Goal: Task Accomplishment & Management: Use online tool/utility

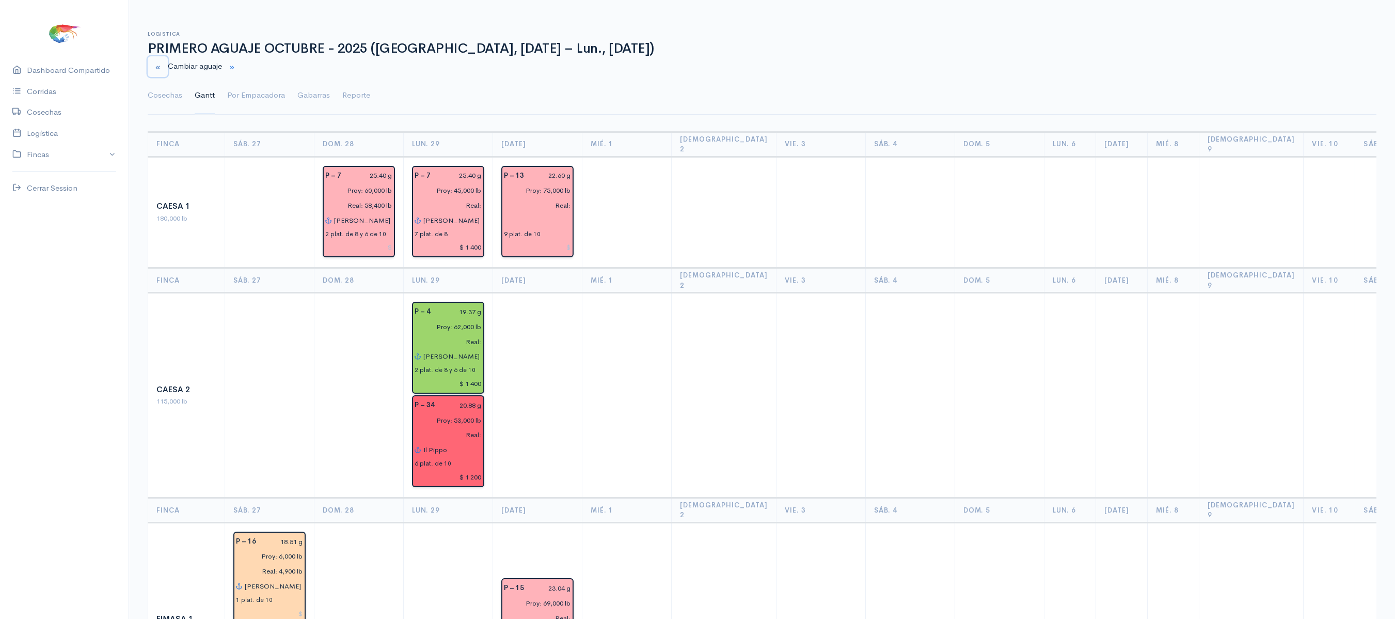
click at [156, 68] on small "button" at bounding box center [157, 67] width 7 height 7
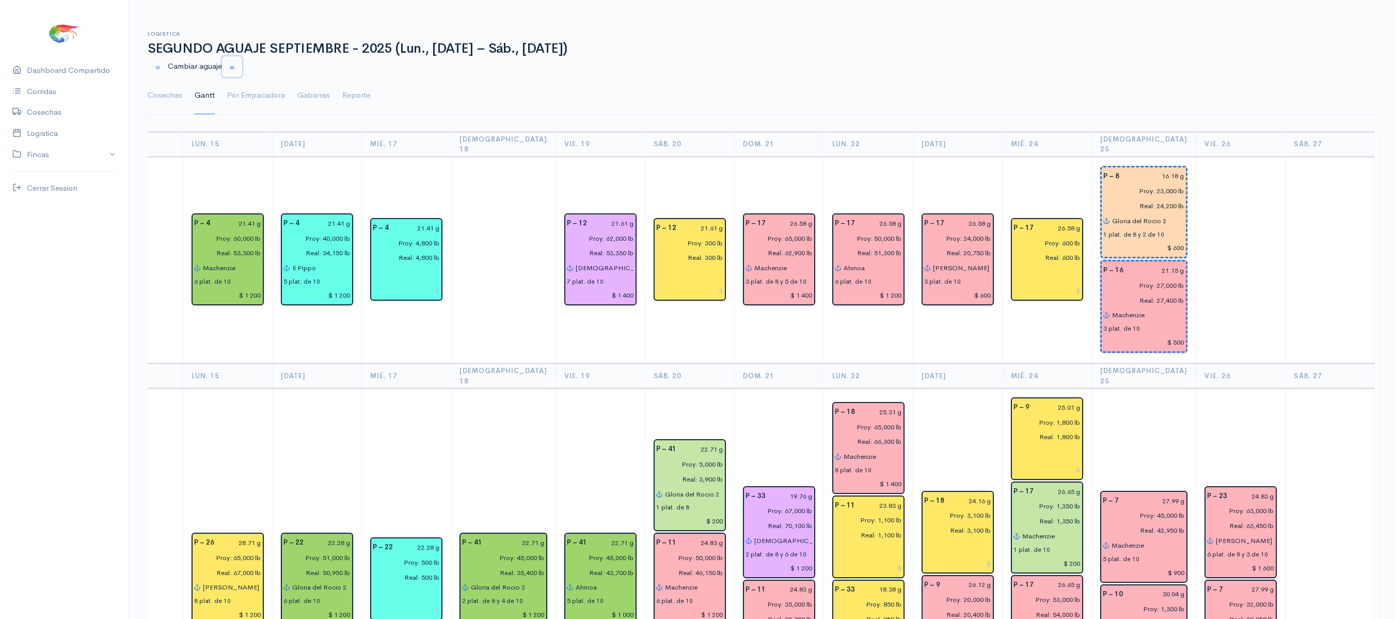
click at [235, 65] on small "button" at bounding box center [232, 67] width 7 height 7
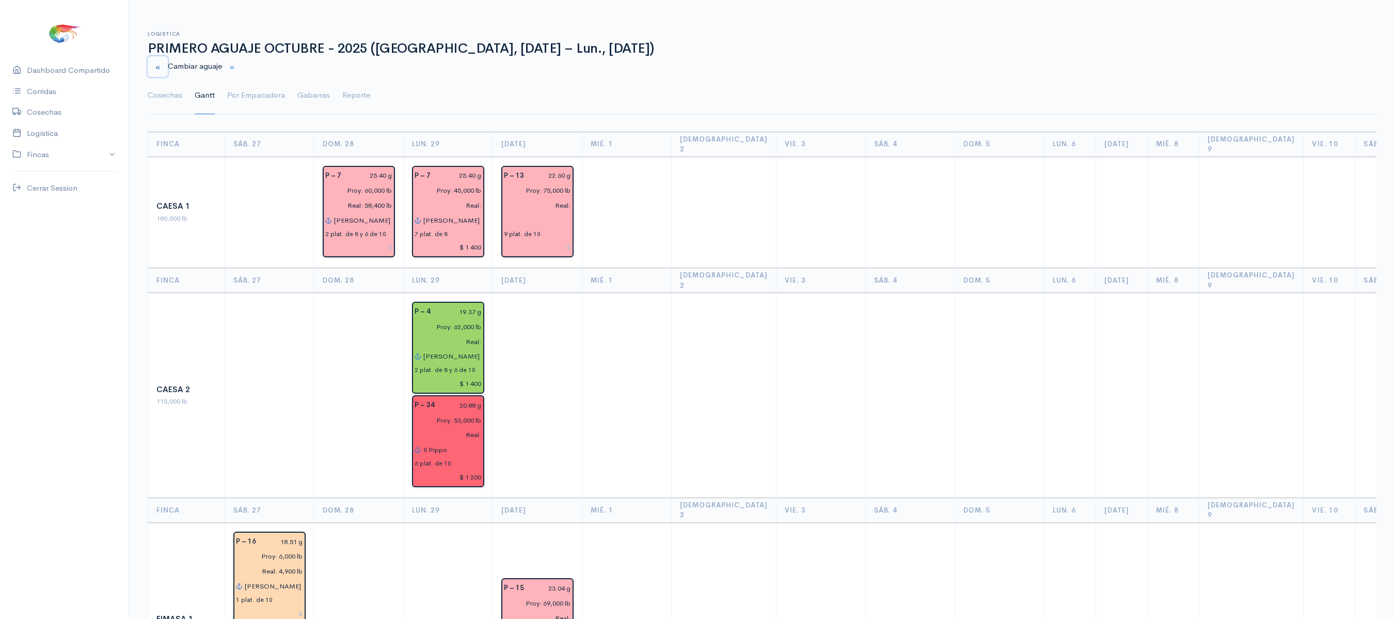
click at [150, 61] on button "button" at bounding box center [158, 66] width 20 height 21
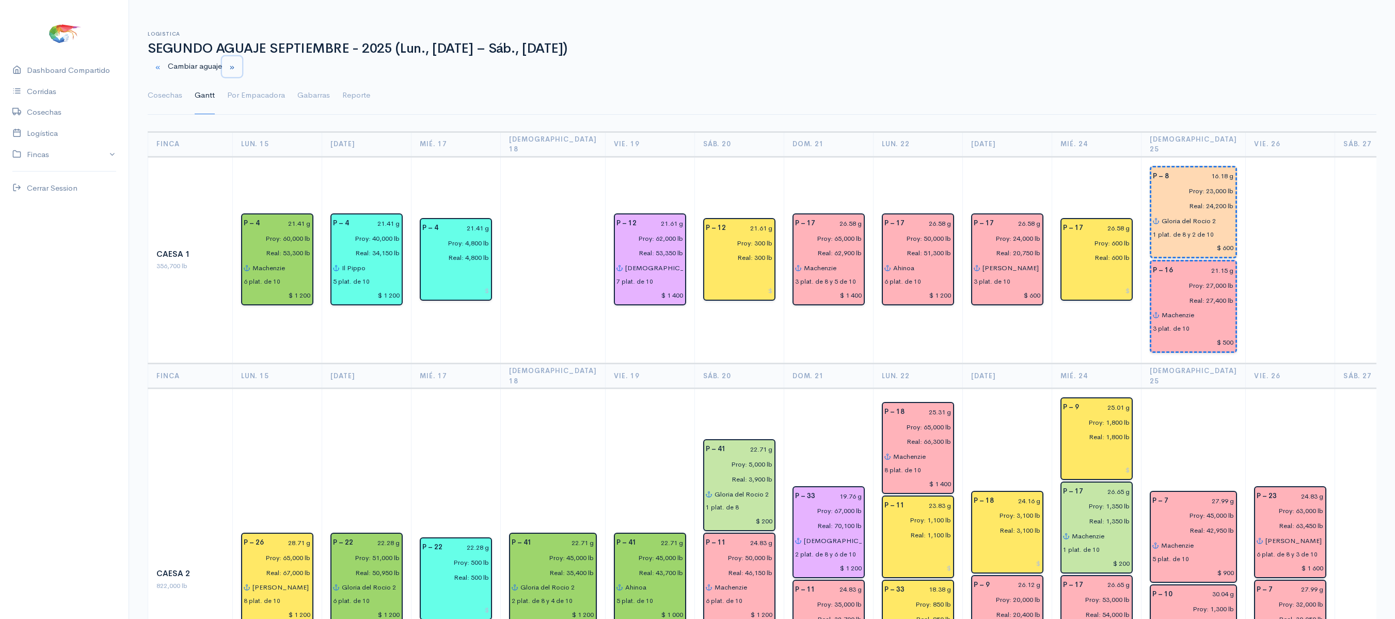
click at [238, 62] on button "button" at bounding box center [232, 66] width 20 height 21
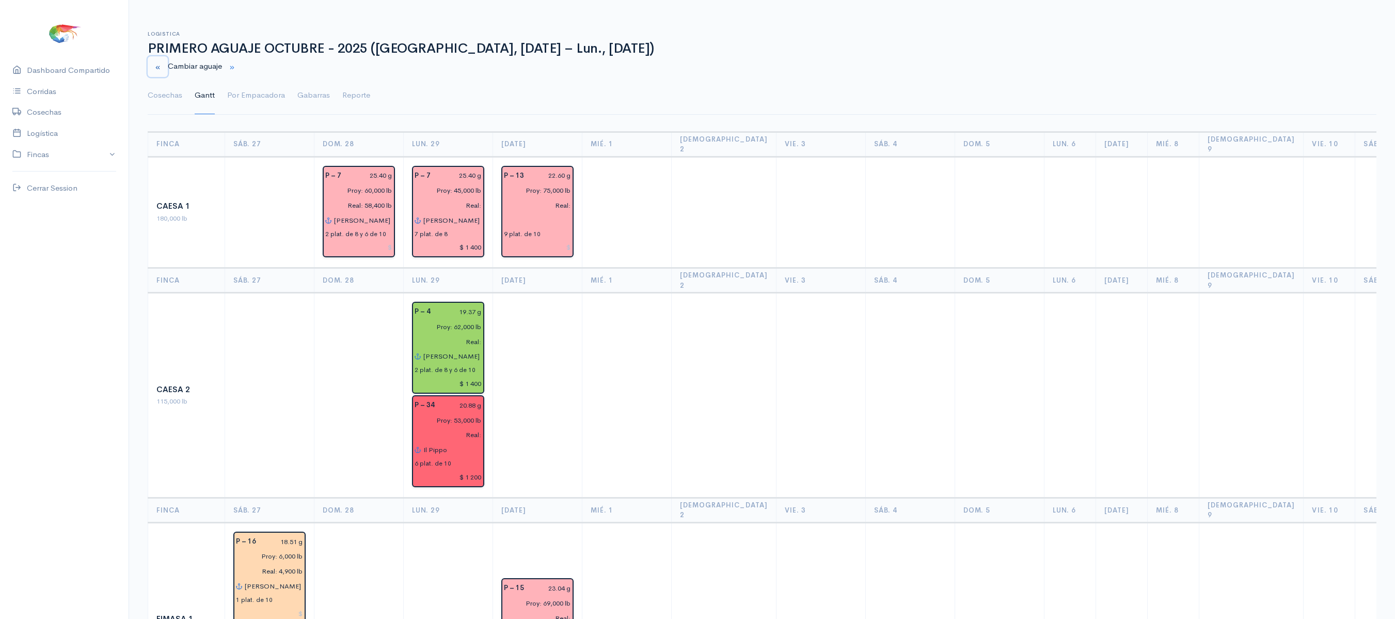
click at [159, 64] on small "button" at bounding box center [157, 67] width 7 height 7
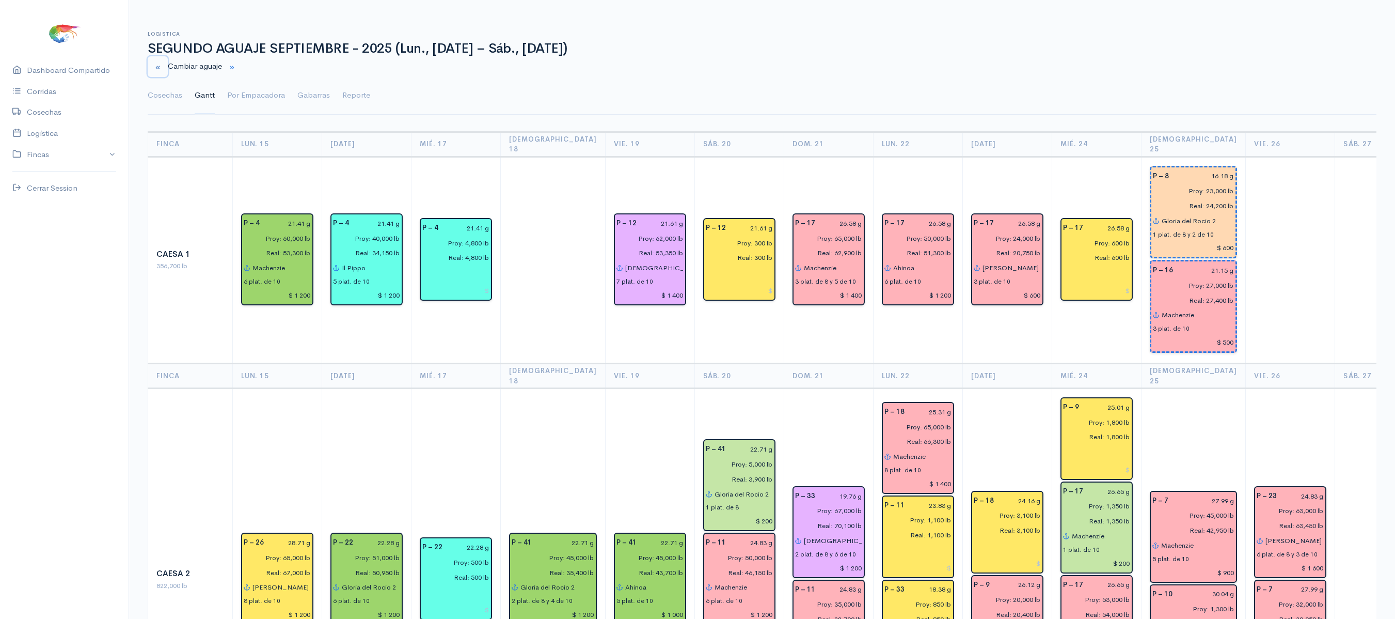
click at [159, 65] on small "button" at bounding box center [157, 67] width 7 height 7
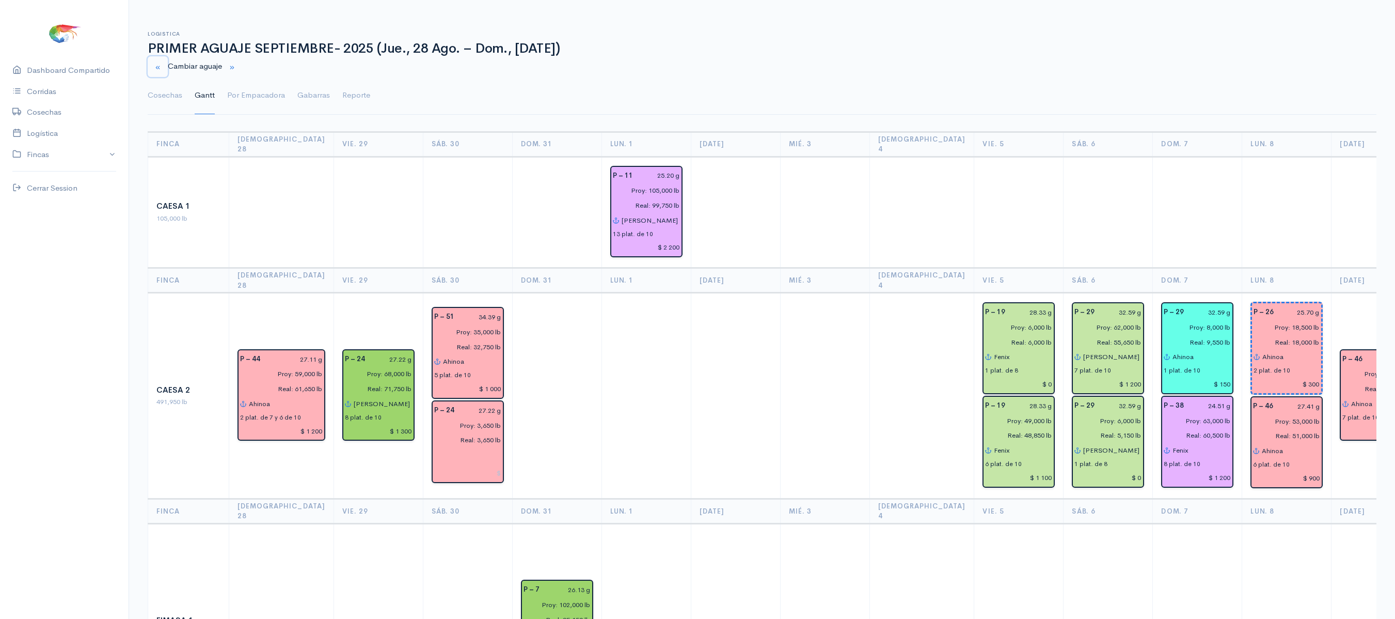
scroll to position [0, 499]
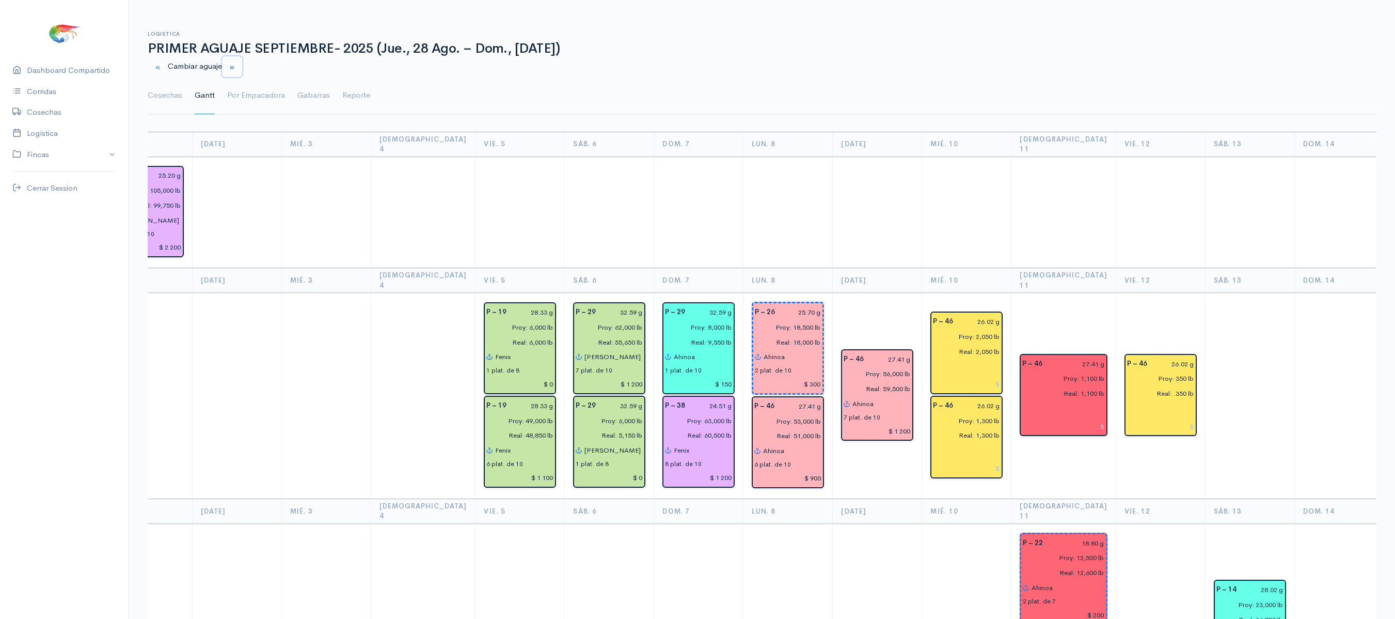
click at [242, 69] on button "button" at bounding box center [232, 66] width 20 height 21
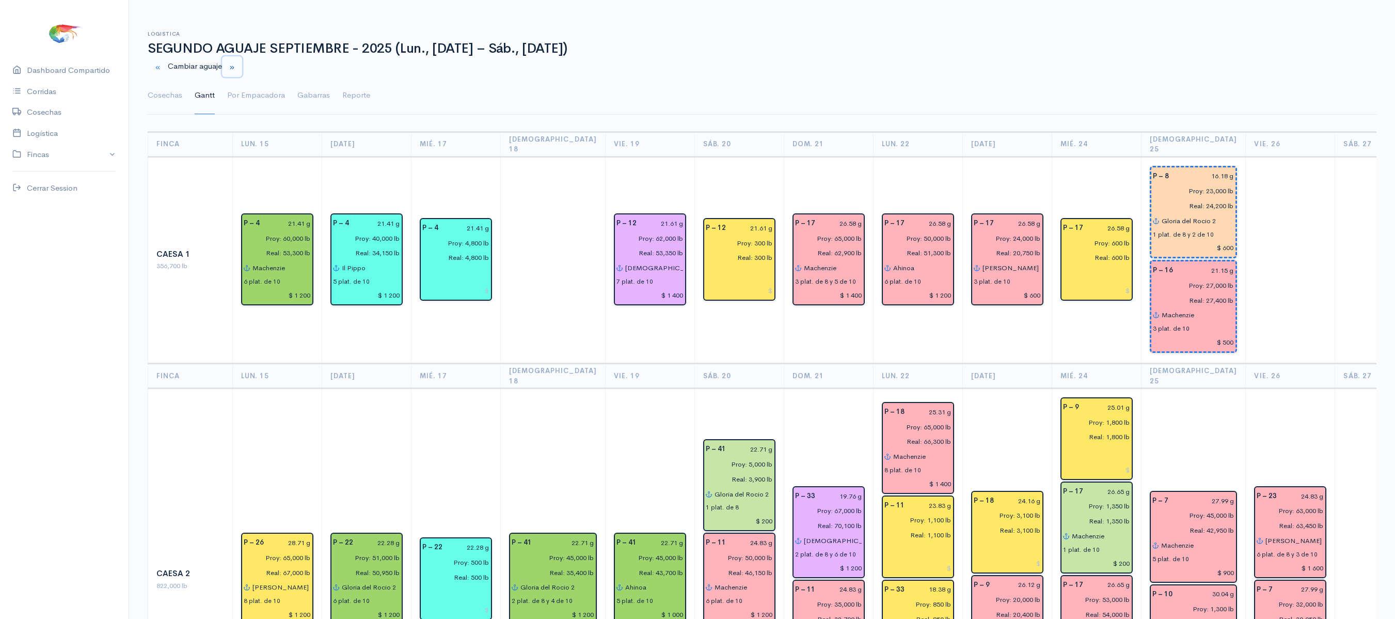
click at [242, 73] on button "button" at bounding box center [232, 66] width 20 height 21
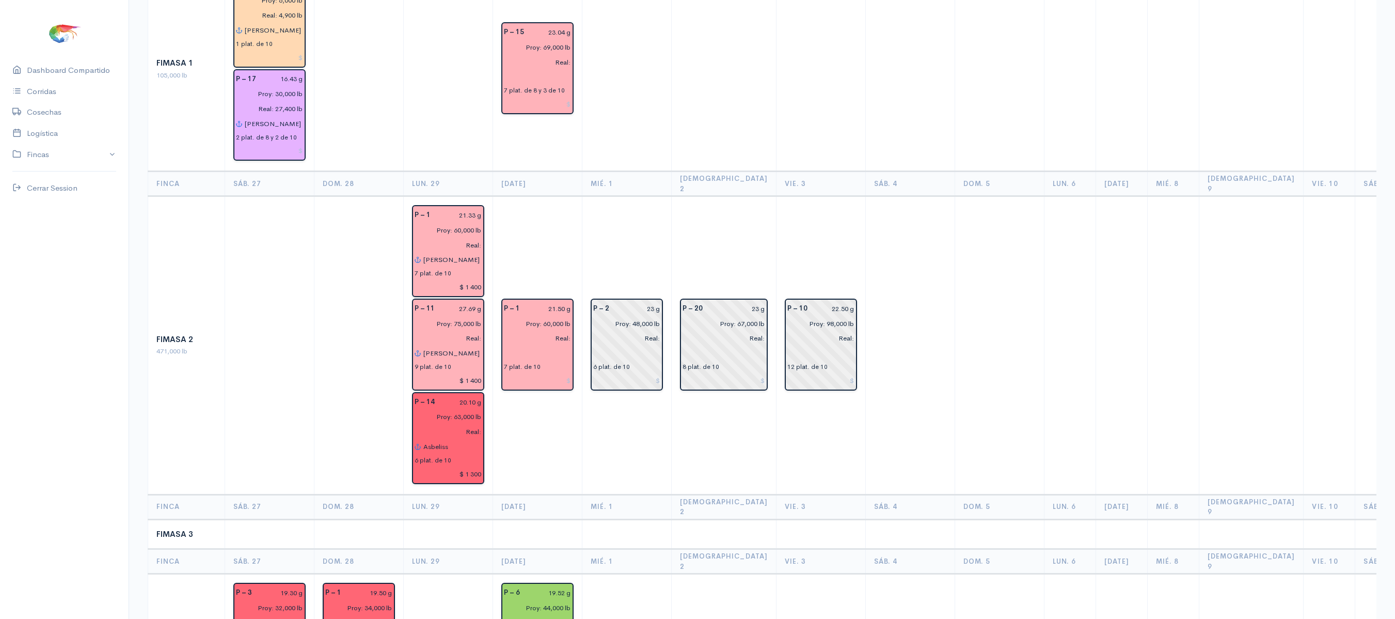
scroll to position [560, 0]
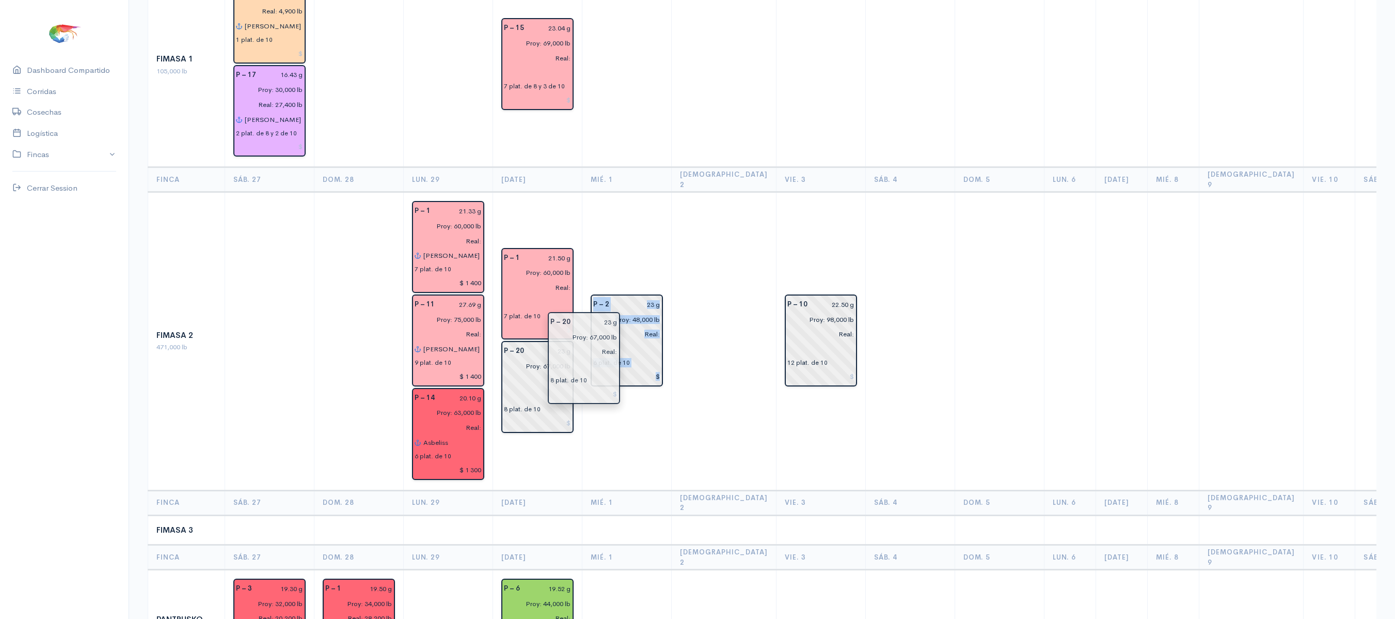
drag, startPoint x: 707, startPoint y: 304, endPoint x: 574, endPoint y: 364, distance: 146.1
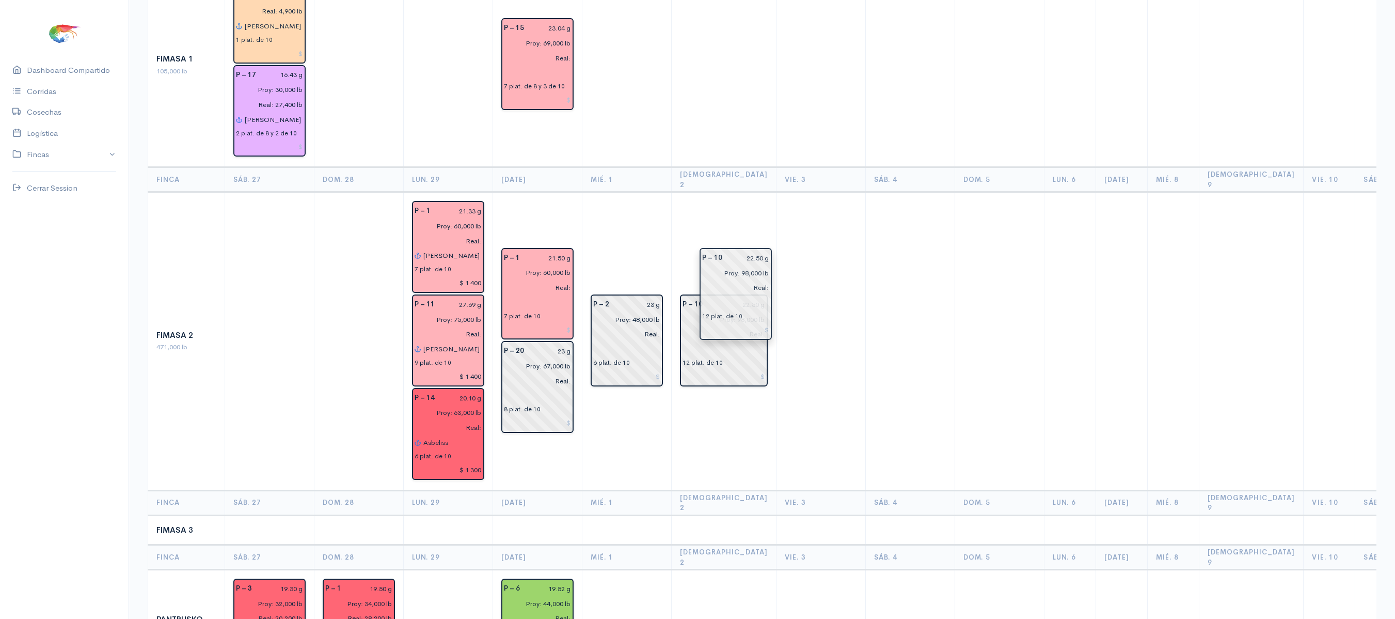
drag, startPoint x: 803, startPoint y: 286, endPoint x: 758, endPoint y: 283, distance: 45.5
click at [732, 192] on td "P – 10 22.50 g Proy: 98,000 lb Real: 12 plat. de 10" at bounding box center [724, 341] width 105 height 298
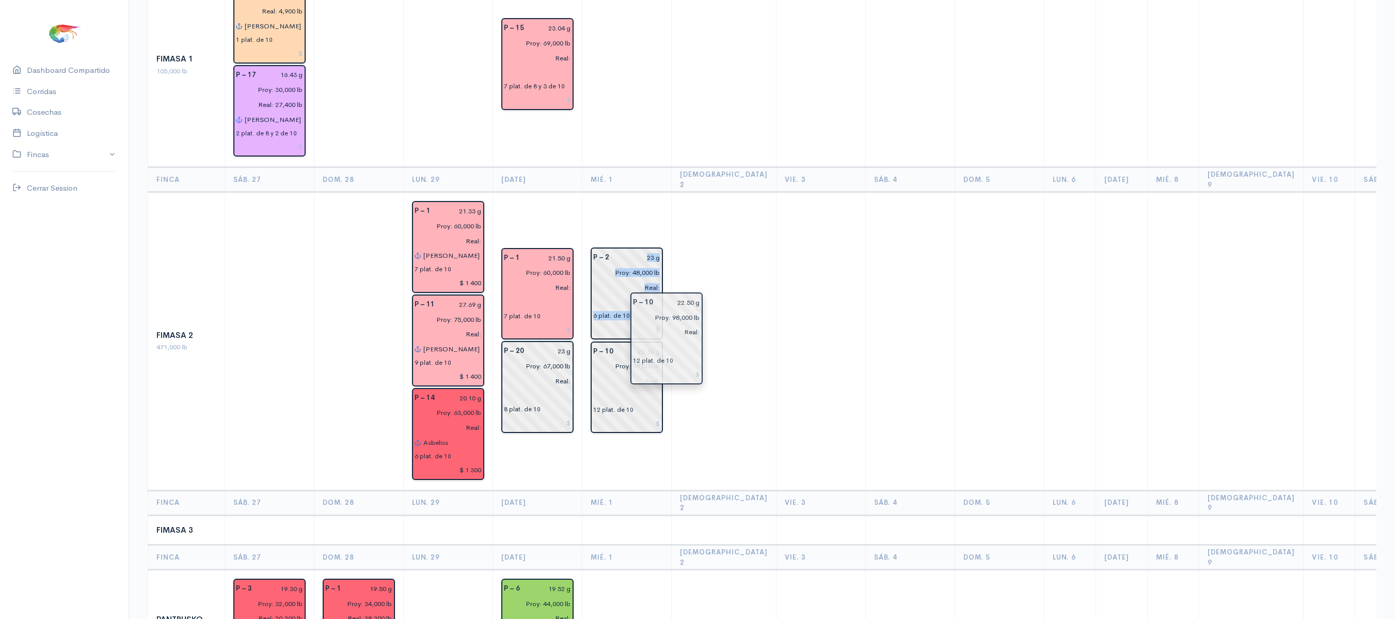
drag, startPoint x: 720, startPoint y: 273, endPoint x: 669, endPoint y: 313, distance: 64.7
click at [727, 246] on td at bounding box center [724, 341] width 105 height 298
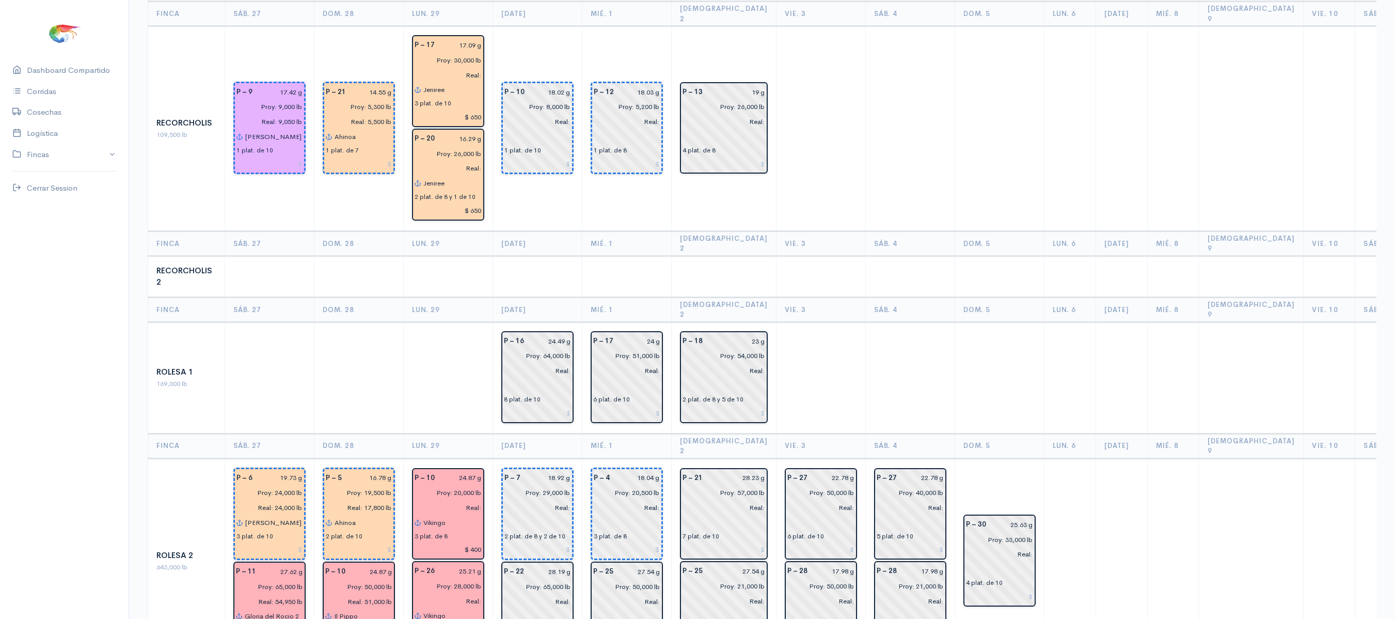
scroll to position [1210, 0]
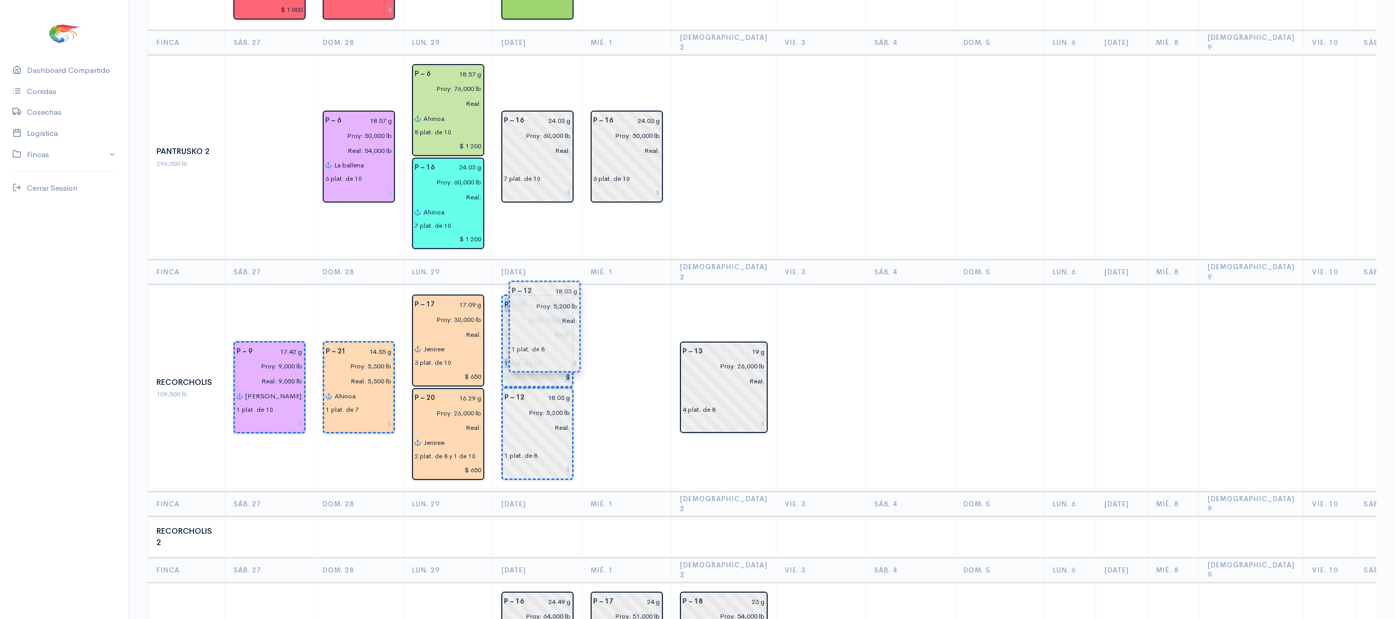
drag, startPoint x: 653, startPoint y: 308, endPoint x: 580, endPoint y: 333, distance: 76.4
click at [586, 328] on td at bounding box center [626, 388] width 89 height 207
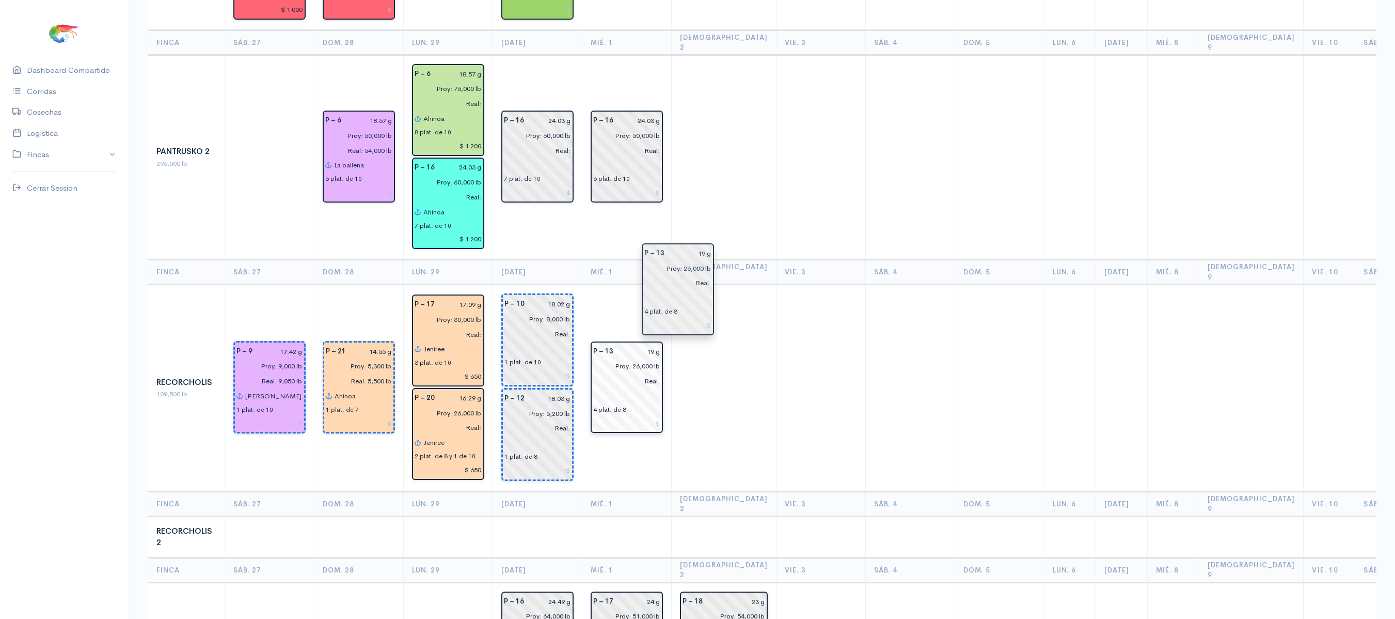
drag, startPoint x: 684, startPoint y: 298, endPoint x: 641, endPoint y: 284, distance: 44.7
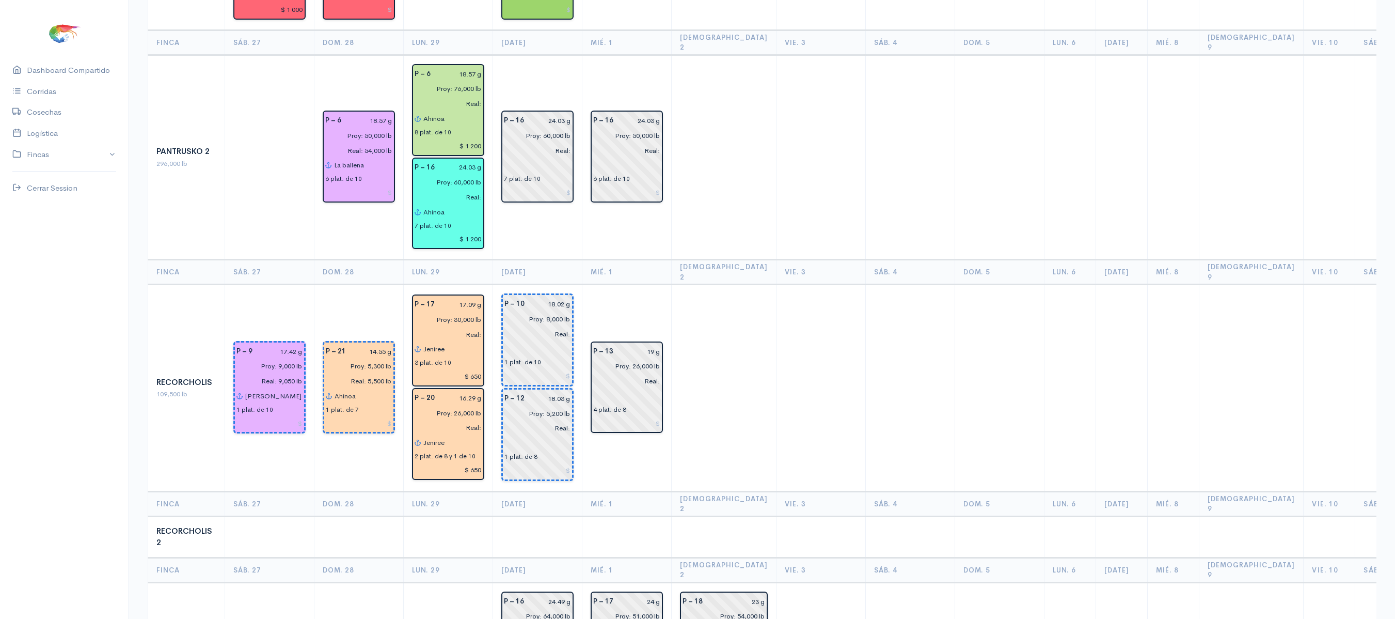
click at [706, 285] on td at bounding box center [724, 388] width 105 height 207
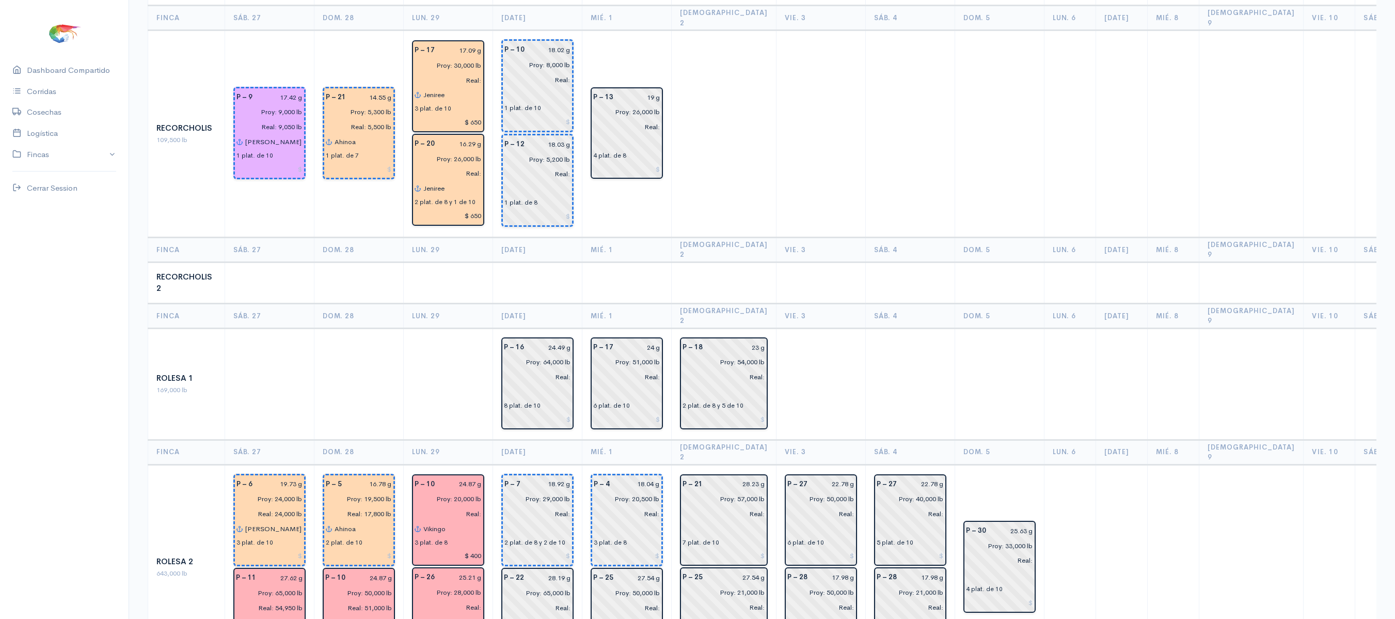
scroll to position [1565, 0]
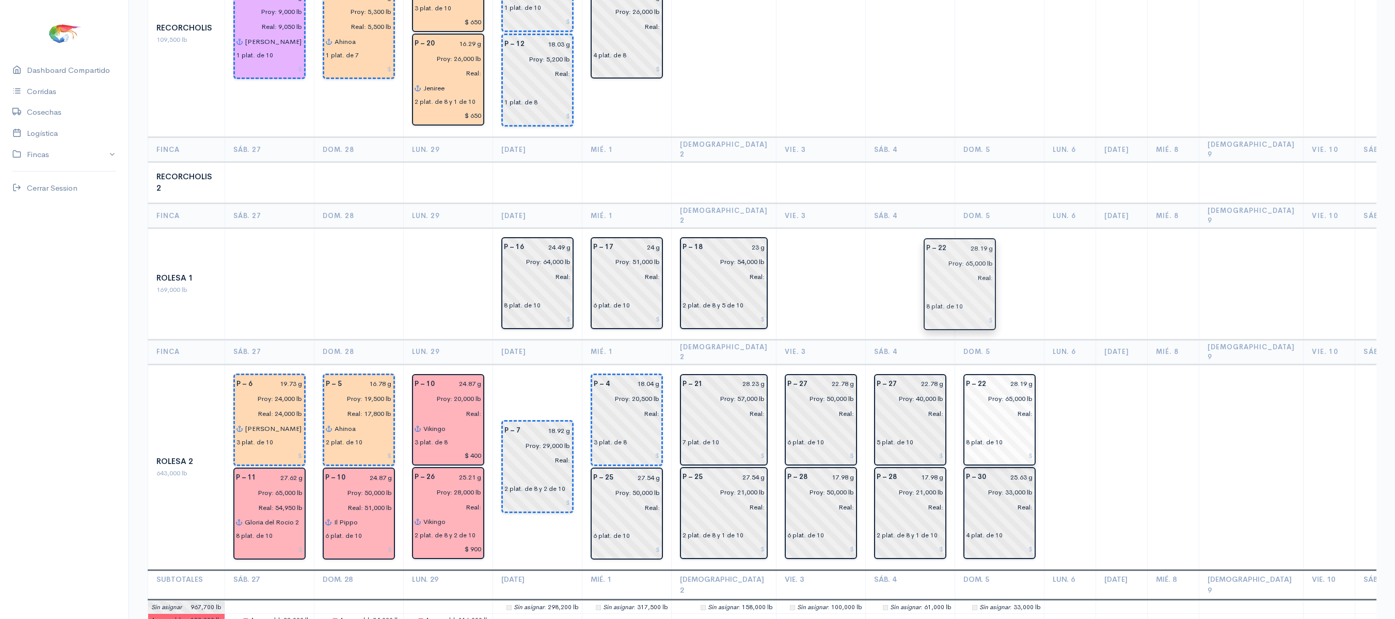
drag, startPoint x: 546, startPoint y: 381, endPoint x: 970, endPoint y: 276, distance: 436.3
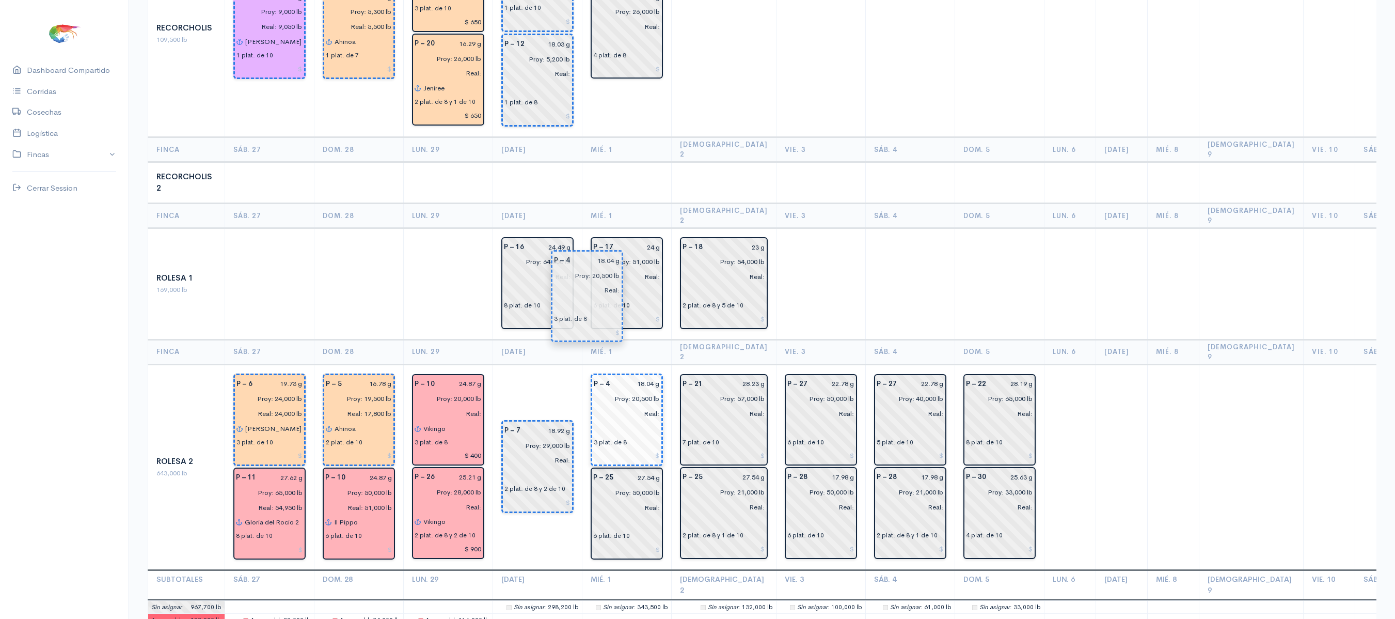
drag, startPoint x: 626, startPoint y: 282, endPoint x: 535, endPoint y: 278, distance: 91.0
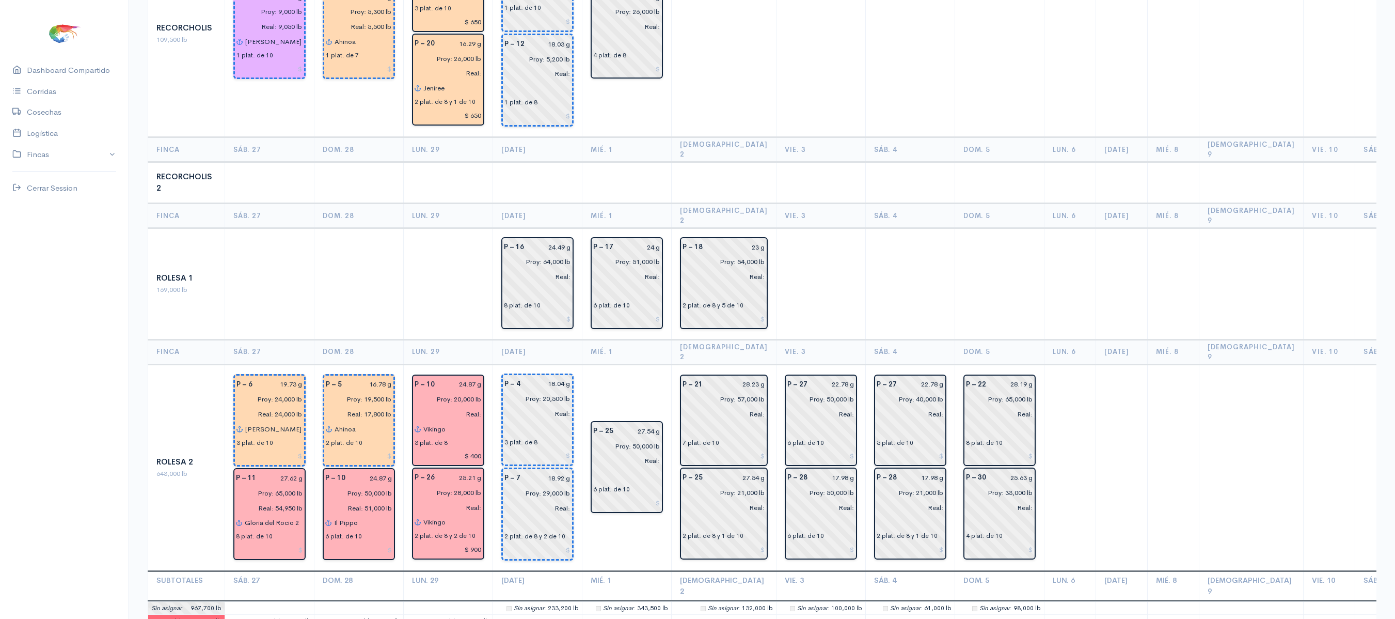
click at [621, 339] on th "Mié. 1" at bounding box center [626, 351] width 89 height 25
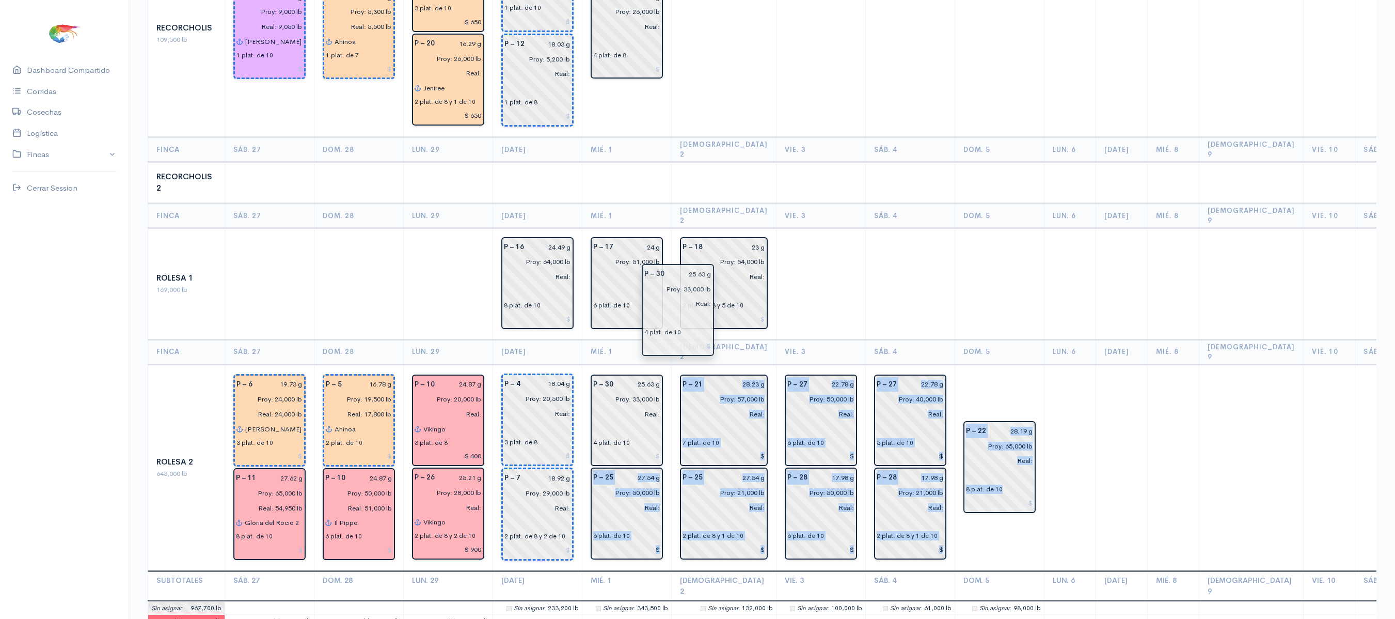
drag, startPoint x: 971, startPoint y: 399, endPoint x: 662, endPoint y: 318, distance: 319.1
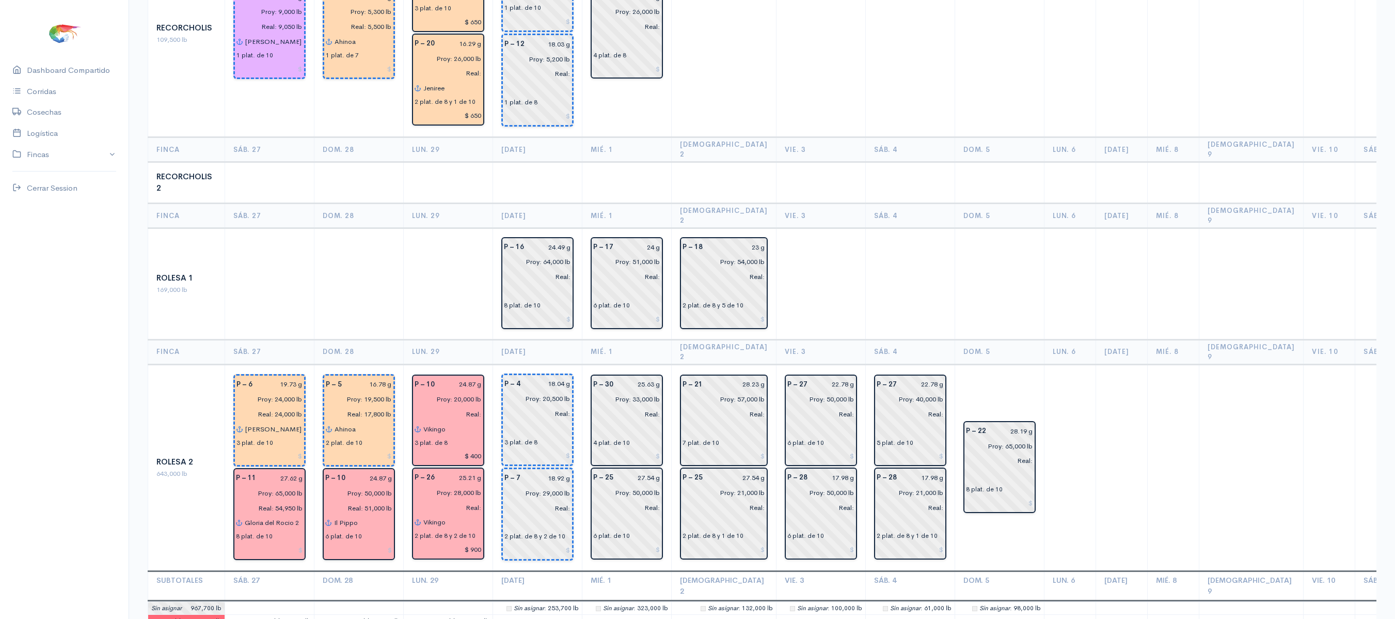
click at [830, 228] on td at bounding box center [820, 284] width 89 height 112
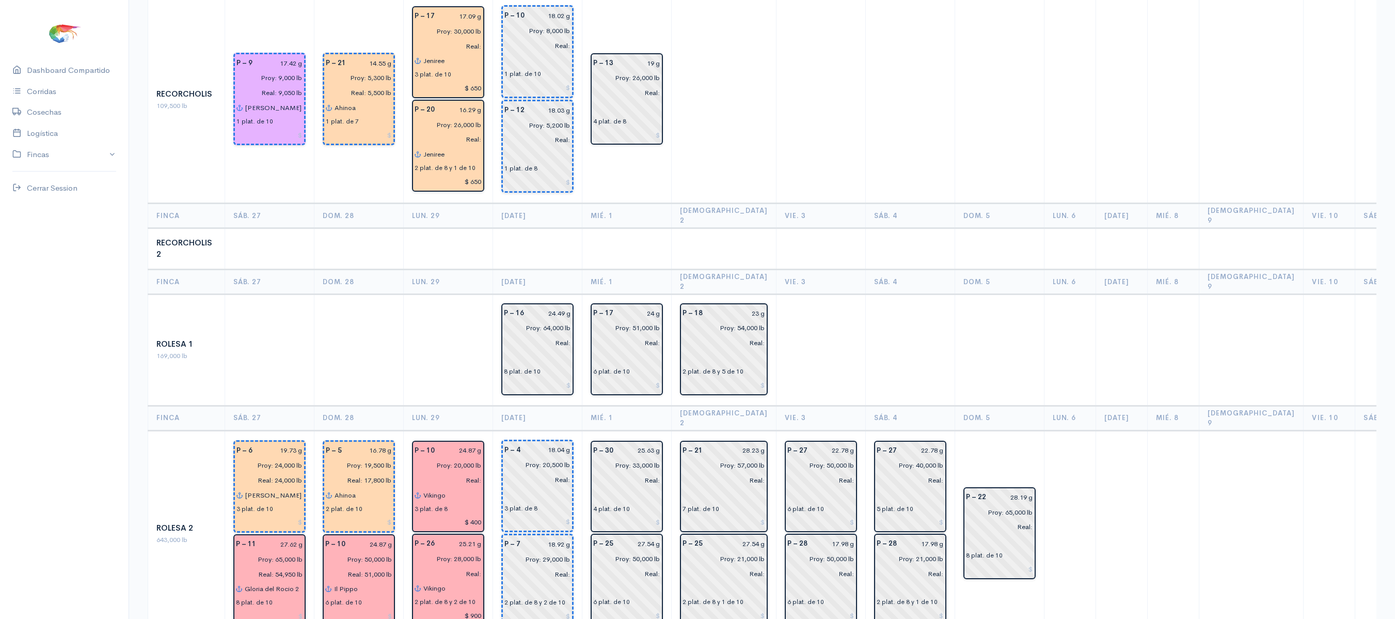
scroll to position [1499, 0]
click at [460, 293] on td at bounding box center [448, 349] width 89 height 112
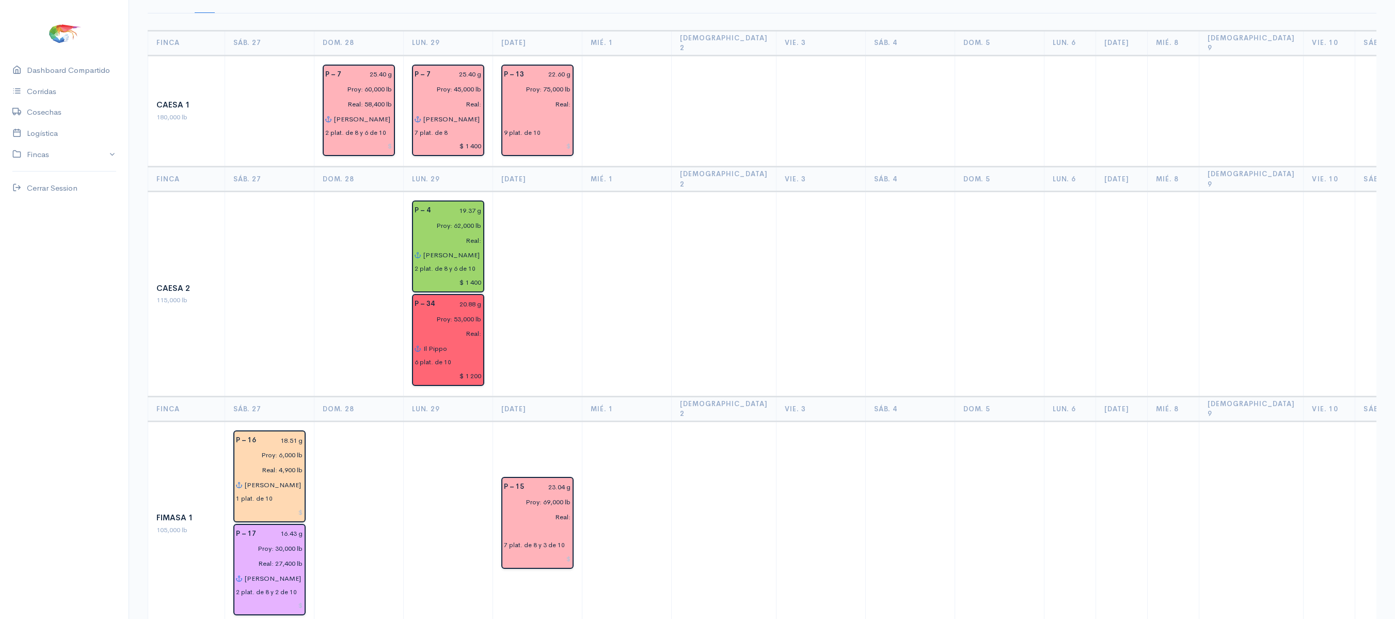
scroll to position [0, 0]
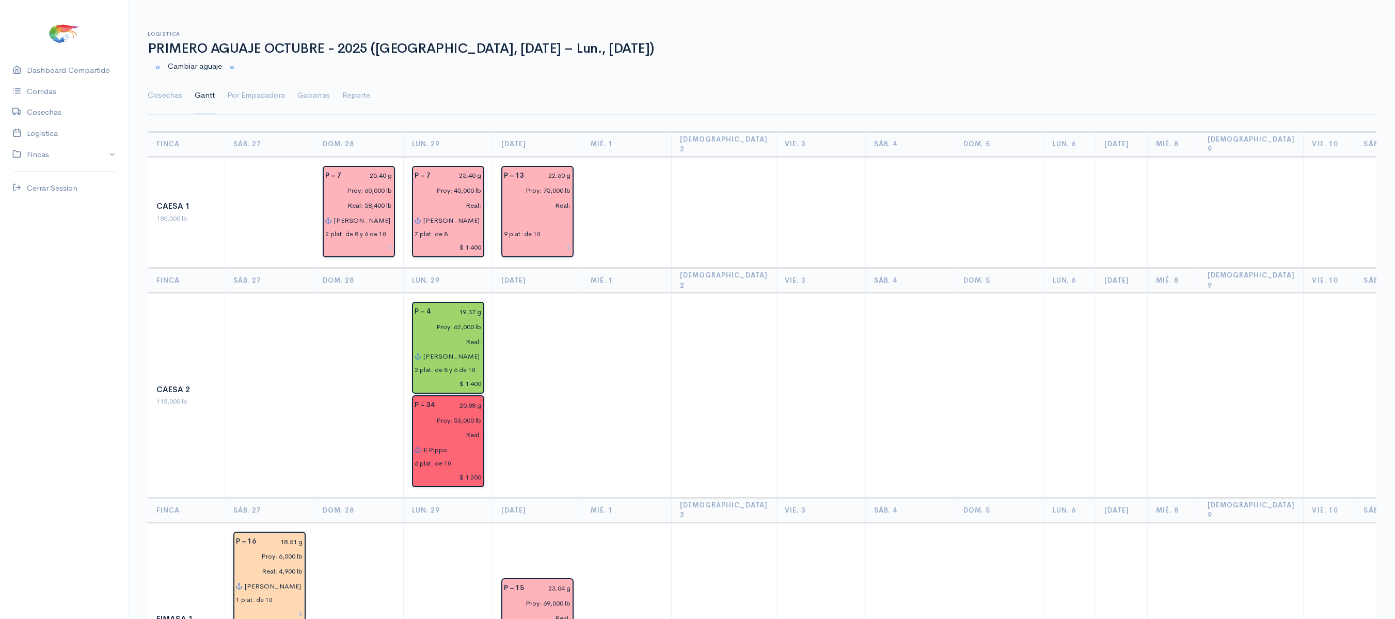
click at [677, 308] on td at bounding box center [724, 395] width 105 height 205
click at [787, 141] on th "Vie. 3" at bounding box center [820, 144] width 89 height 25
click at [166, 101] on link "Cosechas" at bounding box center [165, 95] width 35 height 37
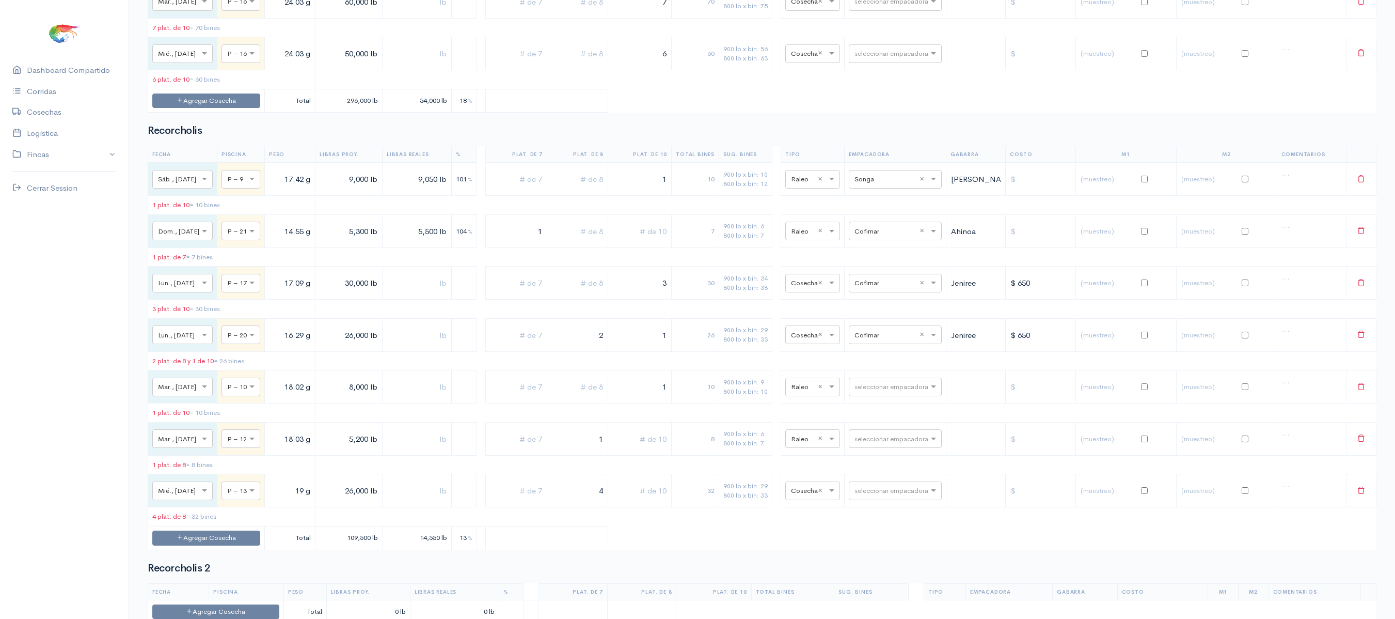
scroll to position [1715, 0]
click at [875, 392] on input "text" at bounding box center [886, 386] width 63 height 11
type input "son"
click at [890, 486] on div "Songa" at bounding box center [904, 483] width 93 height 20
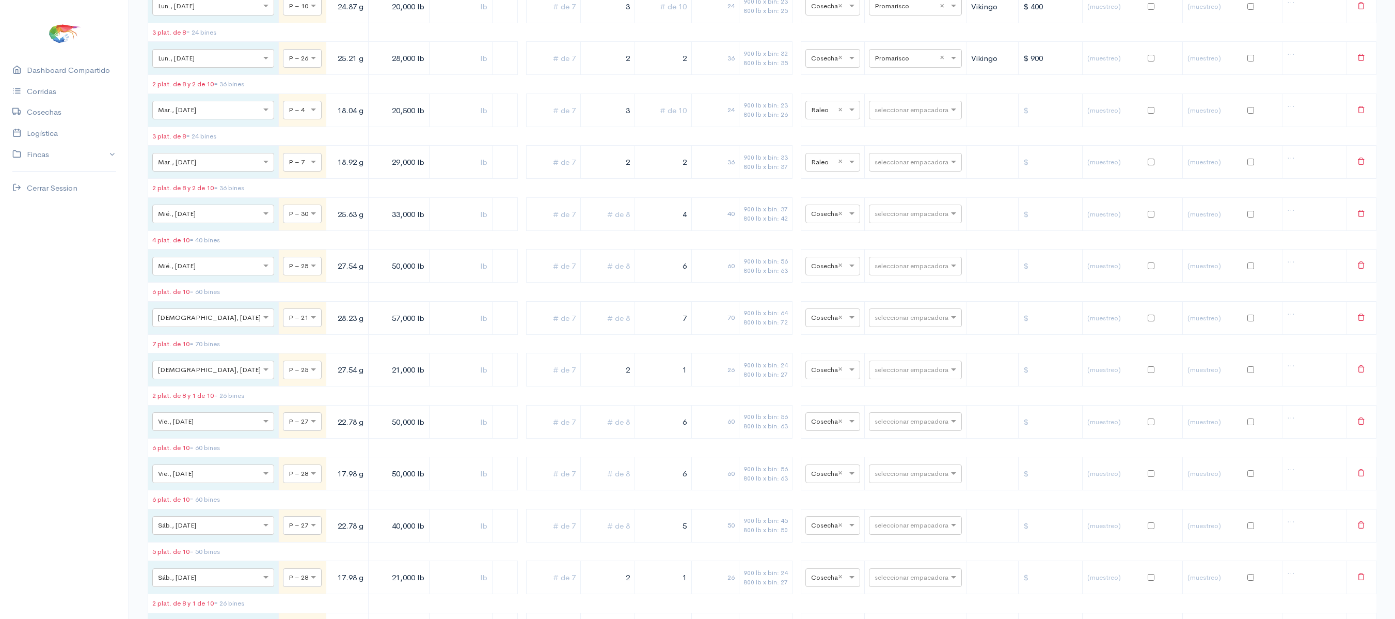
scroll to position [2835, 0]
click at [894, 120] on div "seleccionar empacadora" at bounding box center [915, 111] width 93 height 19
type input "s"
click at [891, 238] on div "Songa" at bounding box center [904, 240] width 93 height 20
click at [881, 180] on td "seleccionar empacadora" at bounding box center [916, 163] width 102 height 33
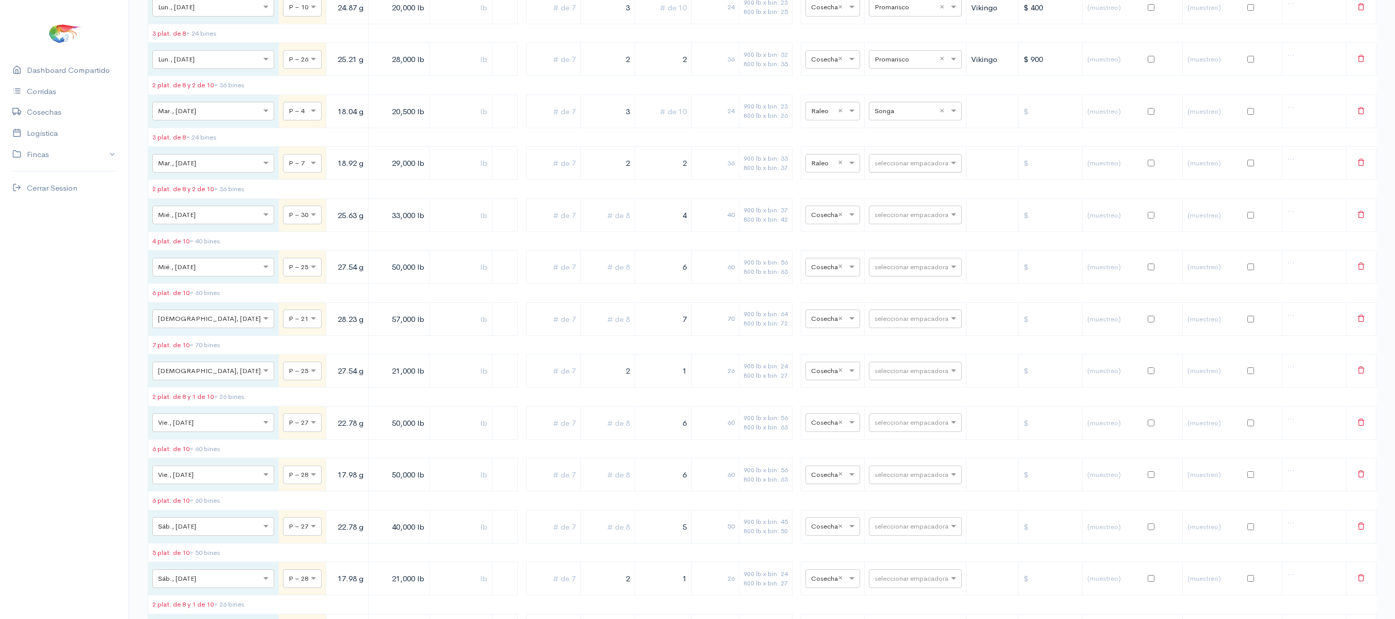
click at [879, 168] on input "text" at bounding box center [906, 162] width 63 height 11
type input "s"
click at [882, 297] on span "Songa" at bounding box center [874, 294] width 23 height 10
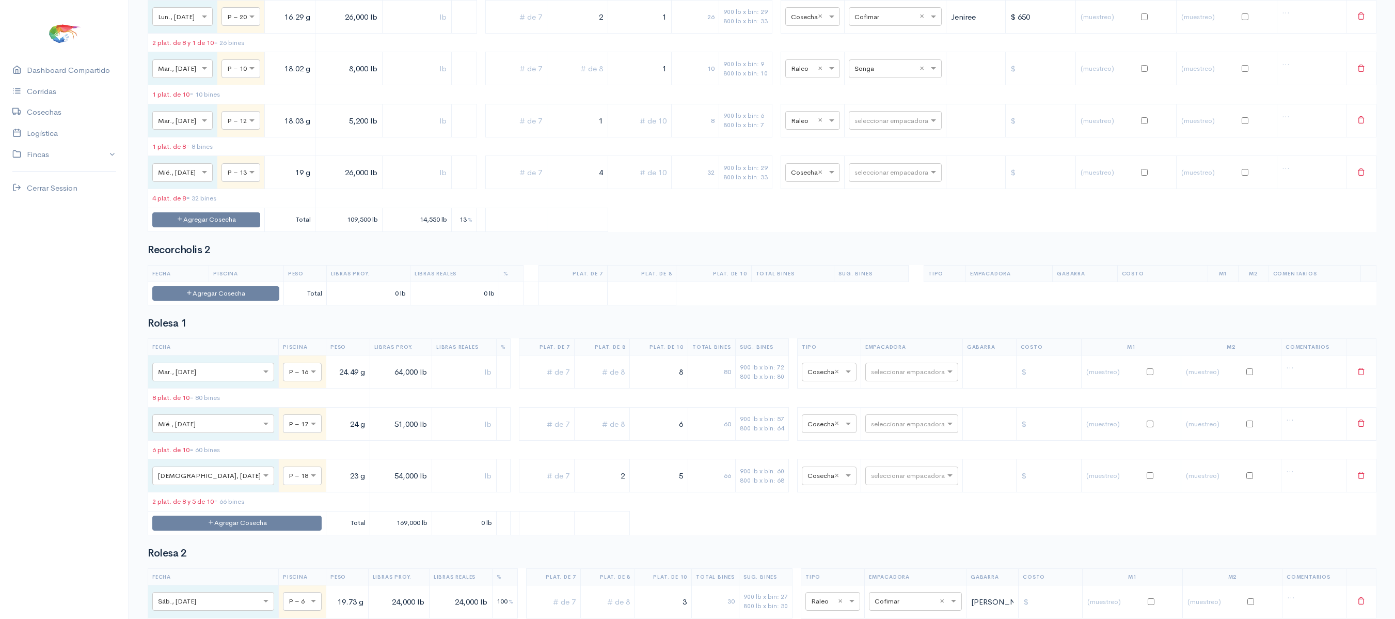
scroll to position [2039, 0]
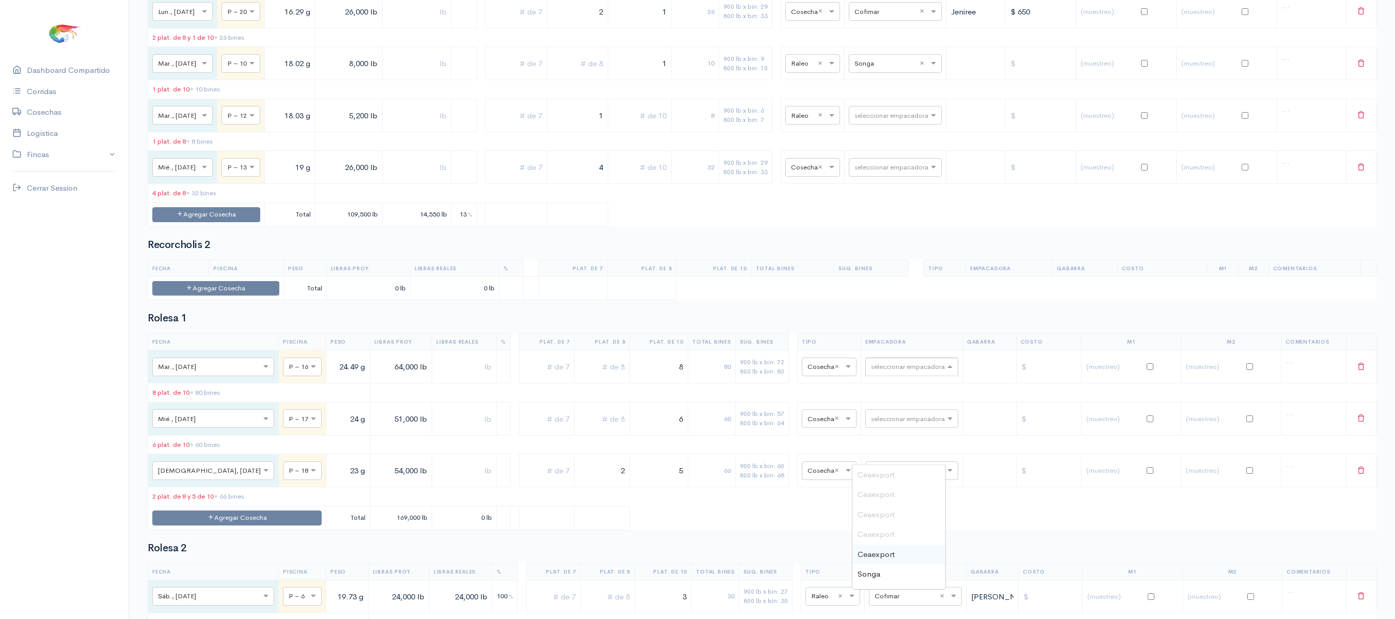
drag, startPoint x: 882, startPoint y: 297, endPoint x: 863, endPoint y: 450, distance: 154.0
click at [871, 372] on input "text" at bounding box center [902, 365] width 63 height 11
type input "p"
type input "a"
type input "pro"
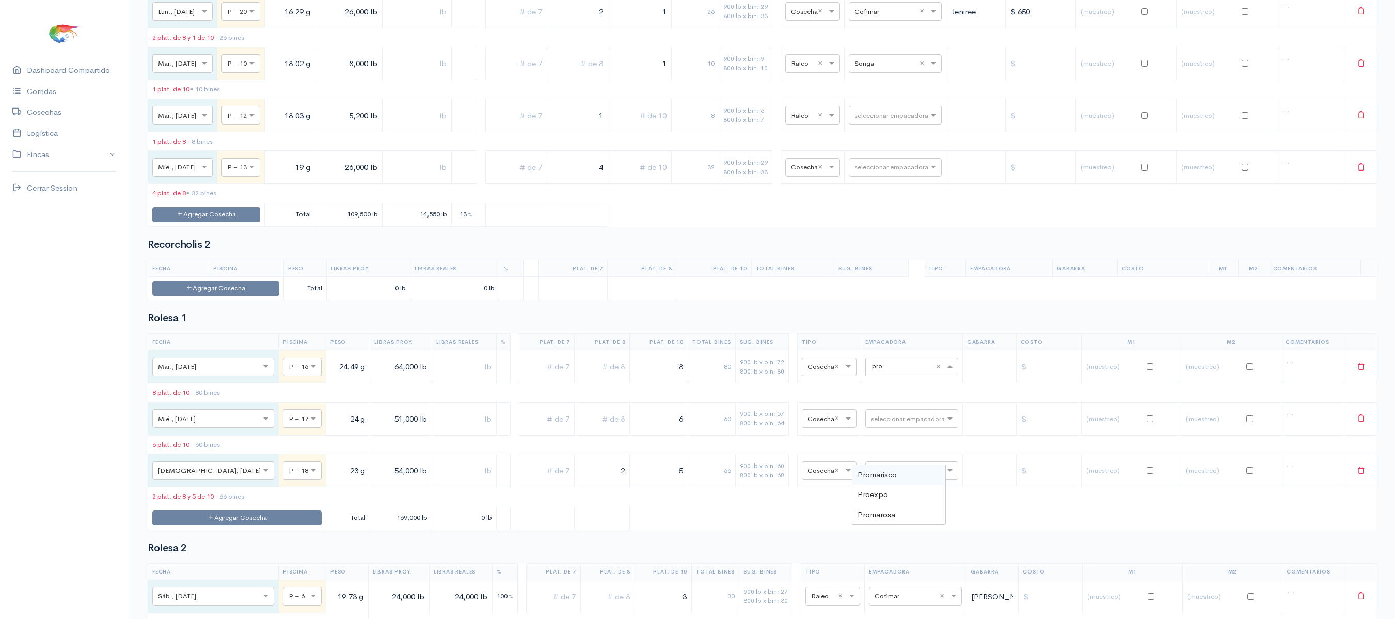
click at [885, 477] on span "Promarisco" at bounding box center [877, 474] width 39 height 10
click at [882, 474] on table "Fecha Piscina Peso Libras Proy. Libras Reales % Plat. de 7 Plat. de 8 Plat. de …" at bounding box center [762, 431] width 1229 height 196
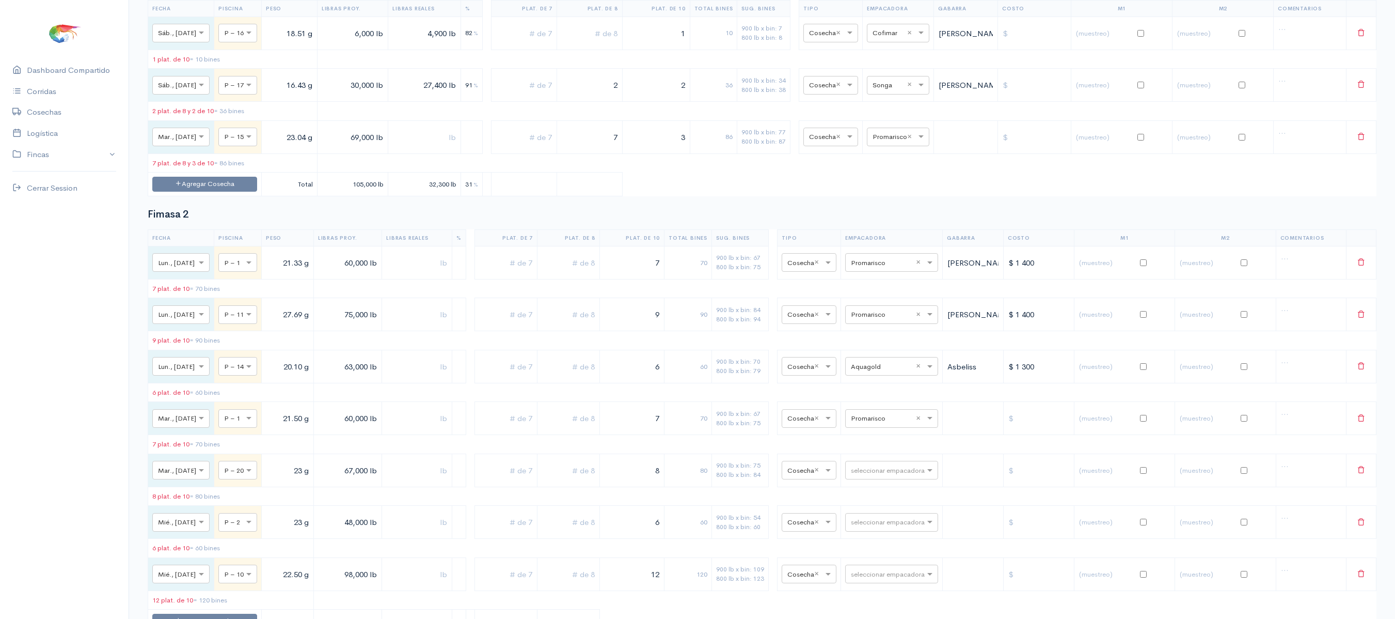
scroll to position [0, 0]
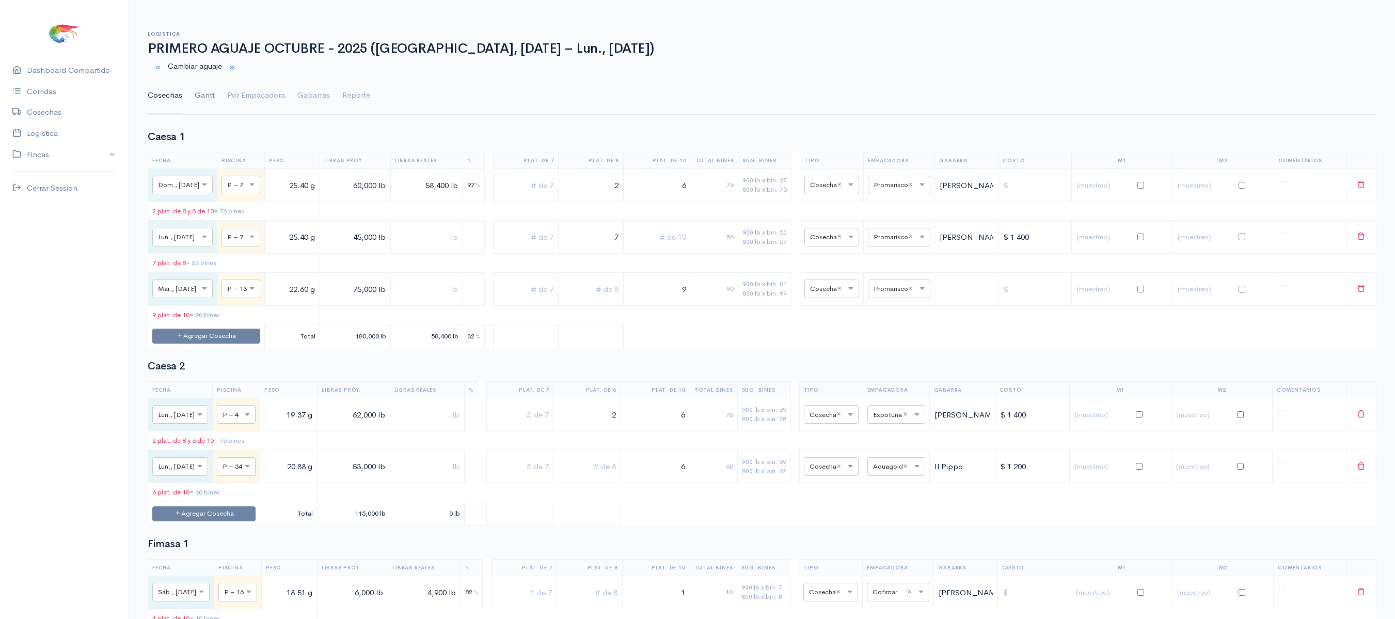
click at [212, 101] on link "Gantt" at bounding box center [205, 95] width 20 height 37
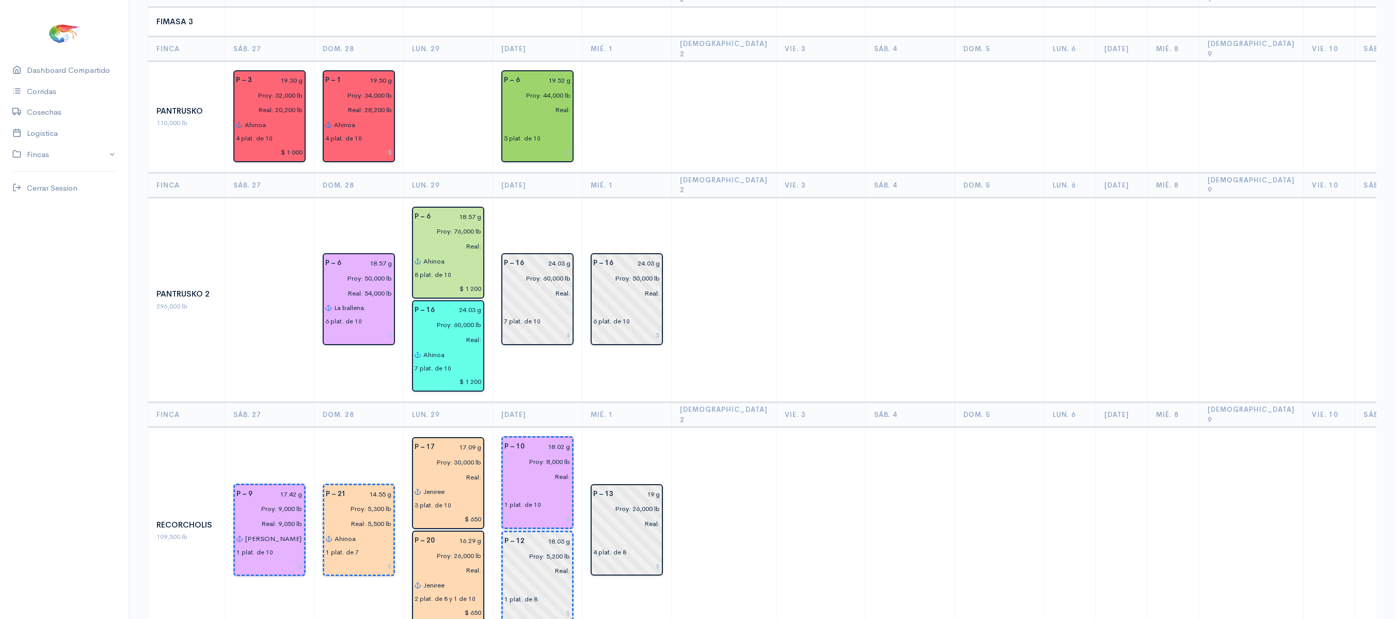
scroll to position [1069, 0]
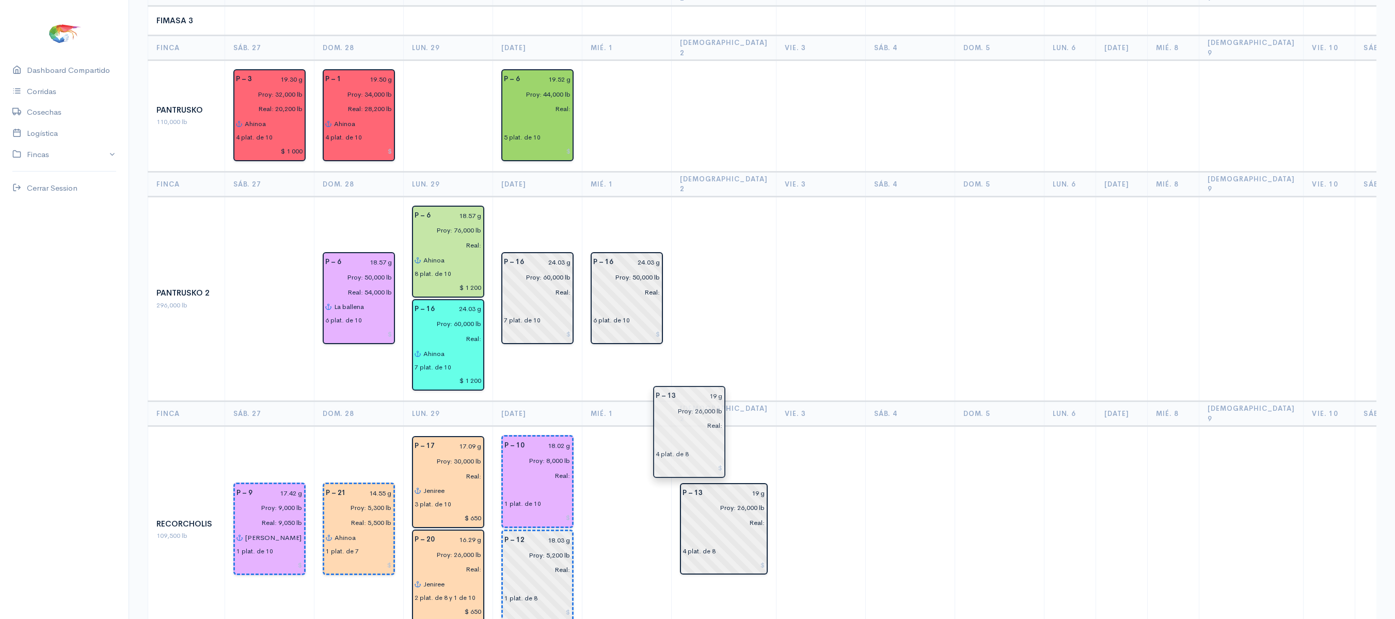
drag, startPoint x: 627, startPoint y: 439, endPoint x: 681, endPoint y: 432, distance: 54.2
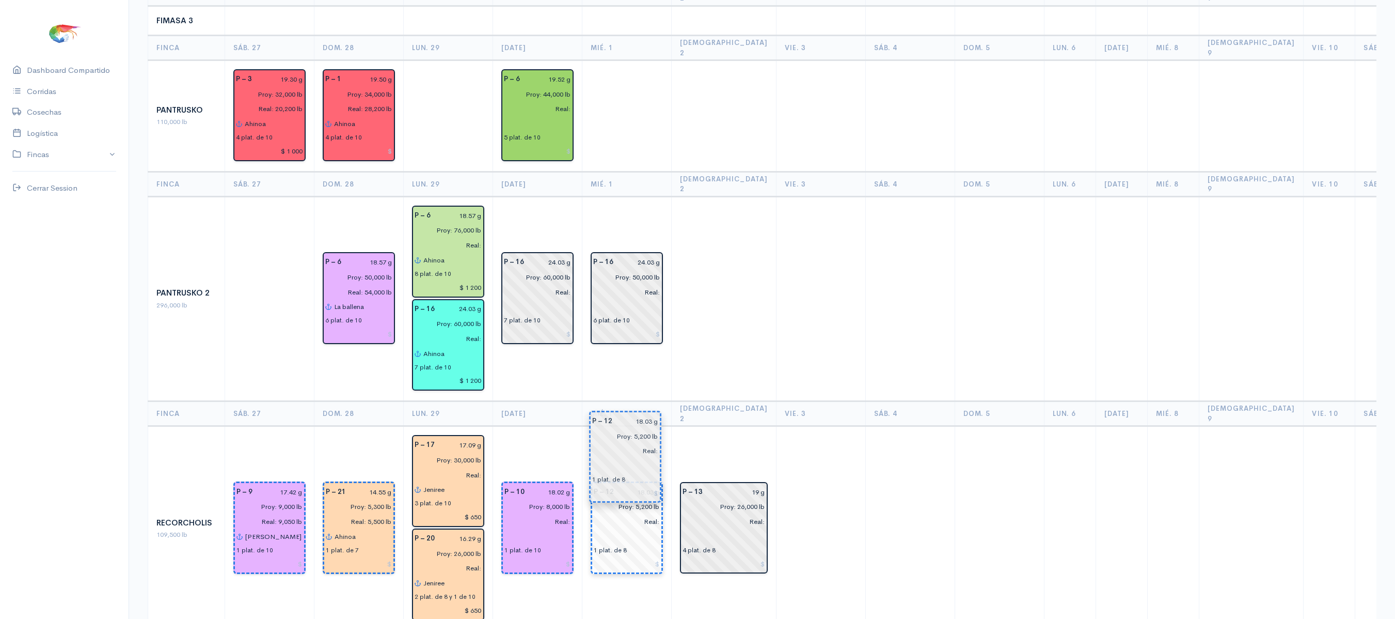
drag, startPoint x: 555, startPoint y: 483, endPoint x: 645, endPoint y: 450, distance: 96.7
click at [636, 426] on td "P – 12 18.03 g Proy: 5,200 lb Real: 1 plat. de 8" at bounding box center [626, 528] width 89 height 205
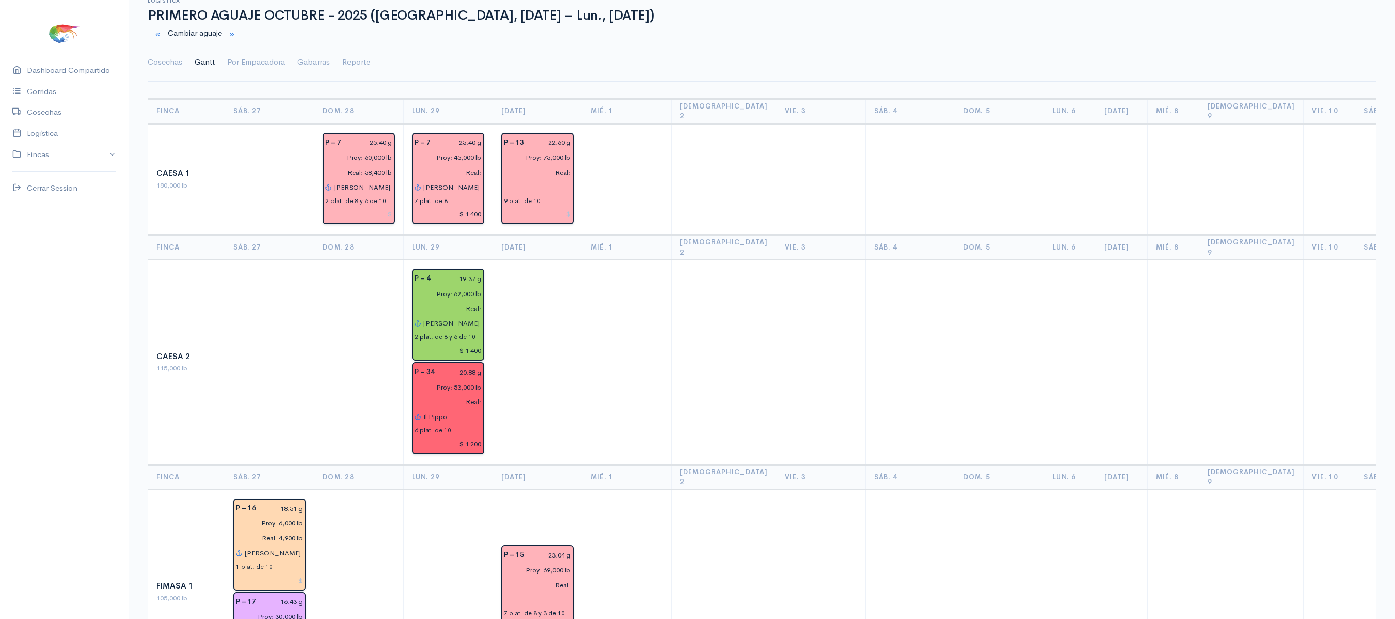
scroll to position [0, 0]
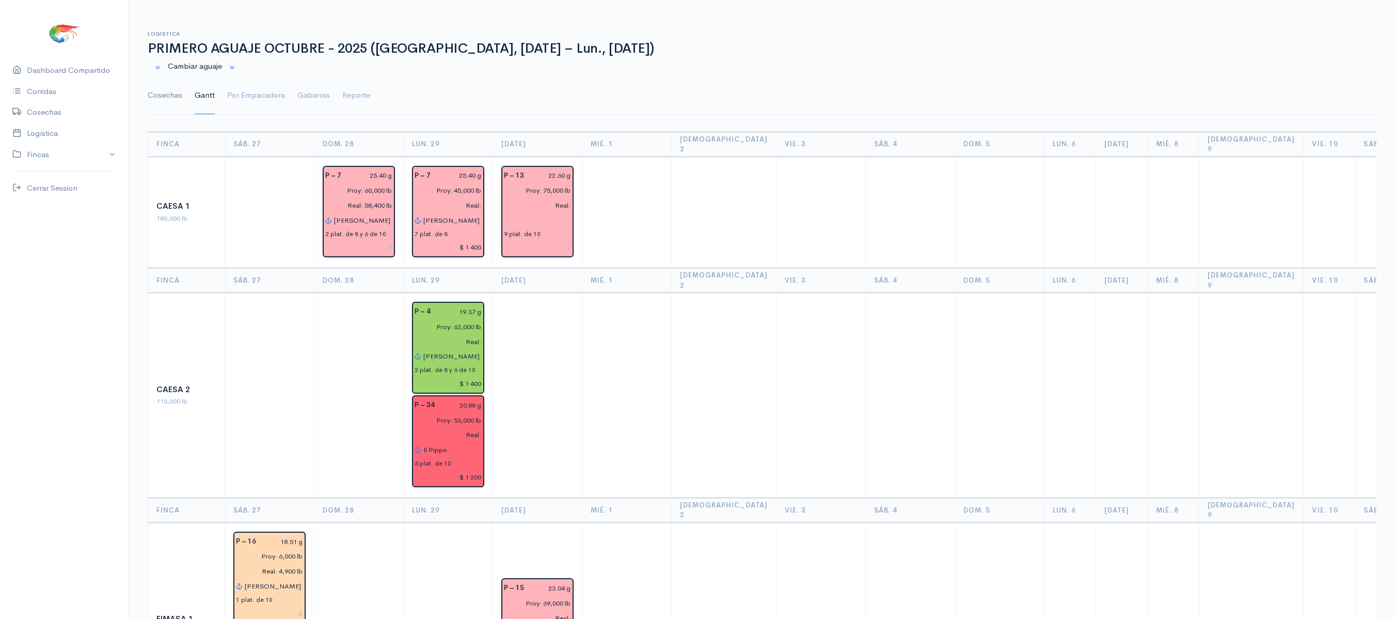
click at [166, 86] on link "Cosechas" at bounding box center [165, 95] width 35 height 37
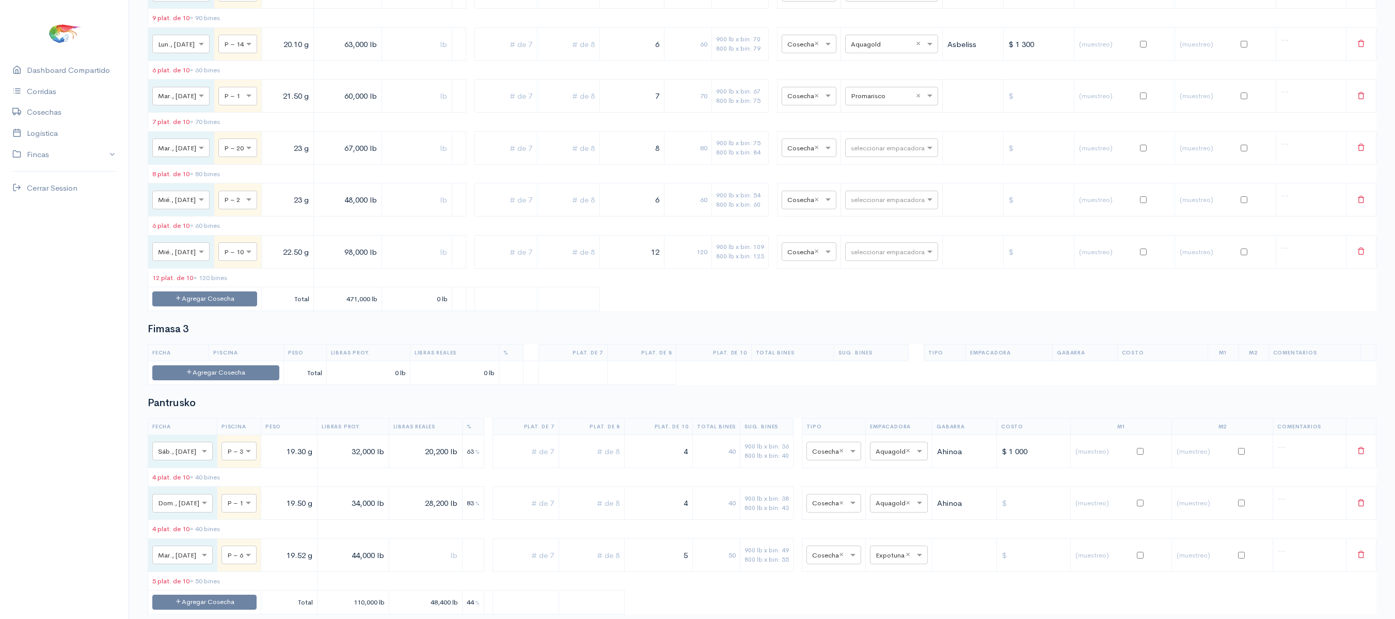
scroll to position [866, 0]
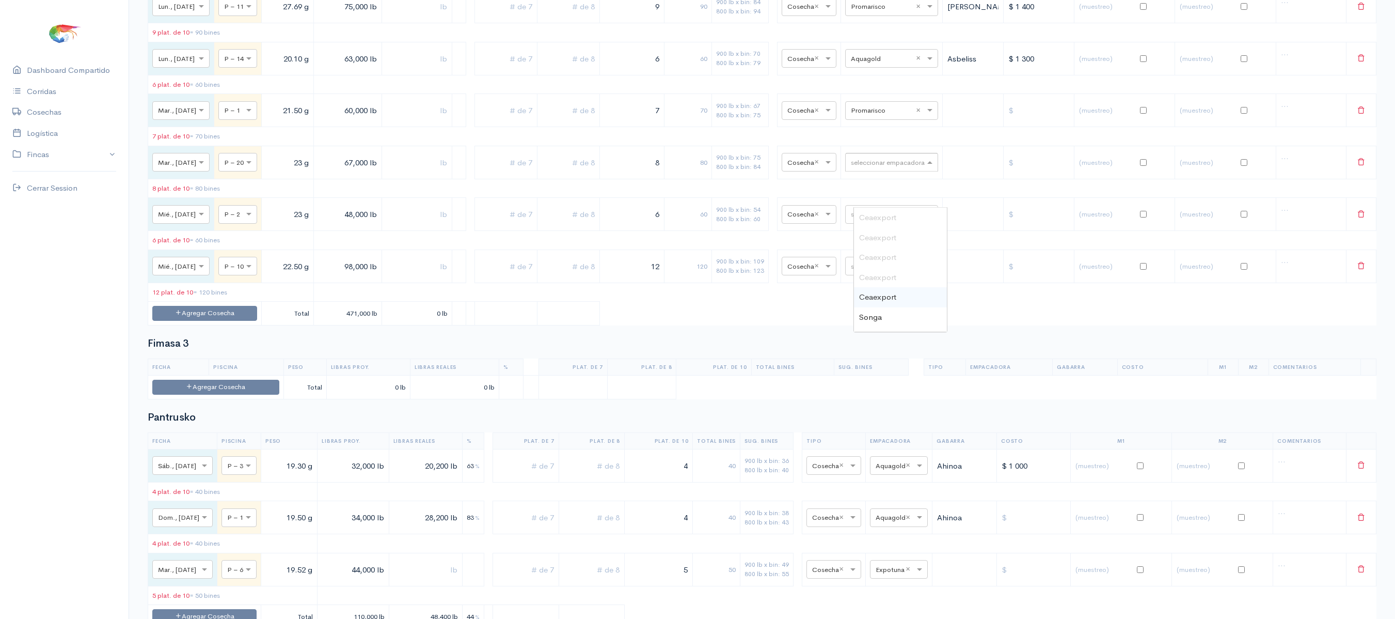
click at [885, 167] on input "text" at bounding box center [882, 161] width 63 height 11
type input "pro"
click at [884, 211] on div "Promarisco" at bounding box center [900, 218] width 93 height 20
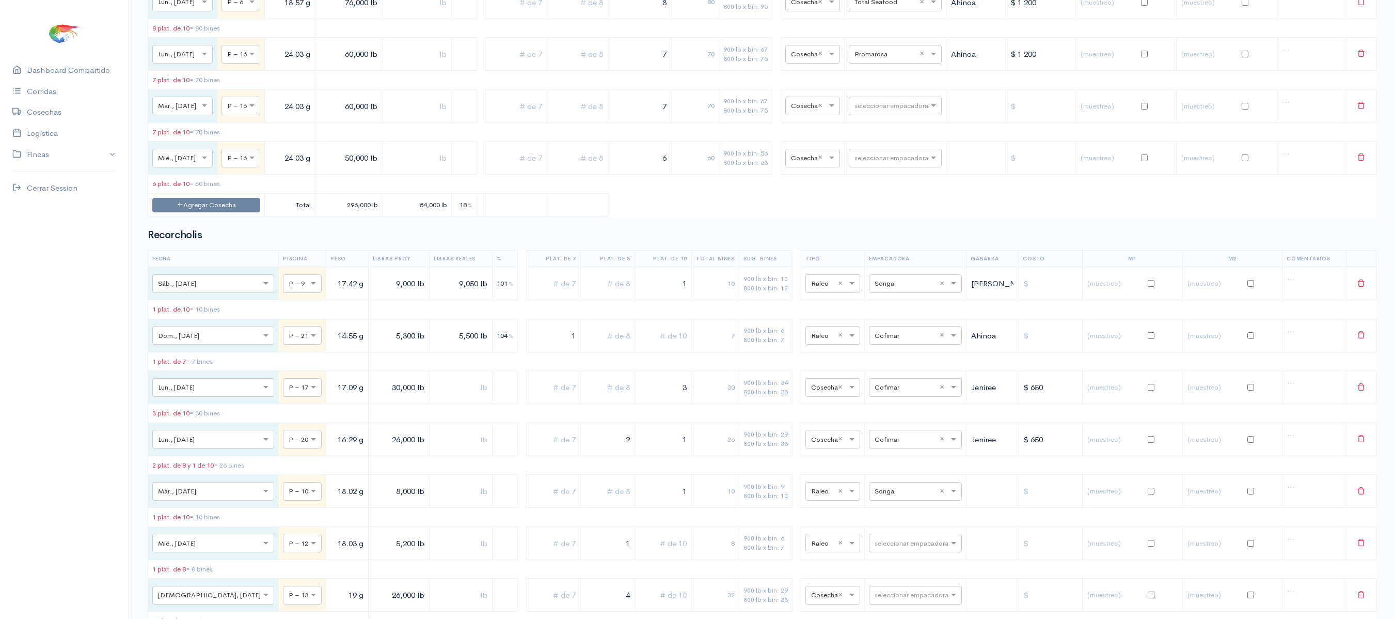
scroll to position [1612, 0]
click at [914, 110] on input "text" at bounding box center [886, 104] width 63 height 11
type input "ta"
click at [885, 188] on span "Total Seafood" at bounding box center [887, 186] width 49 height 10
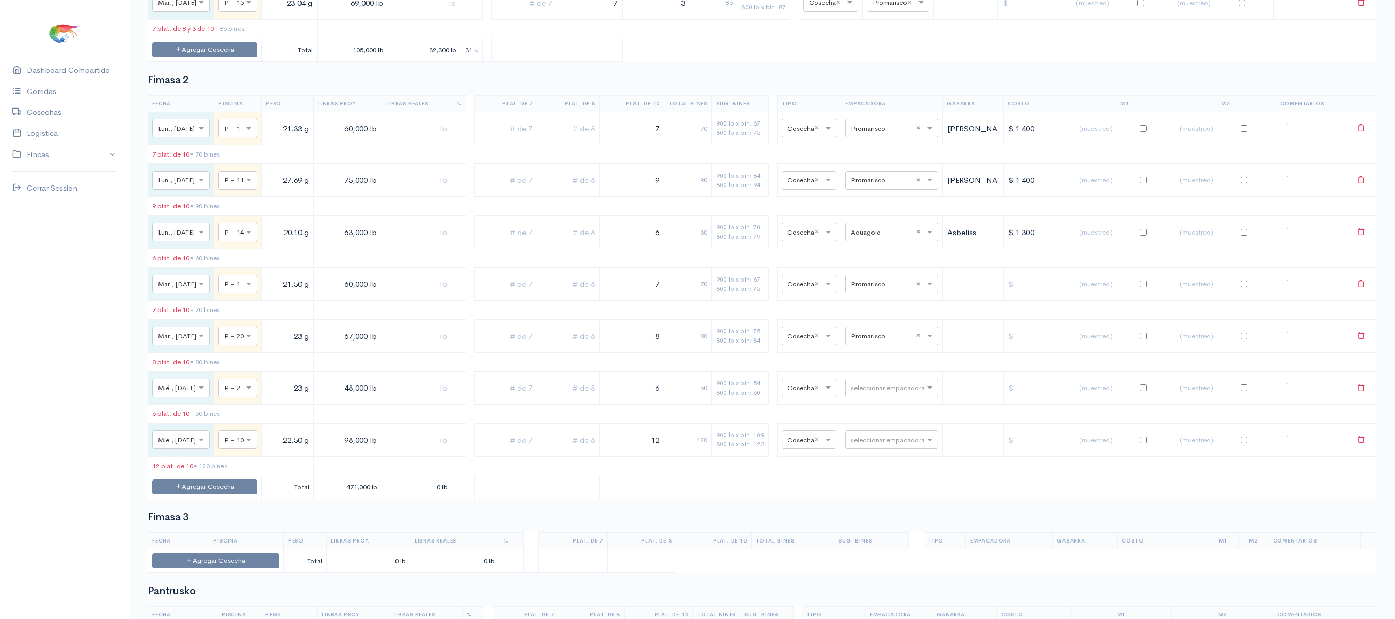
scroll to position [0, 0]
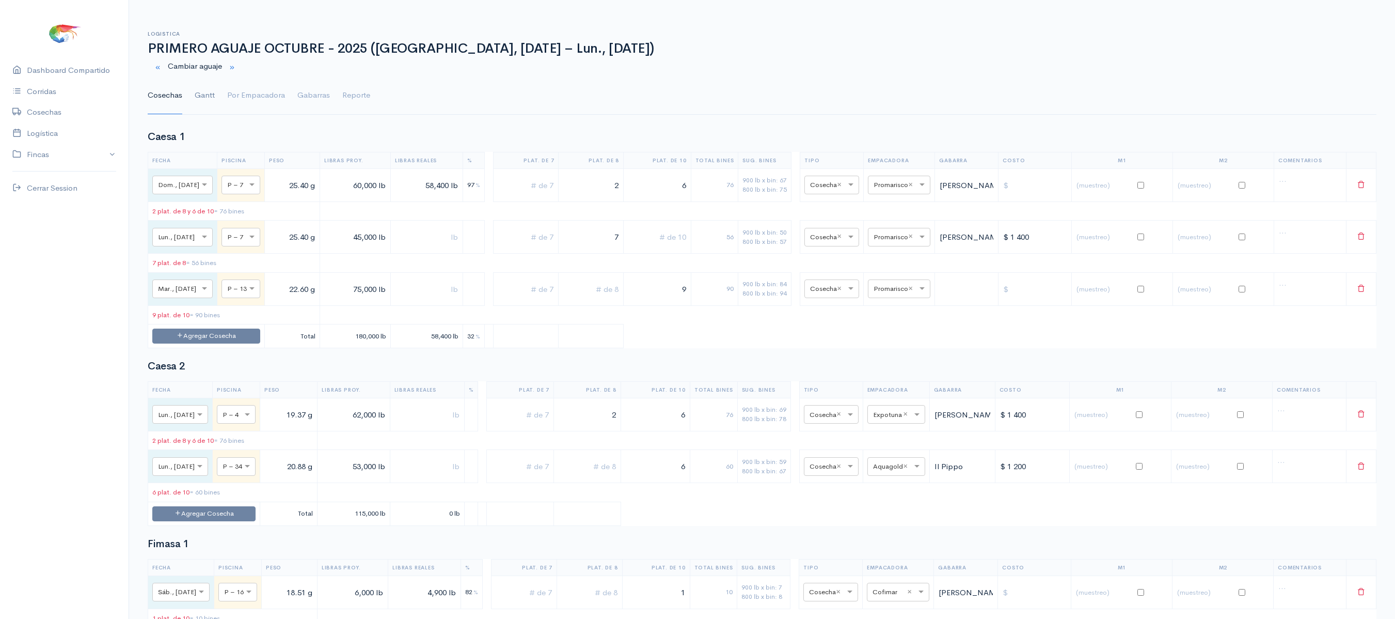
click at [196, 93] on link "Gantt" at bounding box center [205, 95] width 20 height 37
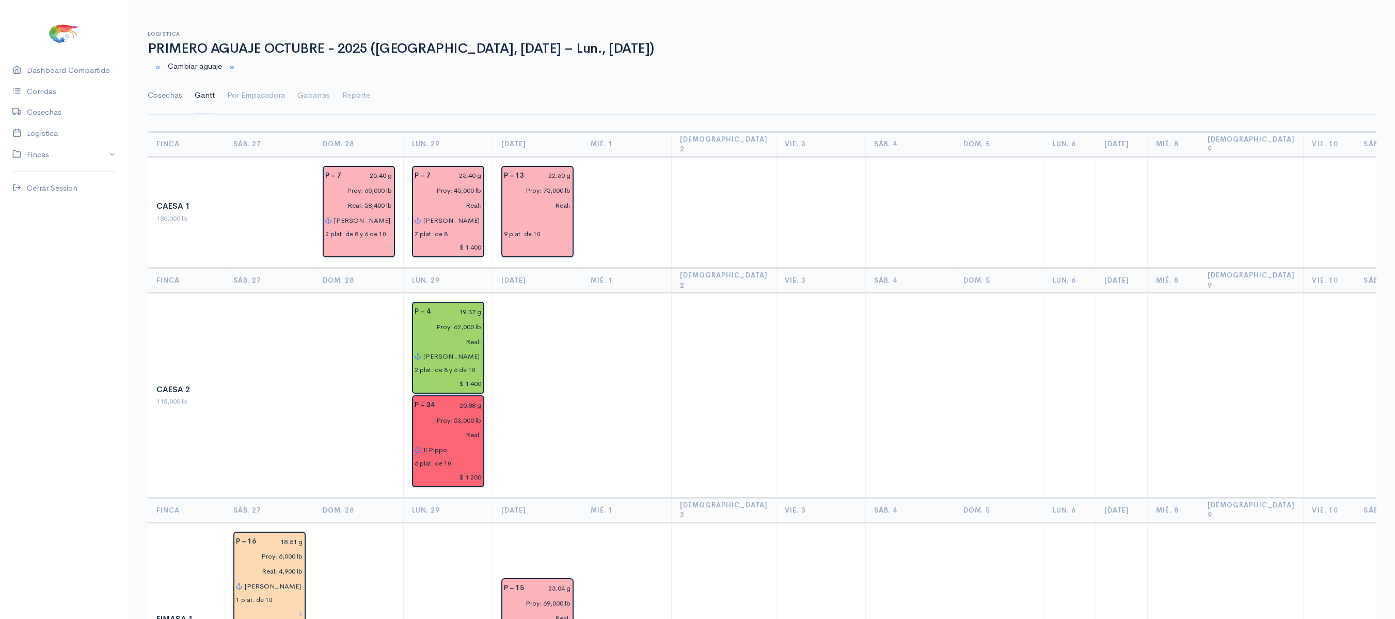
click at [153, 100] on link "Cosechas" at bounding box center [165, 95] width 35 height 37
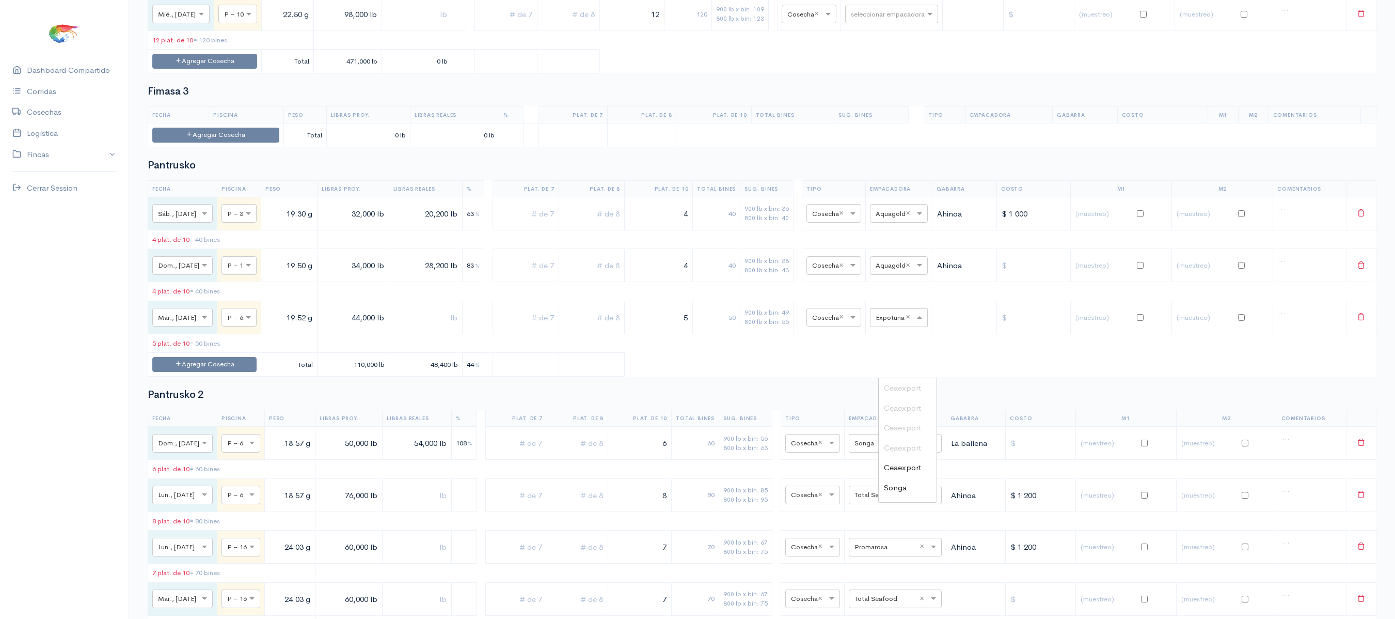
scroll to position [413, 0]
click at [897, 322] on input "text" at bounding box center [890, 316] width 28 height 11
type input "aq"
click at [889, 405] on span "Aquagold" at bounding box center [901, 408] width 34 height 10
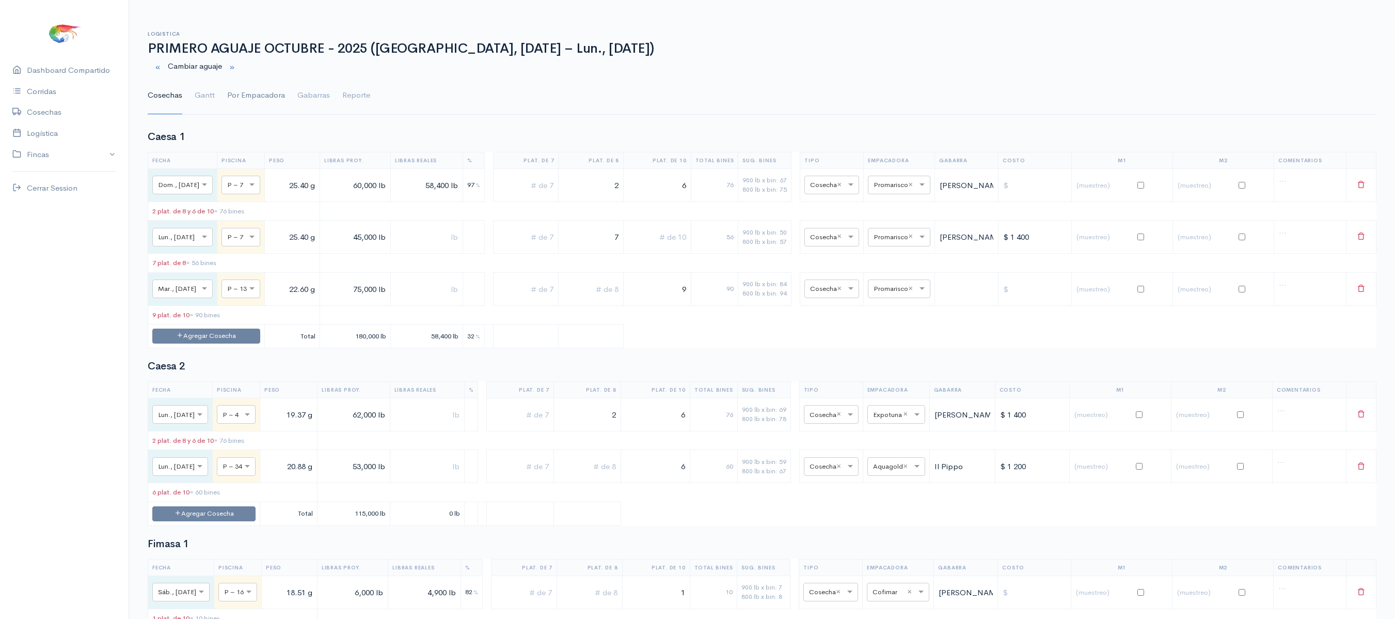
click at [253, 98] on link "Por Empacadora" at bounding box center [256, 95] width 58 height 37
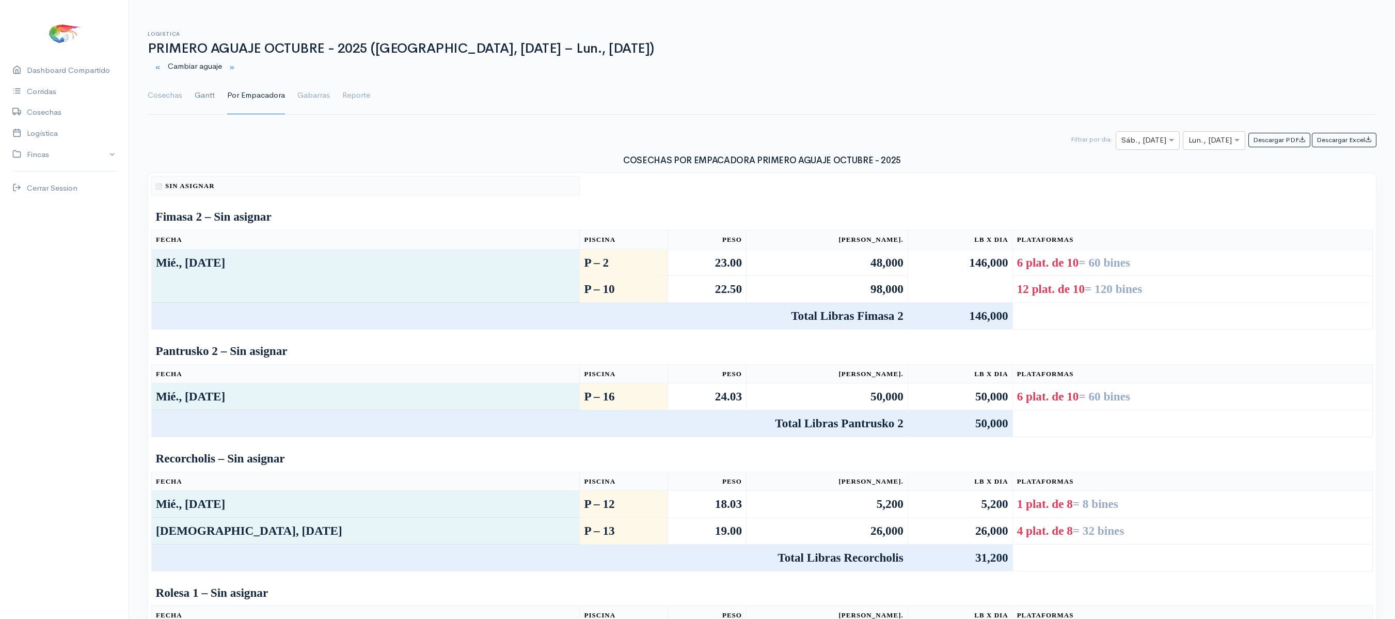
click at [204, 88] on link "Gantt" at bounding box center [205, 95] width 20 height 37
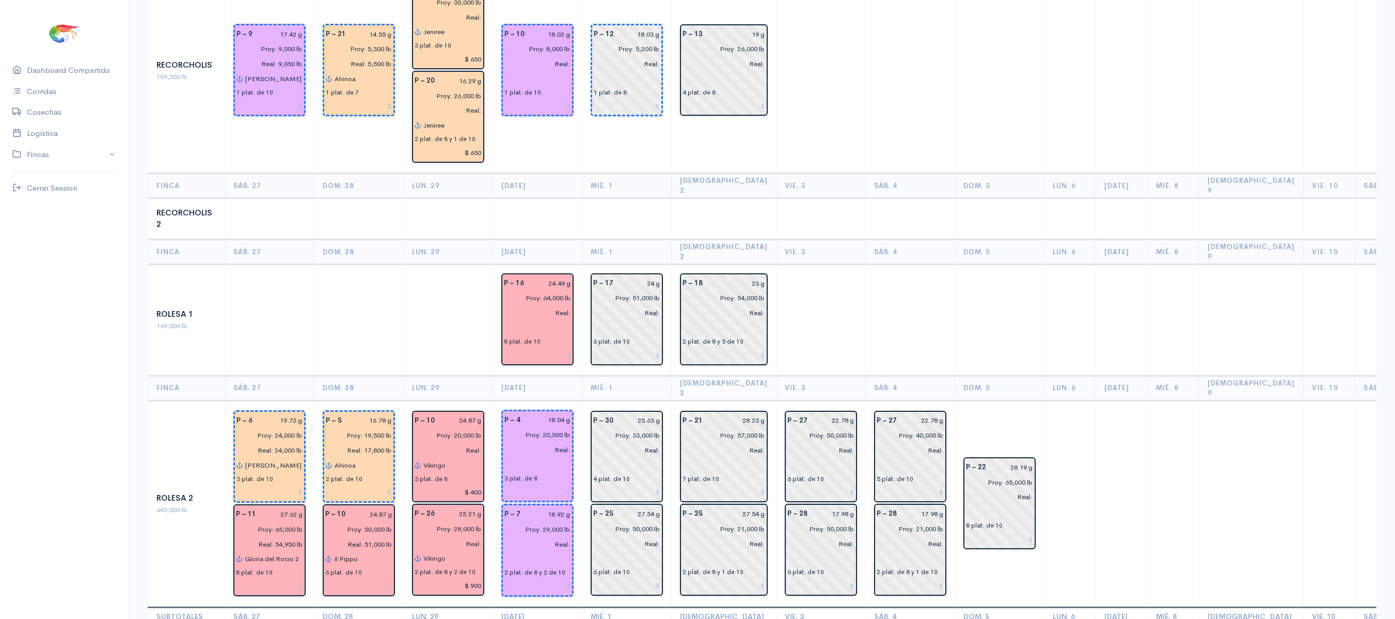
scroll to position [1520, 0]
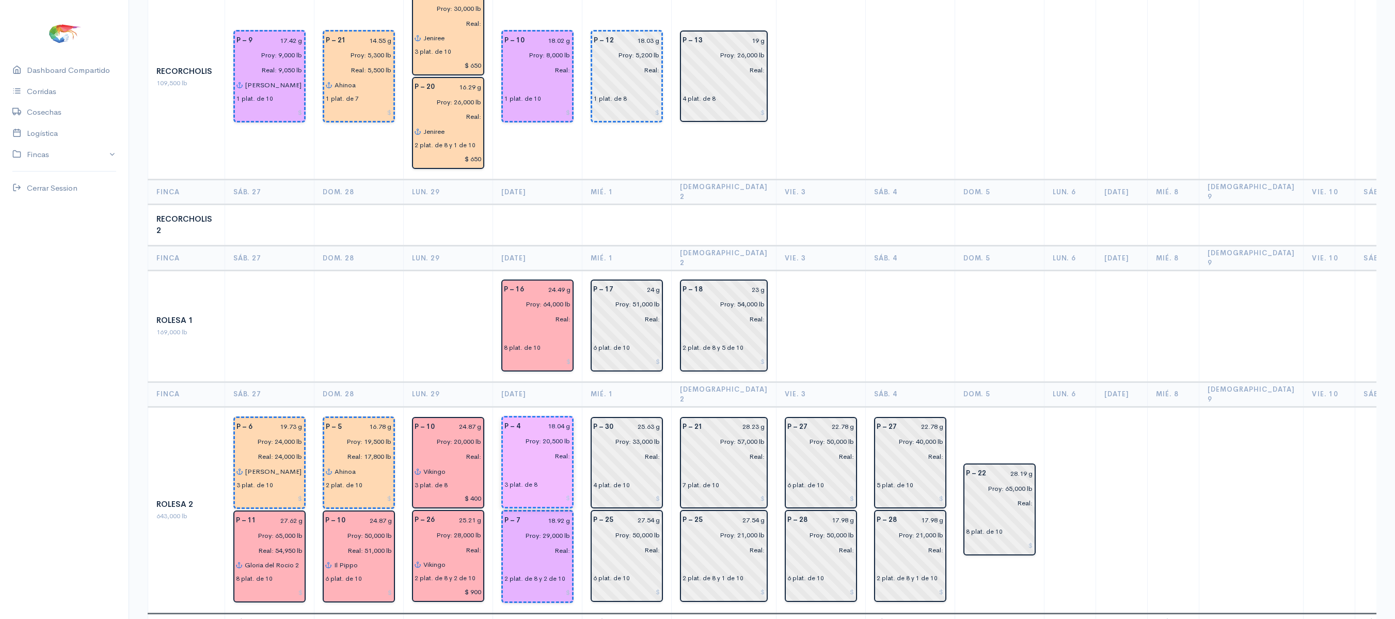
click at [557, 433] on input "Proy: 20,500 lb" at bounding box center [534, 440] width 72 height 15
type input "Proy: 21,000 lb"
click at [816, 270] on td at bounding box center [820, 326] width 89 height 112
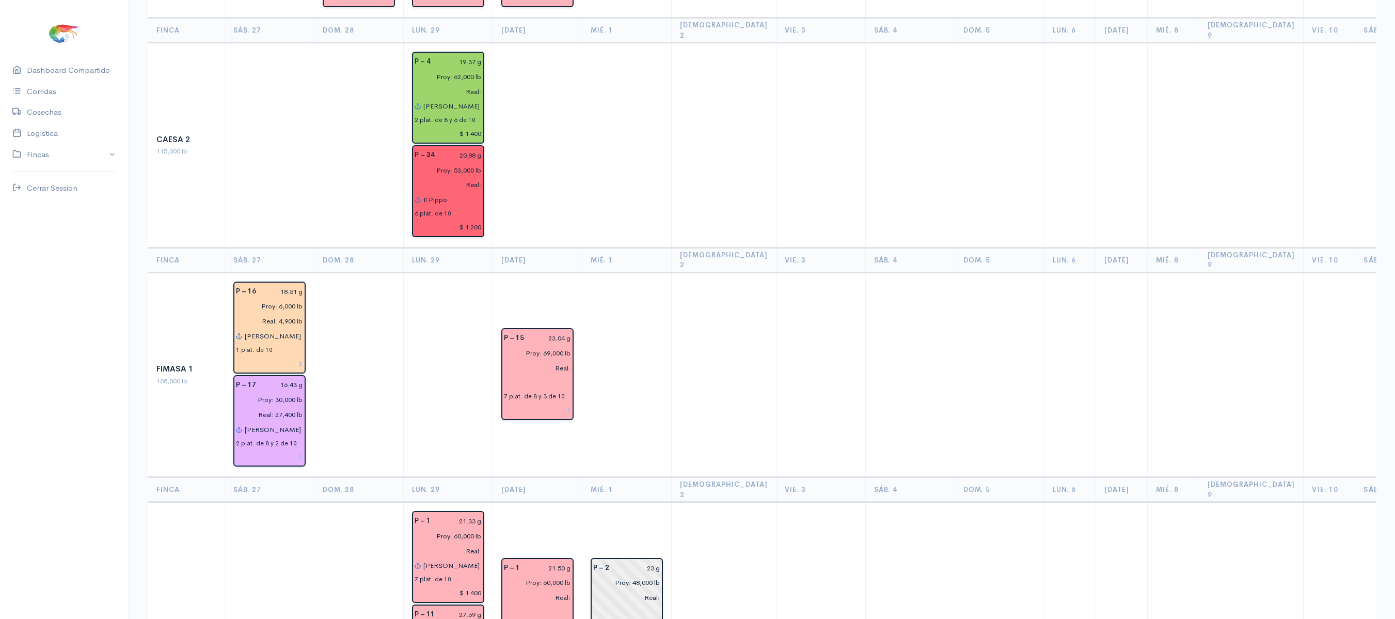
scroll to position [0, 0]
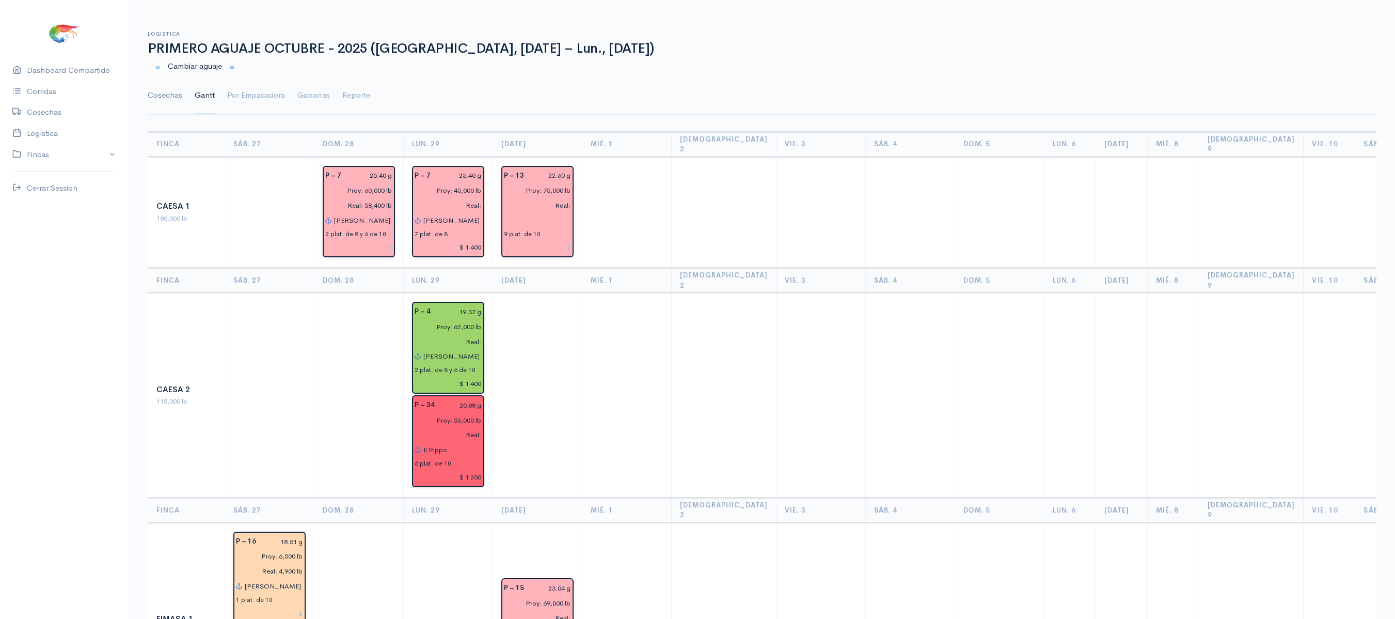
click at [165, 107] on link "Cosechas" at bounding box center [165, 95] width 35 height 37
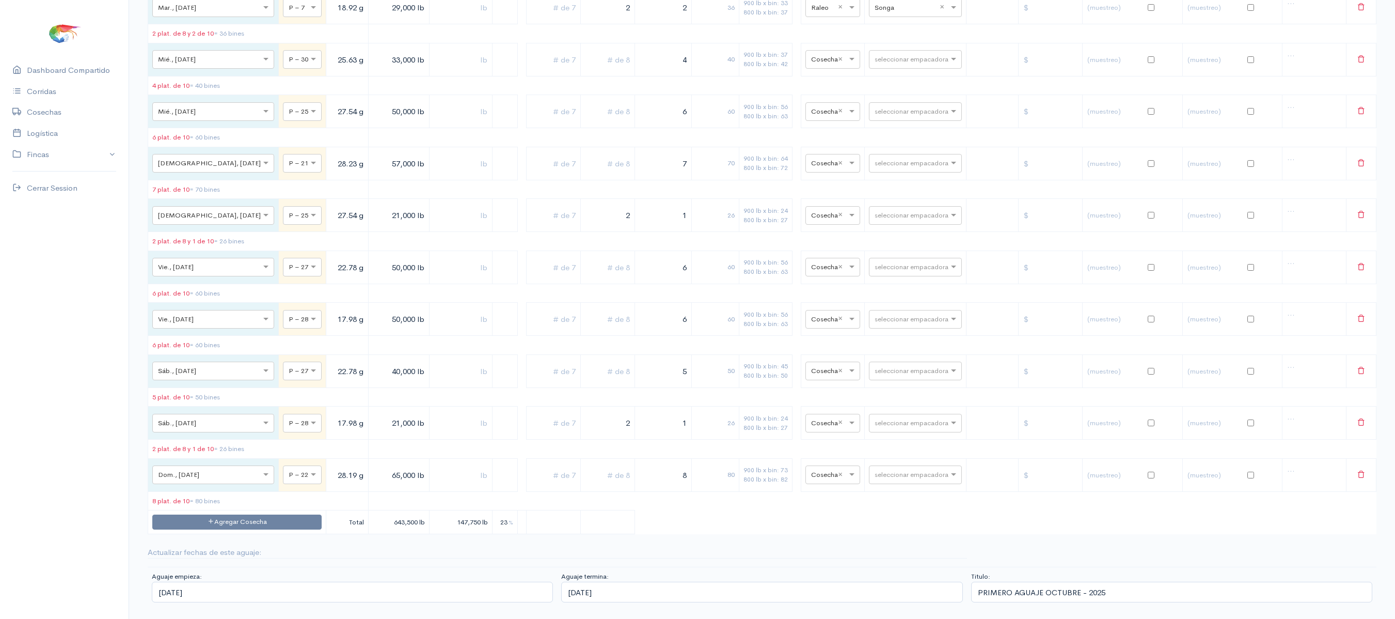
scroll to position [2696, 0]
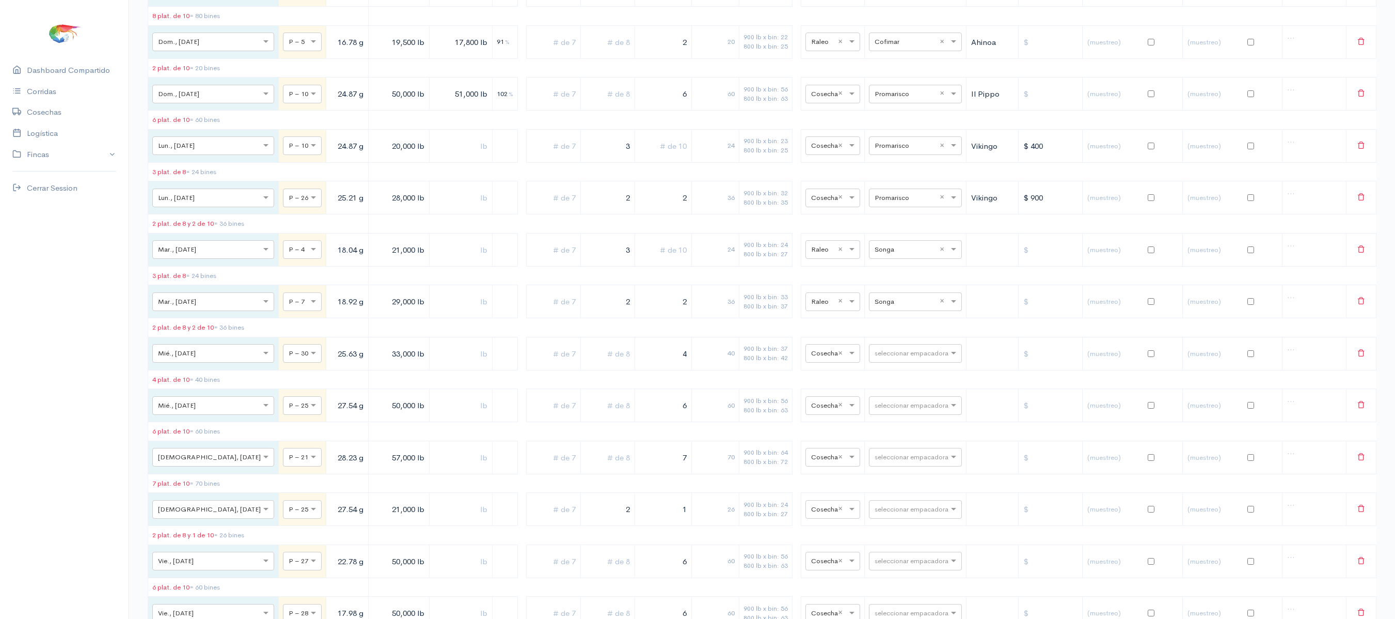
drag, startPoint x: 596, startPoint y: 412, endPoint x: 619, endPoint y: 412, distance: 22.7
click at [619, 318] on tr "× Mar., [DATE] × P – 7 18.92 g 29,000 lb 2 2 36 900 lb x bin: 33 800 lb x bin: …" at bounding box center [762, 301] width 1228 height 33
drag, startPoint x: 604, startPoint y: 412, endPoint x: 630, endPoint y: 413, distance: 25.8
click at [630, 318] on tr "× Mar., [DATE] × P – 7 18.92 g 29,000 lb 4 2 52 900 lb x bin: 33 800 lb x bin: …" at bounding box center [762, 301] width 1228 height 33
type input "3"
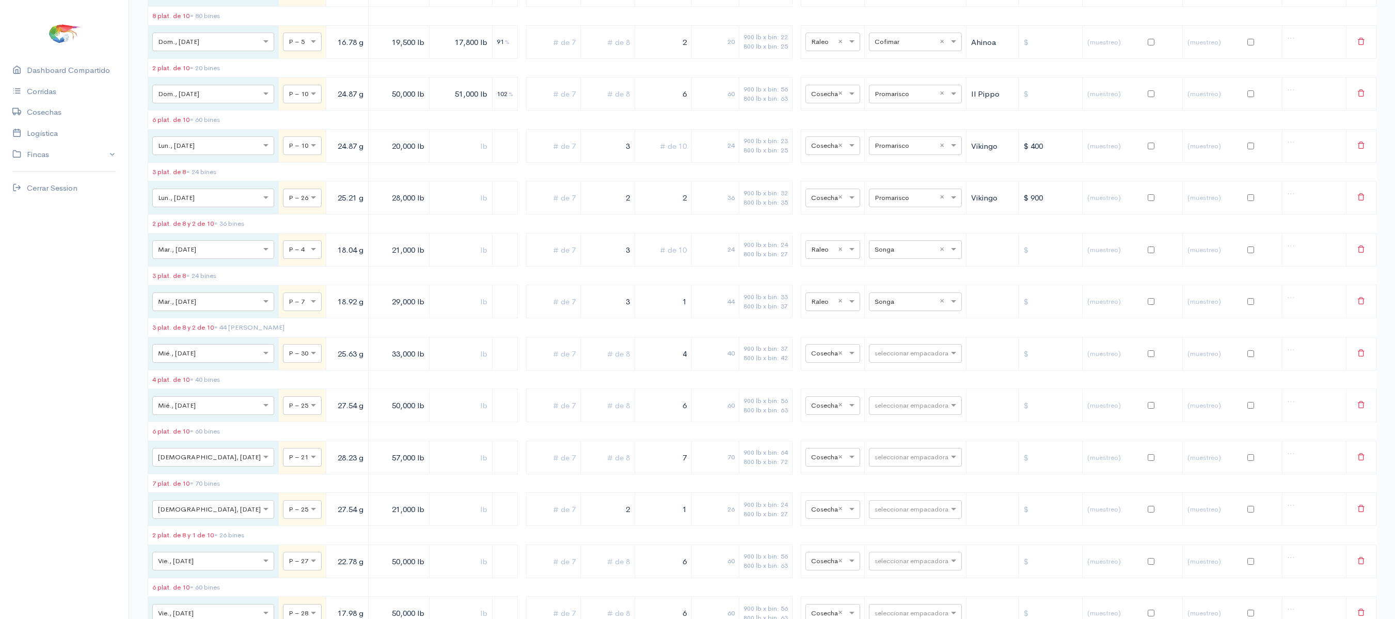
drag, startPoint x: 634, startPoint y: 414, endPoint x: 717, endPoint y: 411, distance: 82.7
click at [717, 318] on tr "× Mar., [DATE] × P – 7 18.92 g 29,000 lb 3 1 44 900 lb x bin: 33 800 lb x bin: …" at bounding box center [762, 301] width 1228 height 33
click at [707, 435] on table "Fecha Piscina Peso Libras Proy. Libras Reales % Plat. de 7 Plat. de 8 Plat. de …" at bounding box center [762, 366] width 1229 height 923
drag, startPoint x: 663, startPoint y: 413, endPoint x: 713, endPoint y: 409, distance: 49.7
click at [713, 318] on tr "× Mar., [DATE] × P – 7 18.92 g 29,000 lb 3 1 34 900 lb x bin: 33 800 lb x bin: …" at bounding box center [762, 301] width 1228 height 33
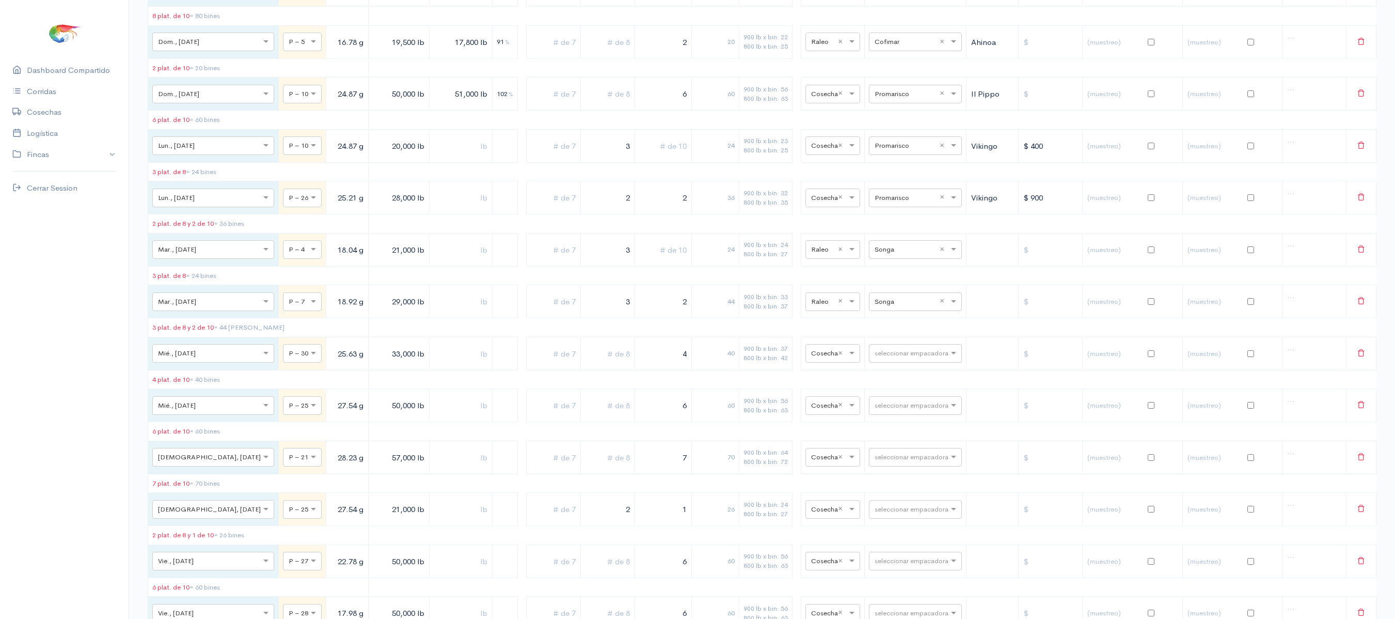
type input "2"
click at [680, 435] on table "Fecha Piscina Peso Libras Proy. Libras Reales % Plat. de 7 Plat. de 8 Plat. de …" at bounding box center [762, 366] width 1229 height 923
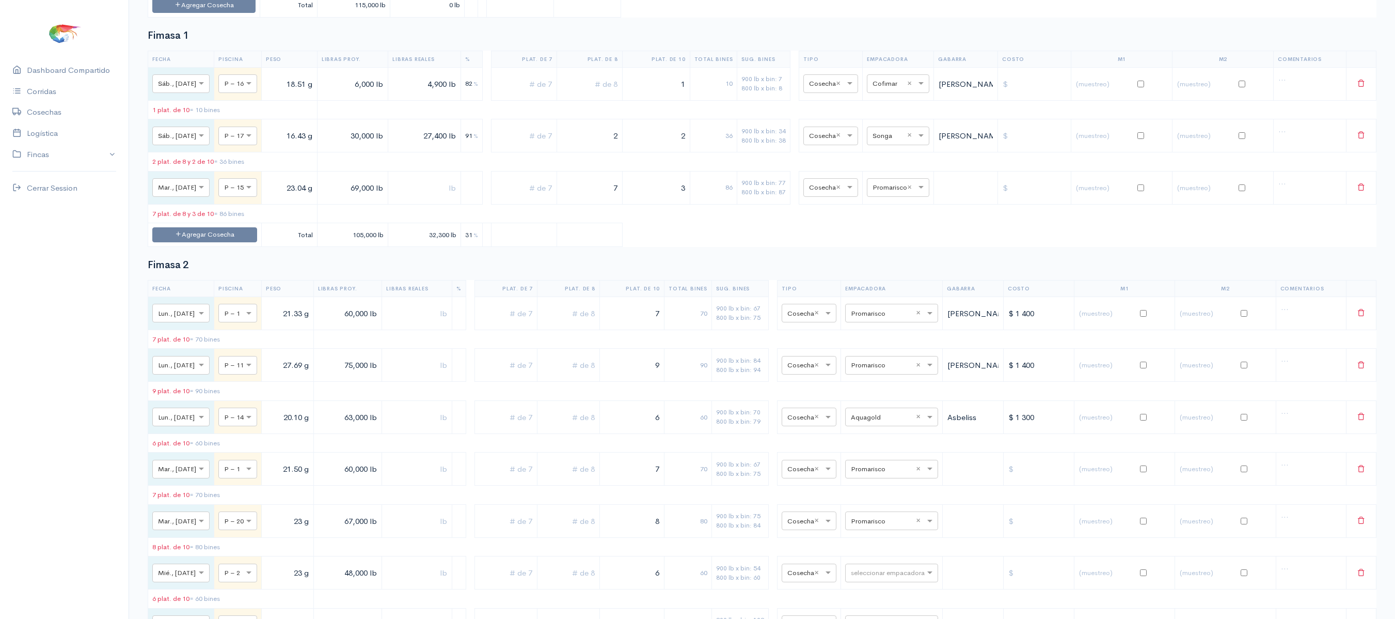
scroll to position [0, 0]
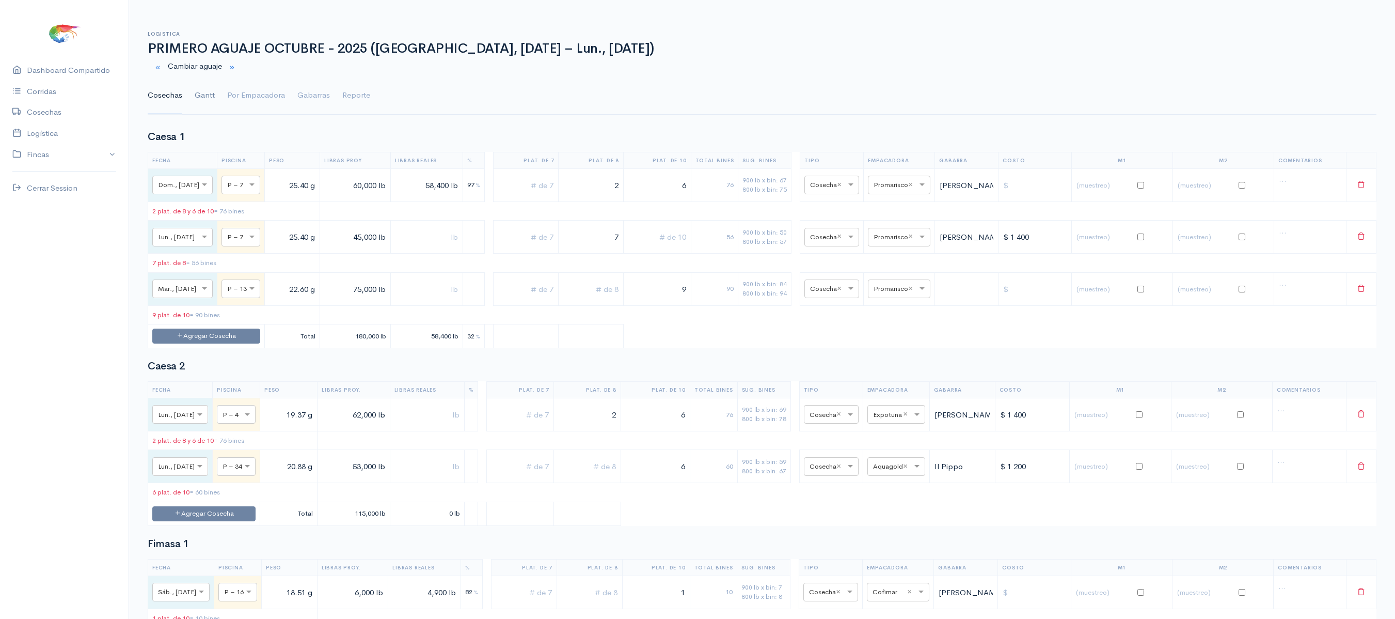
click at [201, 104] on link "Gantt" at bounding box center [205, 95] width 20 height 37
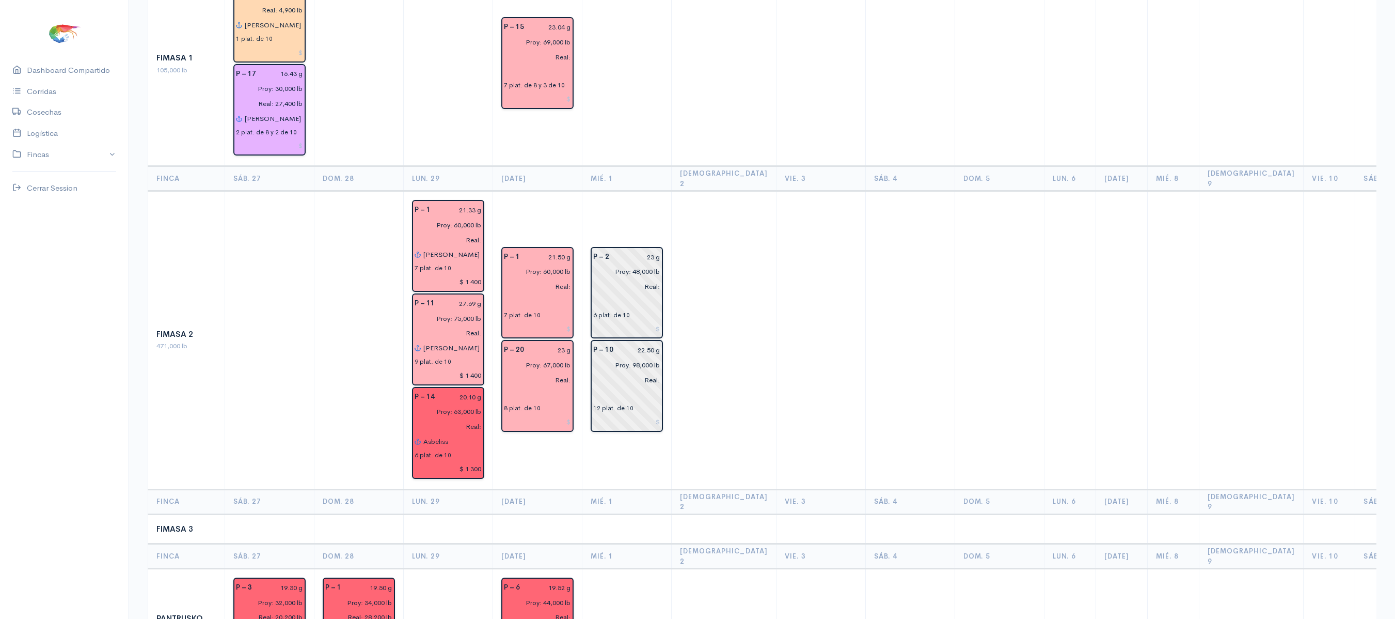
scroll to position [509, 0]
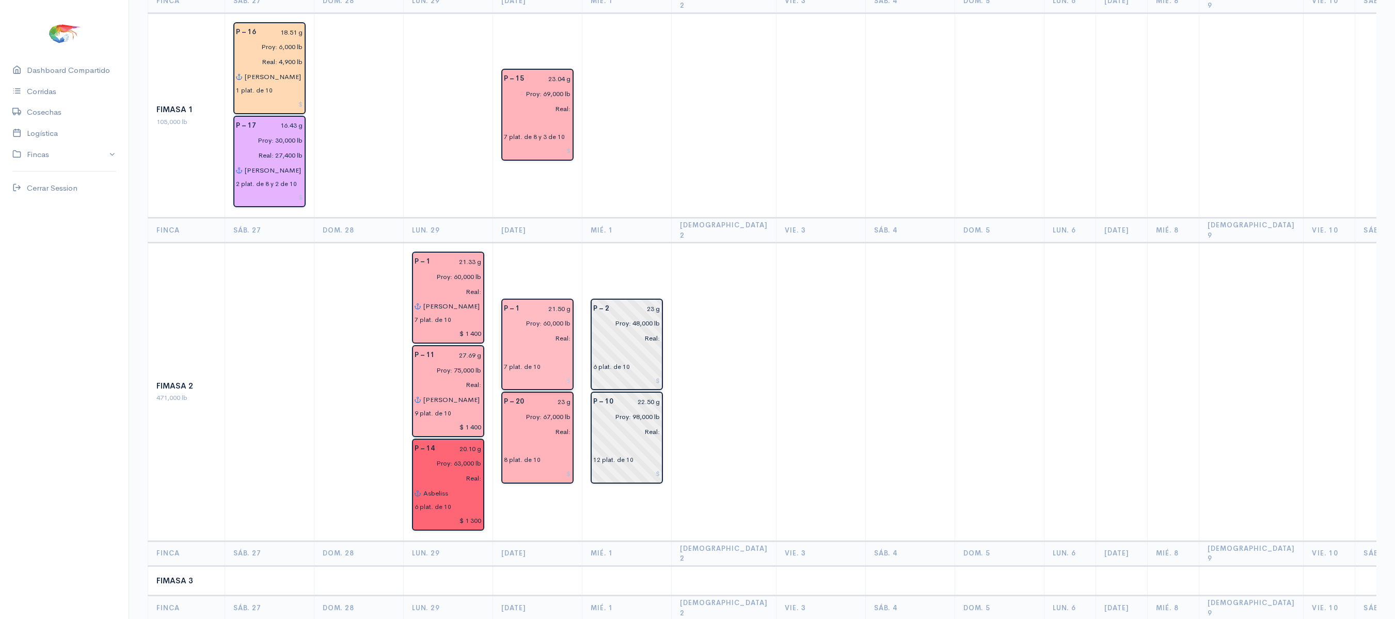
click at [566, 301] on input "21.50 g" at bounding box center [548, 308] width 45 height 15
type input "21.33 g"
click at [783, 125] on td at bounding box center [820, 115] width 89 height 205
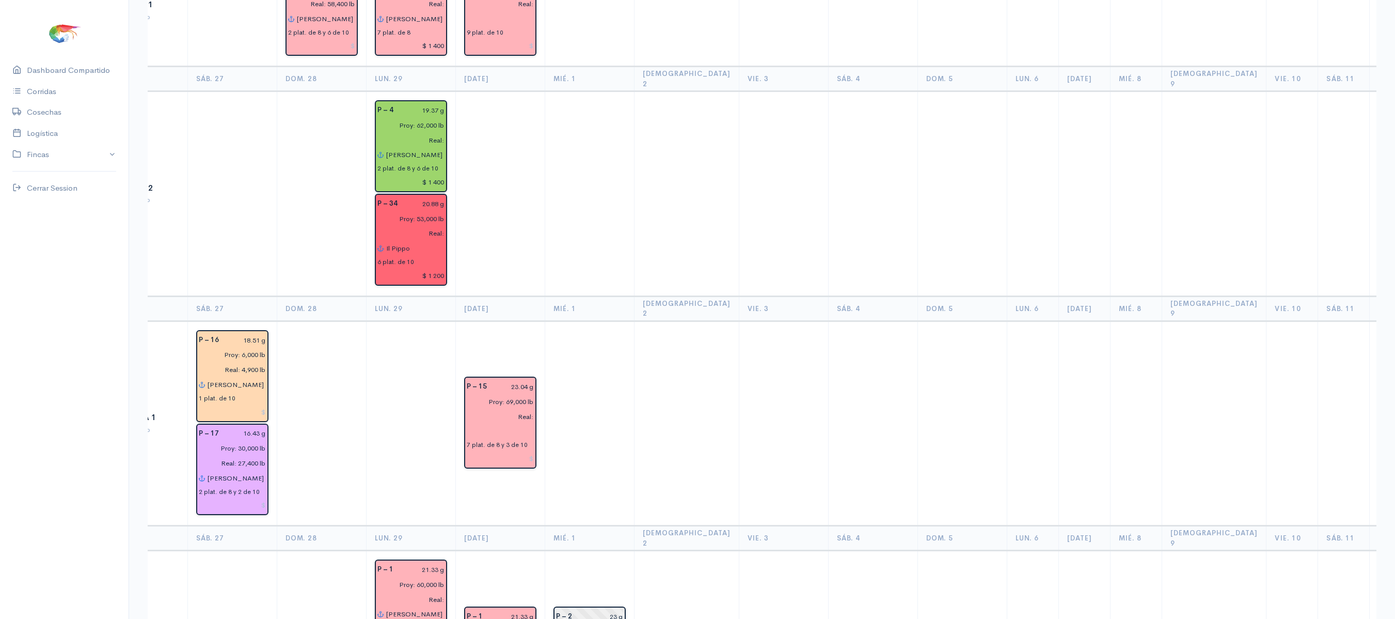
scroll to position [0, 0]
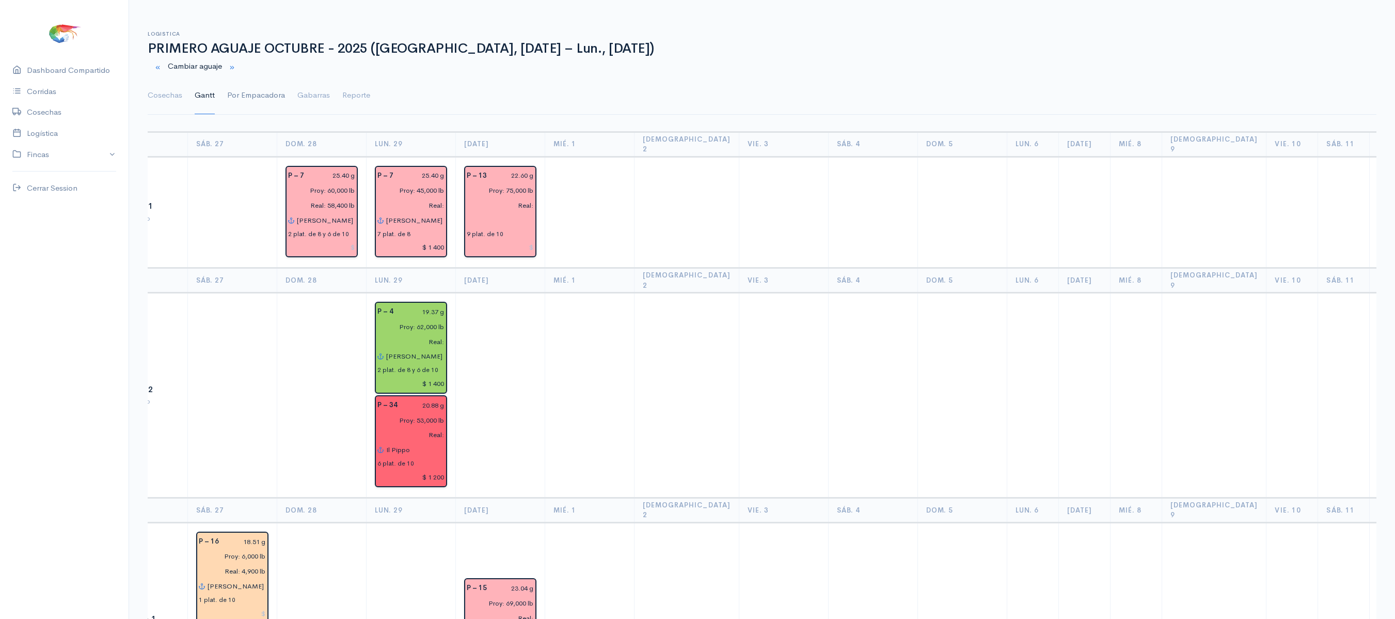
click at [250, 99] on link "Por Empacadora" at bounding box center [256, 95] width 58 height 37
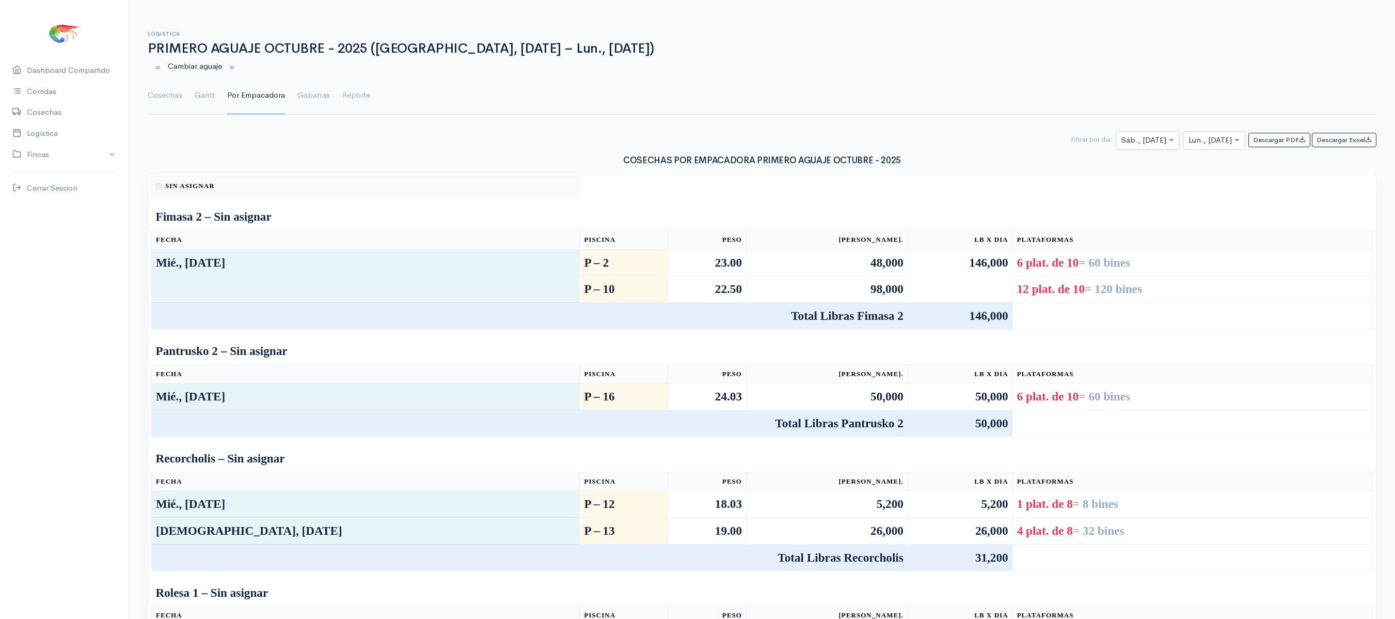
click at [1153, 137] on div at bounding box center [1147, 140] width 63 height 13
type input "30"
click at [1206, 138] on input "text" at bounding box center [1205, 140] width 33 height 13
type input "0"
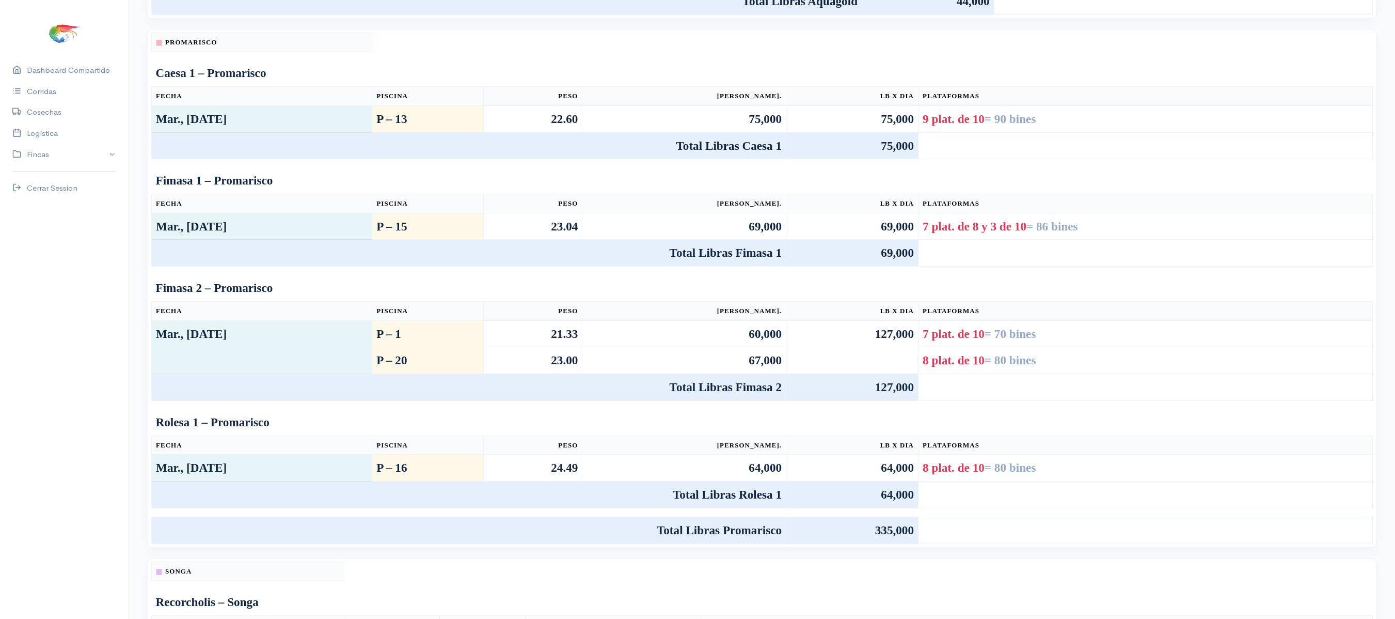
scroll to position [0, 0]
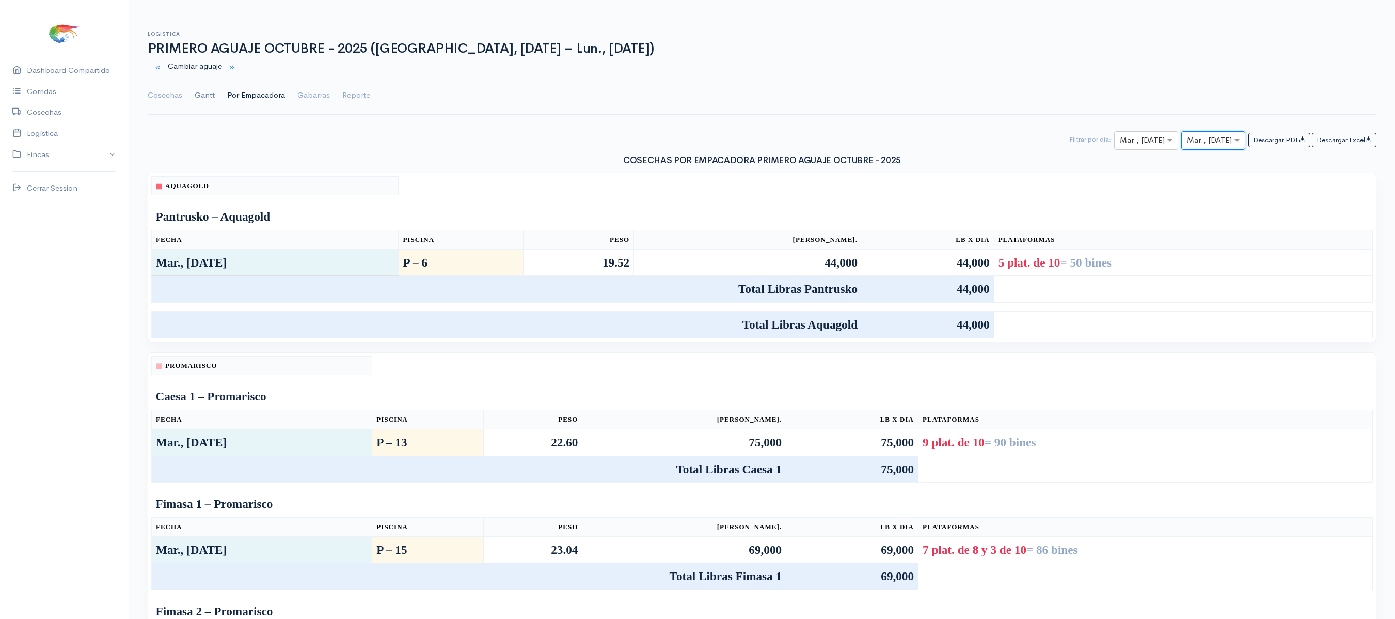
click at [203, 104] on link "Gantt" at bounding box center [205, 95] width 20 height 37
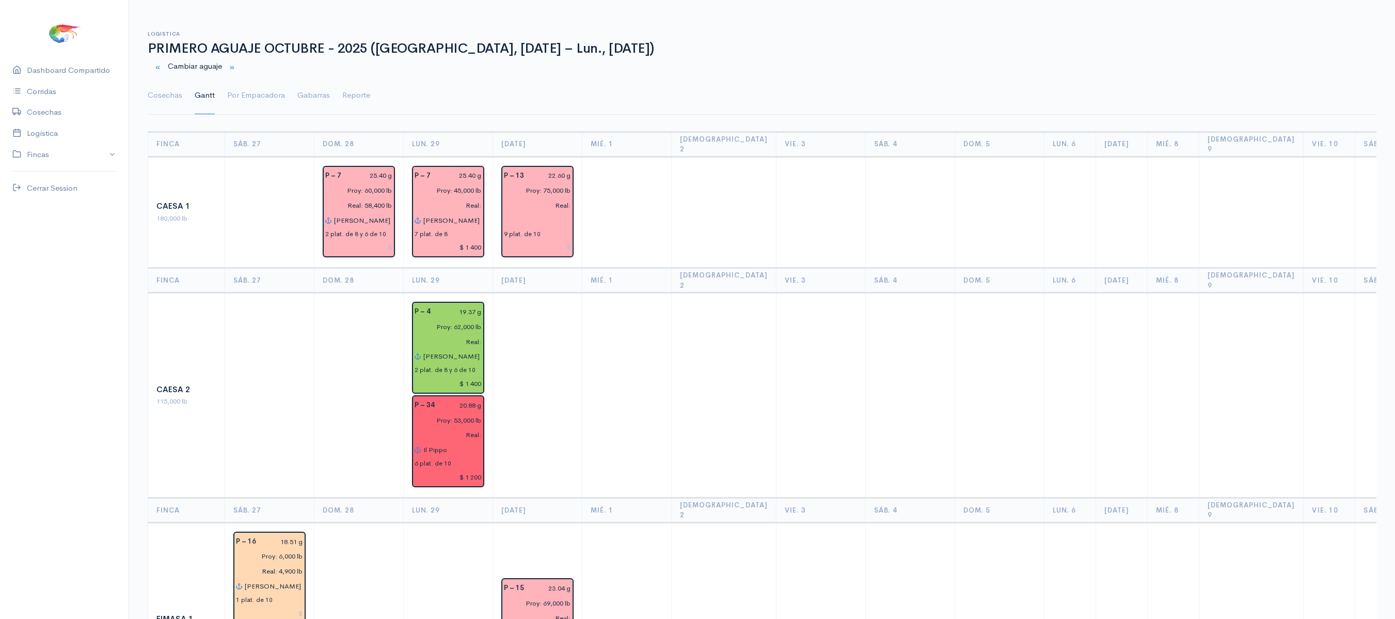
click at [364, 293] on td at bounding box center [358, 395] width 89 height 205
click at [240, 104] on link "Por Empacadora" at bounding box center [256, 95] width 58 height 37
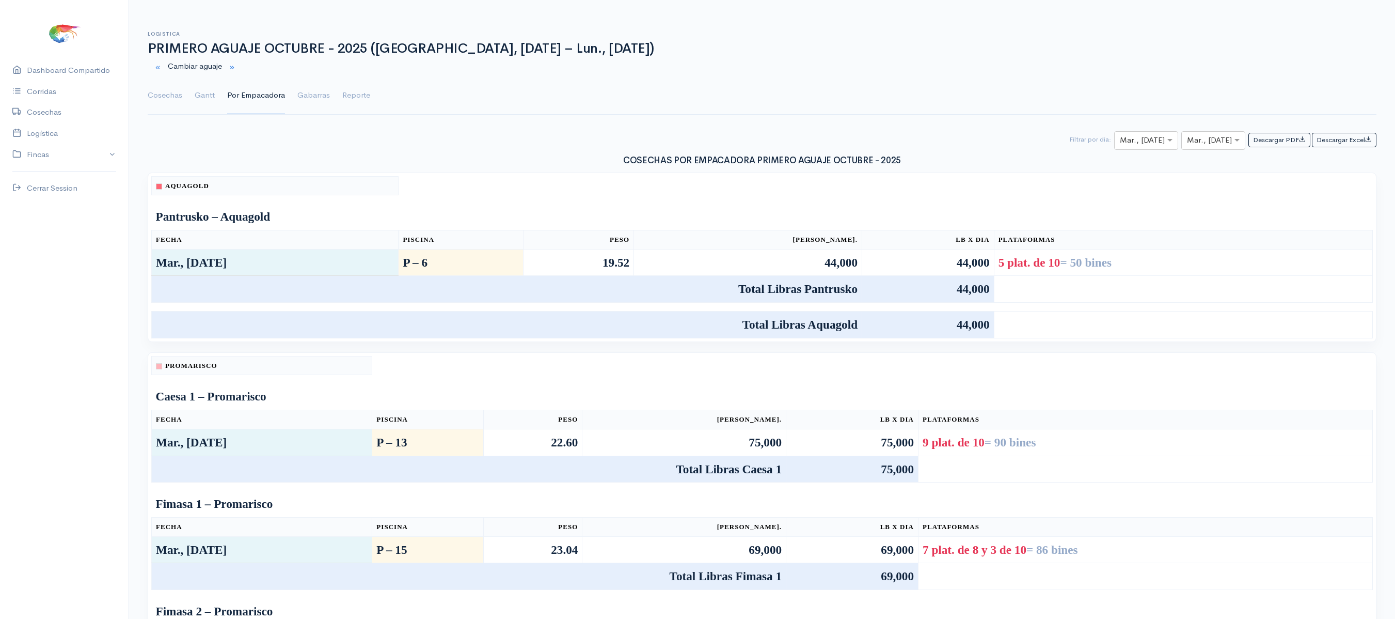
drag, startPoint x: 159, startPoint y: 101, endPoint x: 407, endPoint y: 68, distance: 250.0
click at [159, 101] on link "Cosechas" at bounding box center [165, 95] width 35 height 37
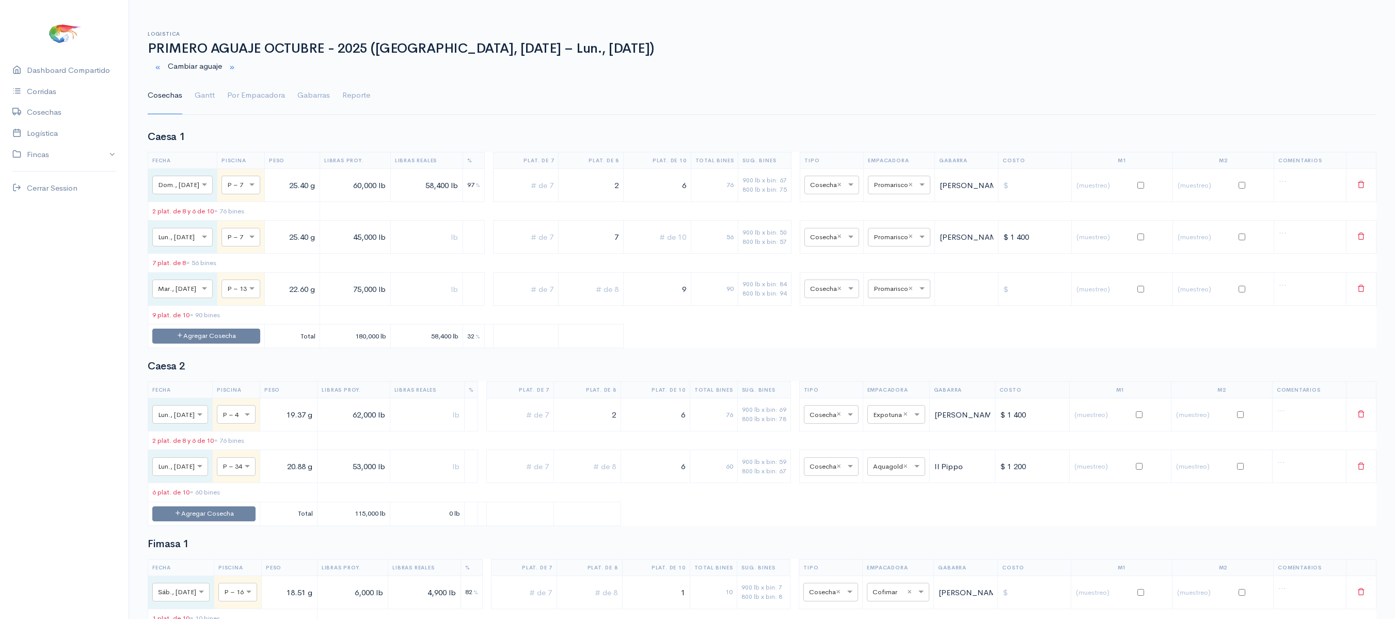
click at [896, 293] on input "text" at bounding box center [890, 287] width 33 height 11
type input "expo"
click at [895, 419] on span "Expotuna" at bounding box center [899, 414] width 34 height 10
click at [758, 348] on table "Fecha Piscina Peso Libras Proy. Libras Reales % Plat. de 7 Plat. de 8 Plat. de …" at bounding box center [762, 250] width 1229 height 196
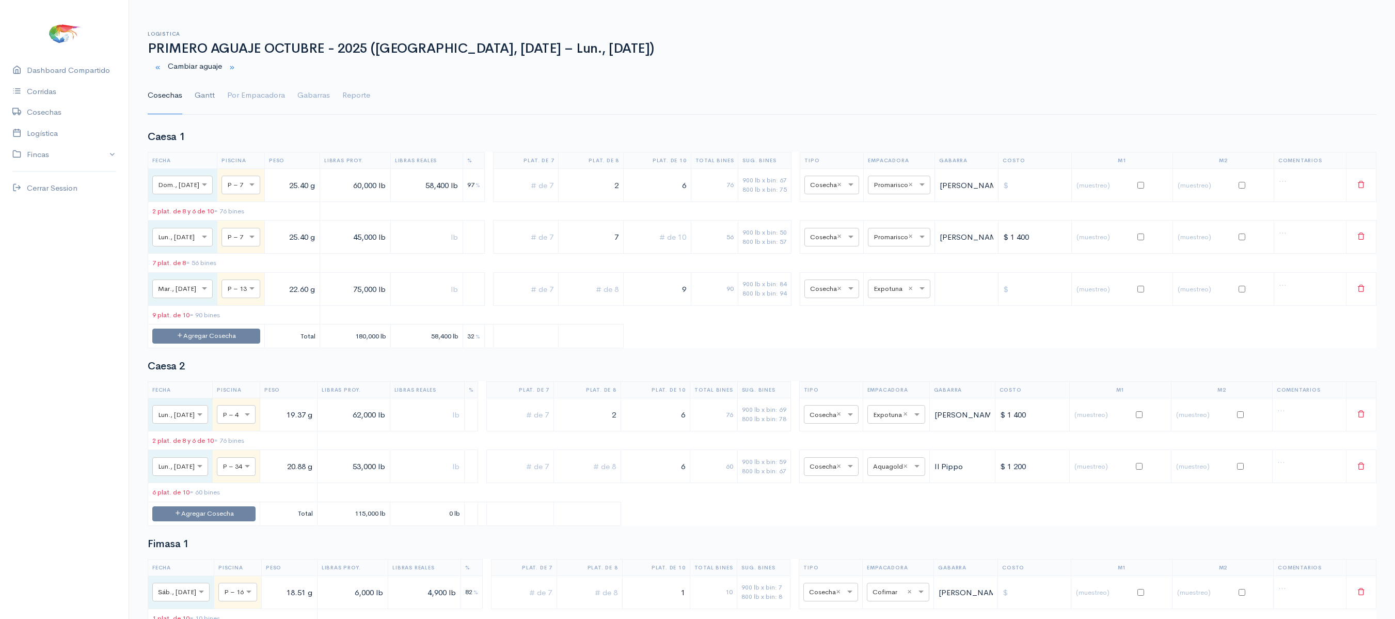
click at [208, 93] on link "Gantt" at bounding box center [205, 95] width 20 height 37
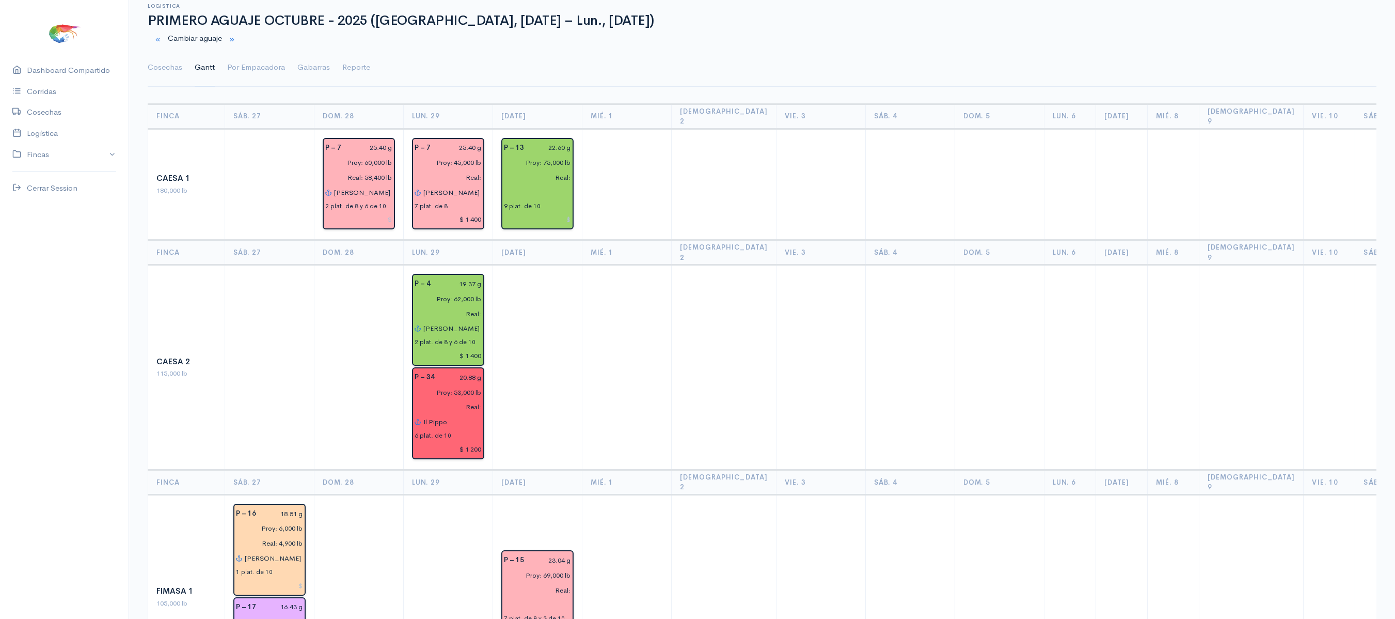
scroll to position [0, 0]
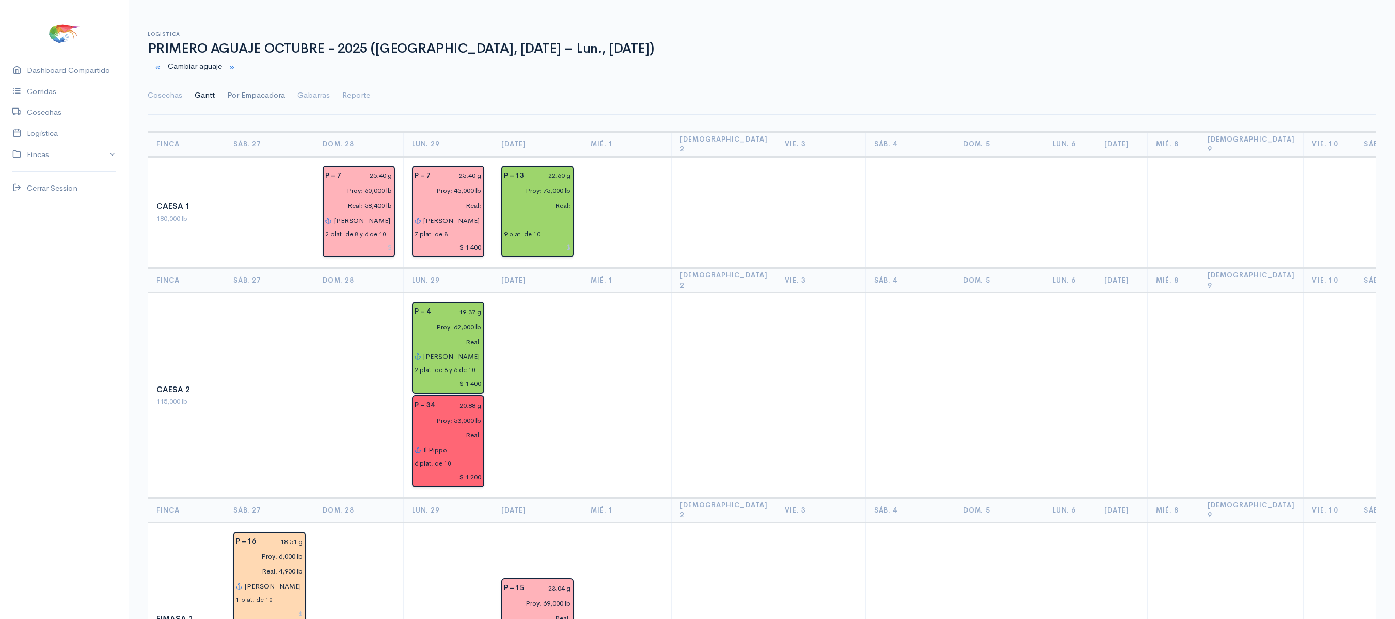
click at [270, 91] on link "Por Empacadora" at bounding box center [256, 95] width 58 height 37
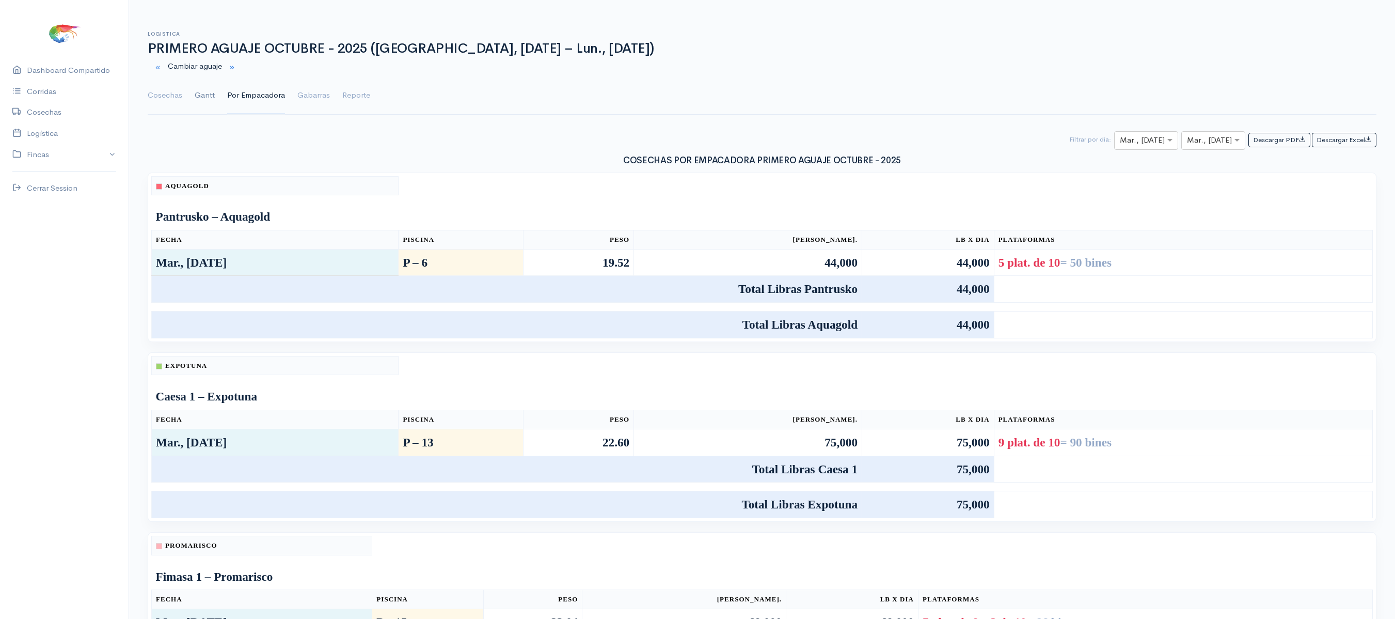
click at [209, 103] on link "Gantt" at bounding box center [205, 95] width 20 height 37
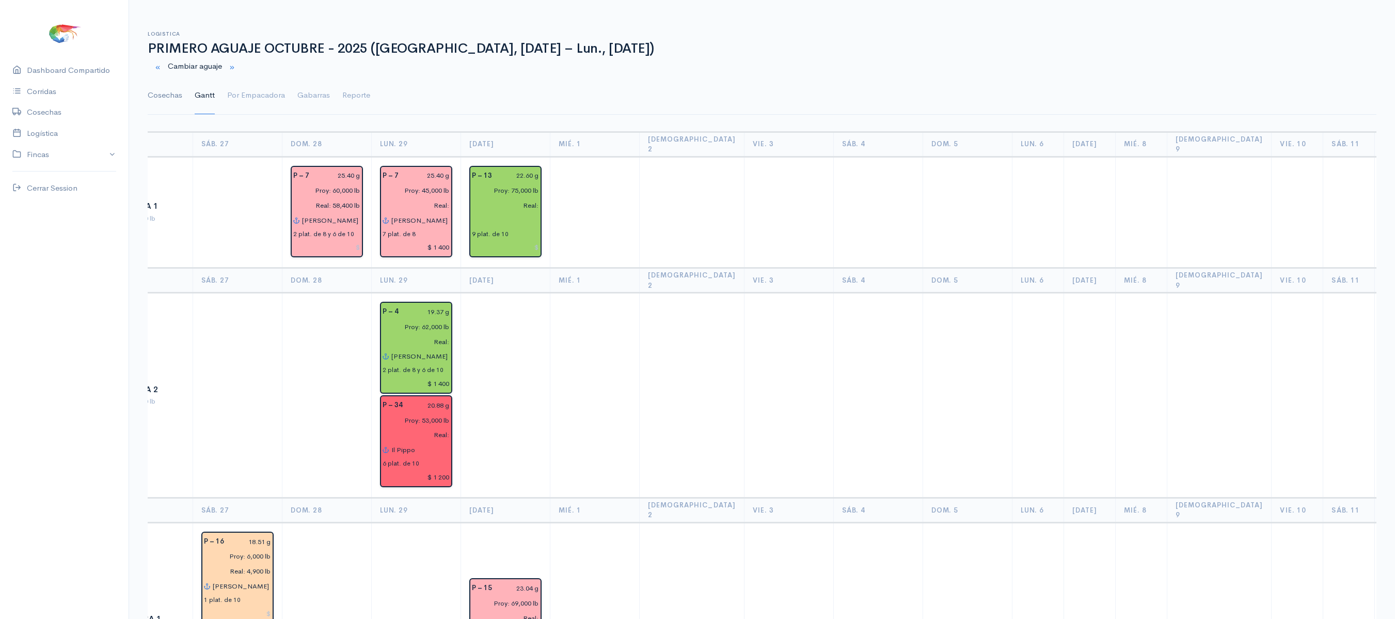
click at [172, 100] on link "Cosechas" at bounding box center [165, 95] width 35 height 37
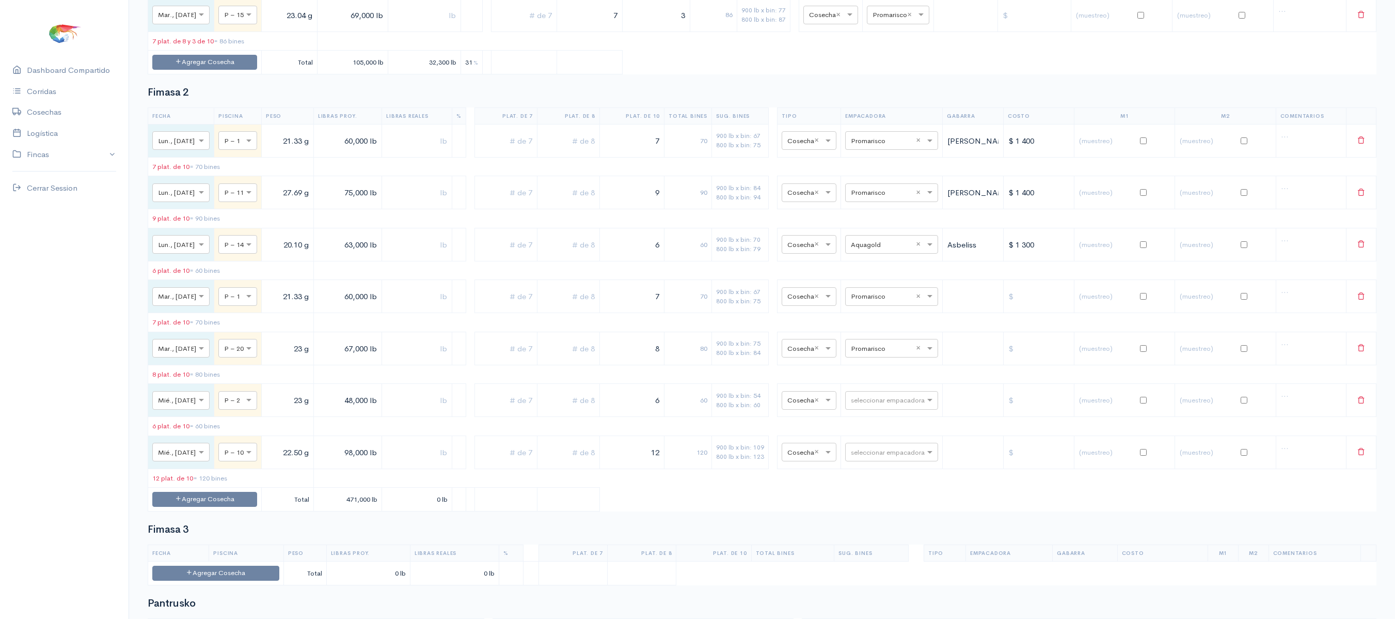
scroll to position [682, 0]
click at [882, 352] on input "text" at bounding box center [882, 346] width 63 height 11
type input "pro"
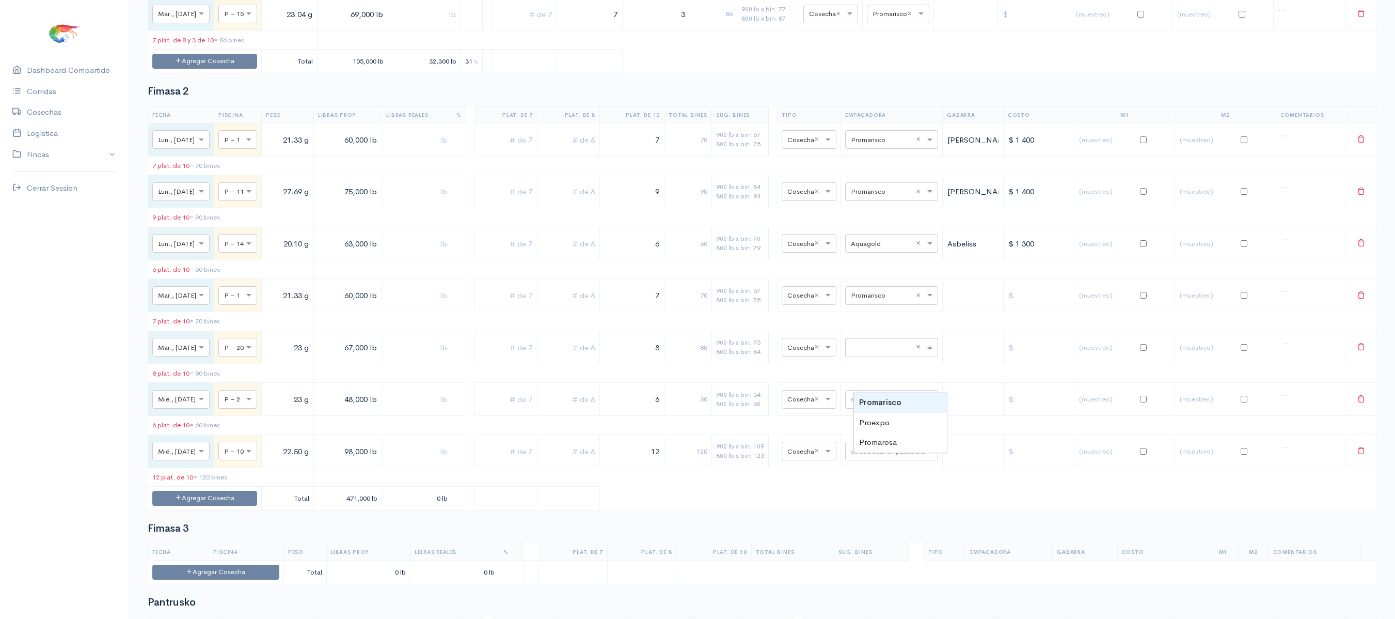
click at [891, 312] on td "seleccionar empacadora × Promarisco ×" at bounding box center [892, 295] width 102 height 33
click at [883, 301] on input "text" at bounding box center [882, 294] width 63 height 11
type input "aq"
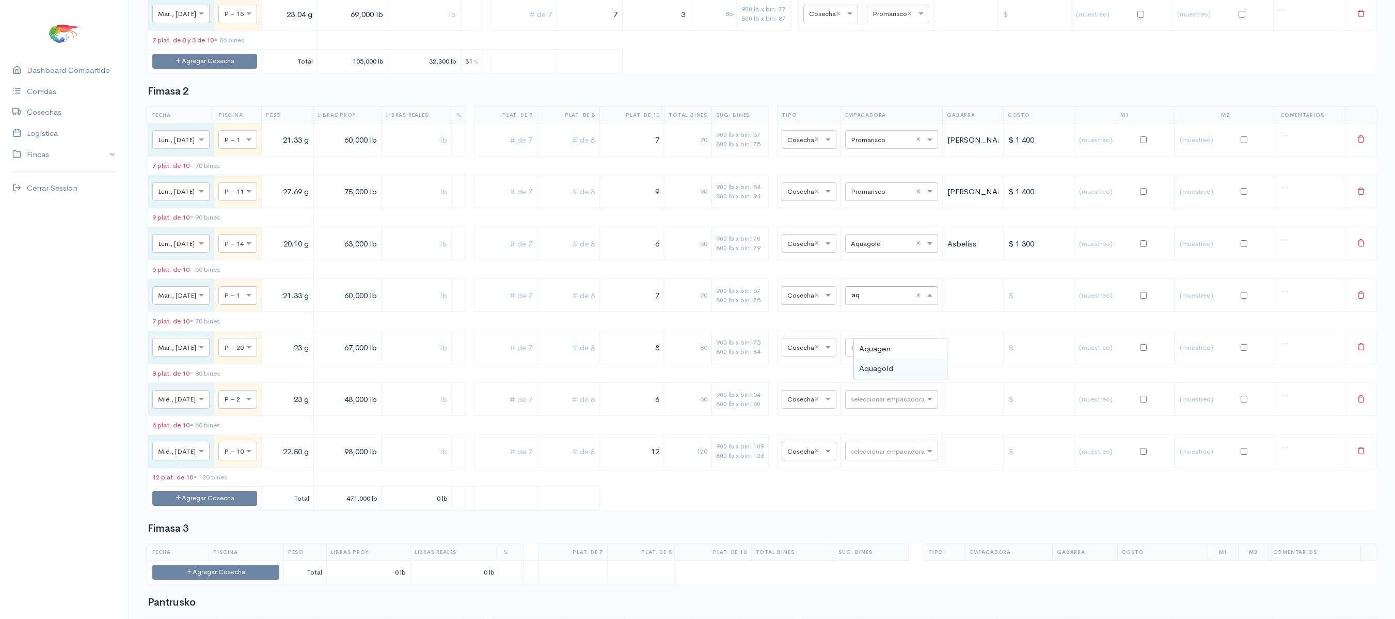
click at [883, 370] on span "Aquagold" at bounding box center [876, 368] width 34 height 10
click at [883, 364] on td "seleccionar empacadora × Promarisco ×" at bounding box center [892, 346] width 102 height 33
click at [888, 352] on input "text" at bounding box center [882, 346] width 63 height 11
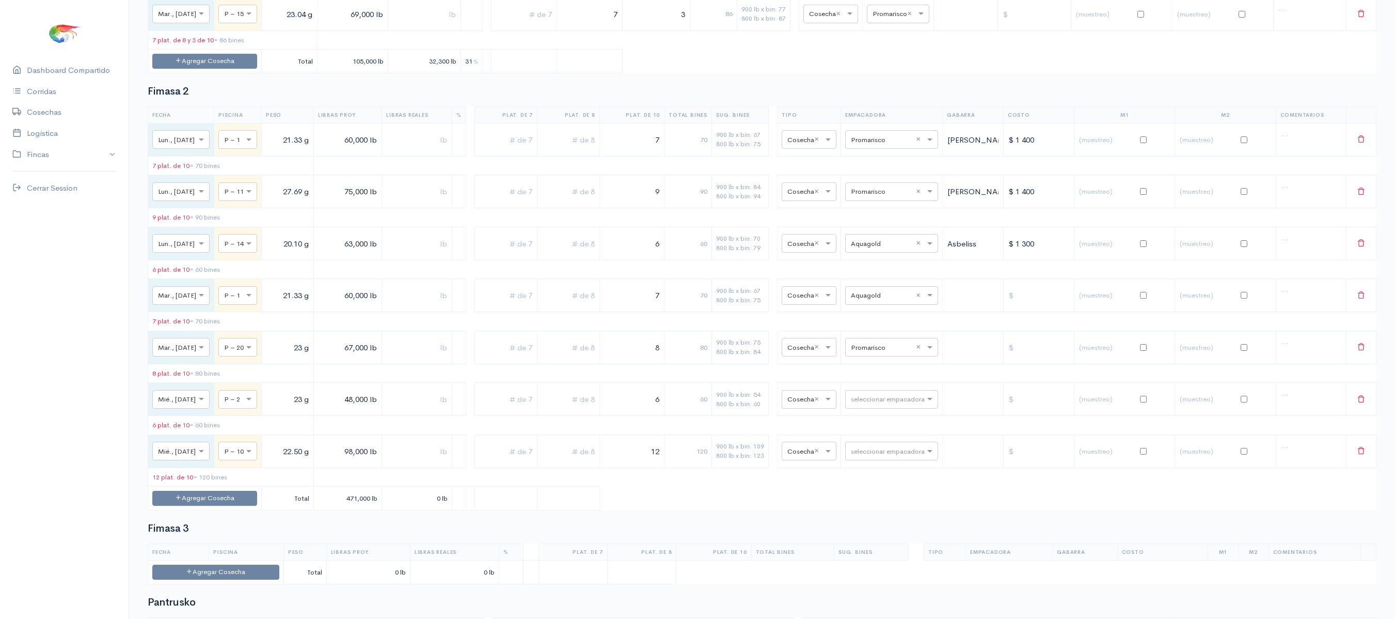
click at [843, 412] on table "Fecha Piscina Peso Libras Proy. Libras Reales % Plat. de 7 Plat. de 8 Plat. de …" at bounding box center [762, 308] width 1229 height 404
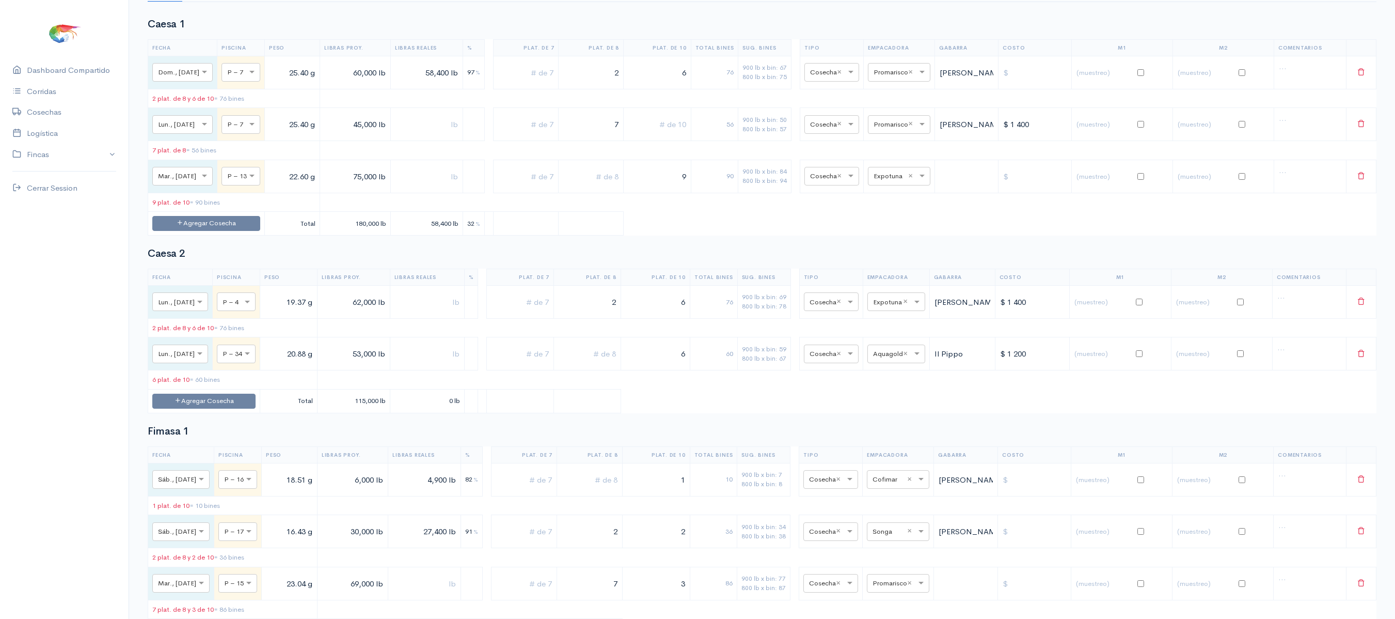
scroll to position [0, 0]
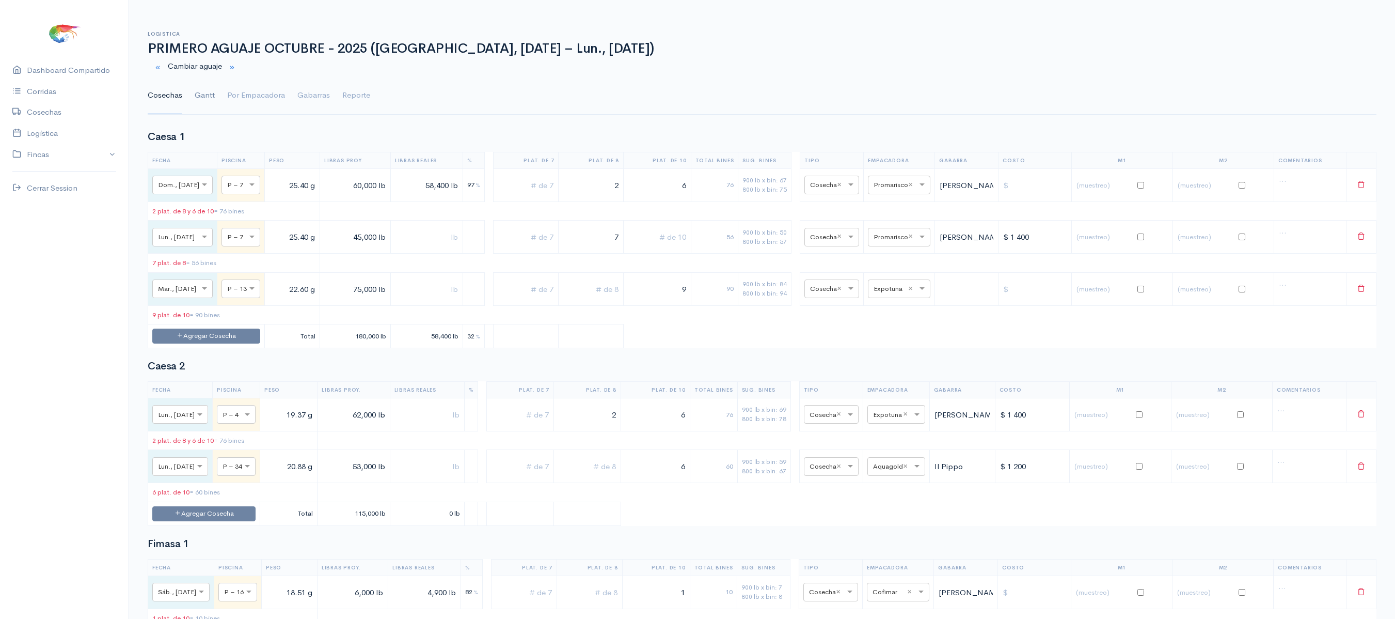
click at [210, 95] on link "Gantt" at bounding box center [205, 95] width 20 height 37
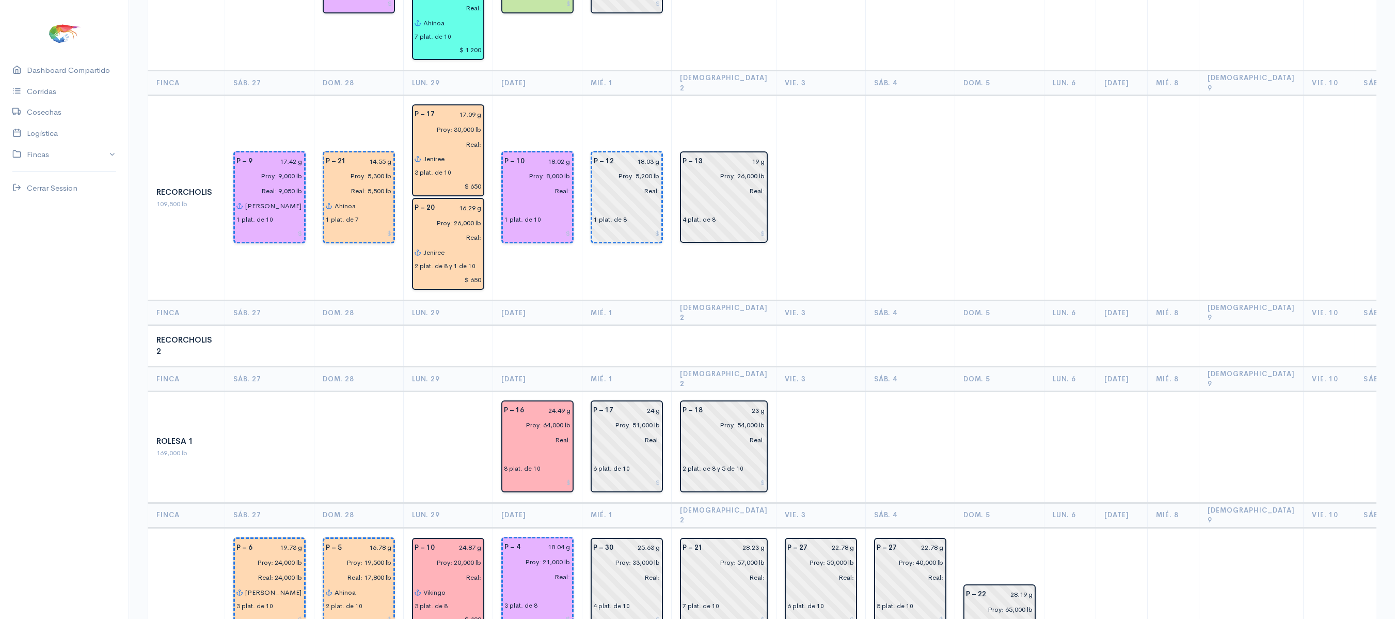
scroll to position [1574, 0]
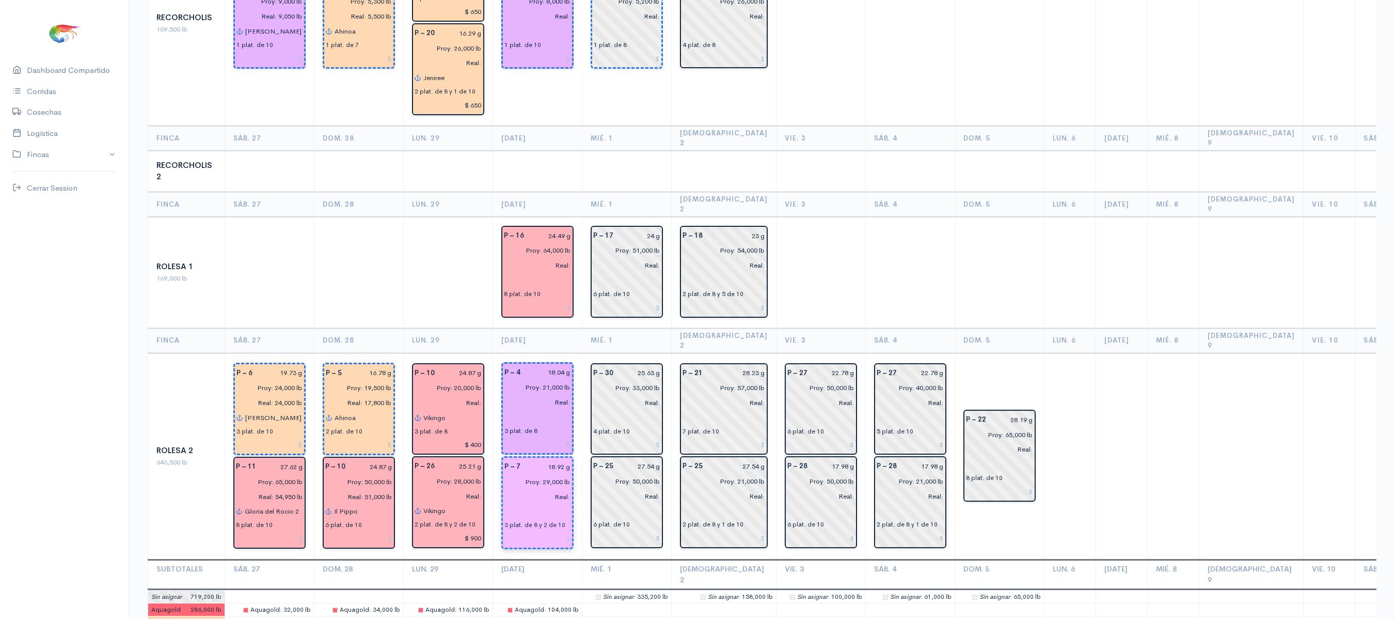
click at [528, 504] on input "text" at bounding box center [537, 511] width 66 height 15
click at [547, 523] on button "Ab el Elian" at bounding box center [617, 532] width 208 height 18
type input "[PERSON_NAME]"
click at [518, 409] on input "text" at bounding box center [537, 416] width 66 height 15
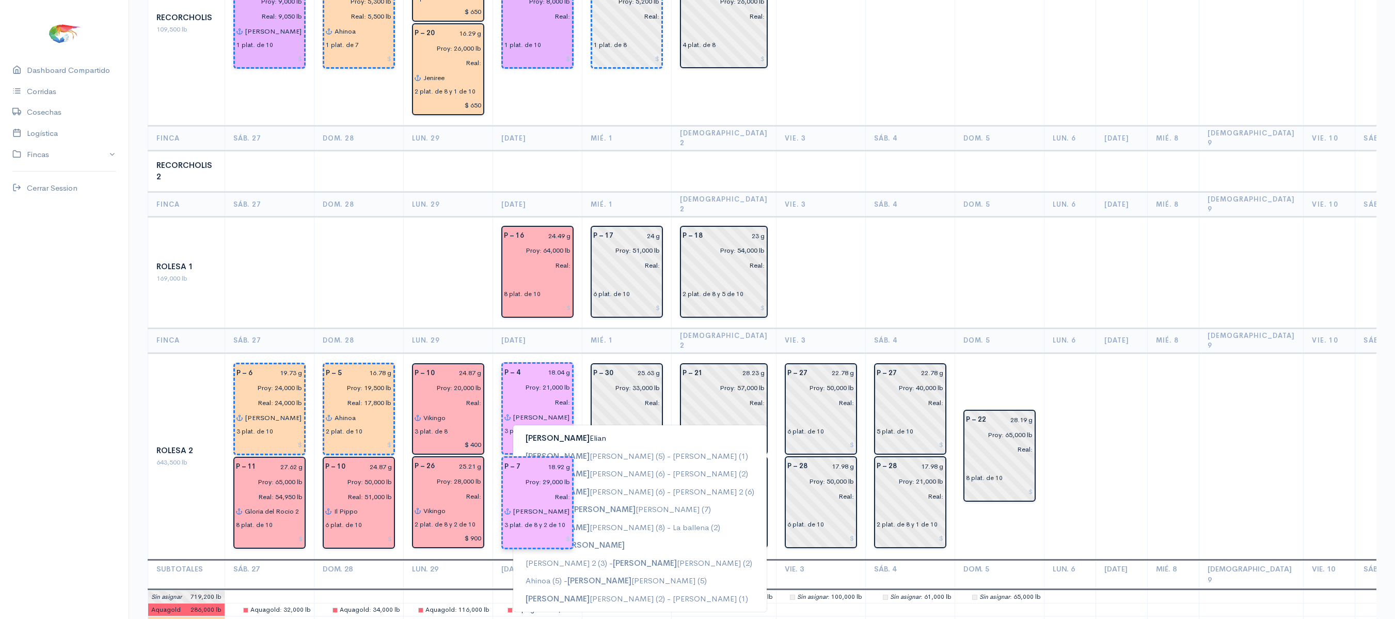
click at [564, 429] on button "[PERSON_NAME]" at bounding box center [640, 438] width 254 height 18
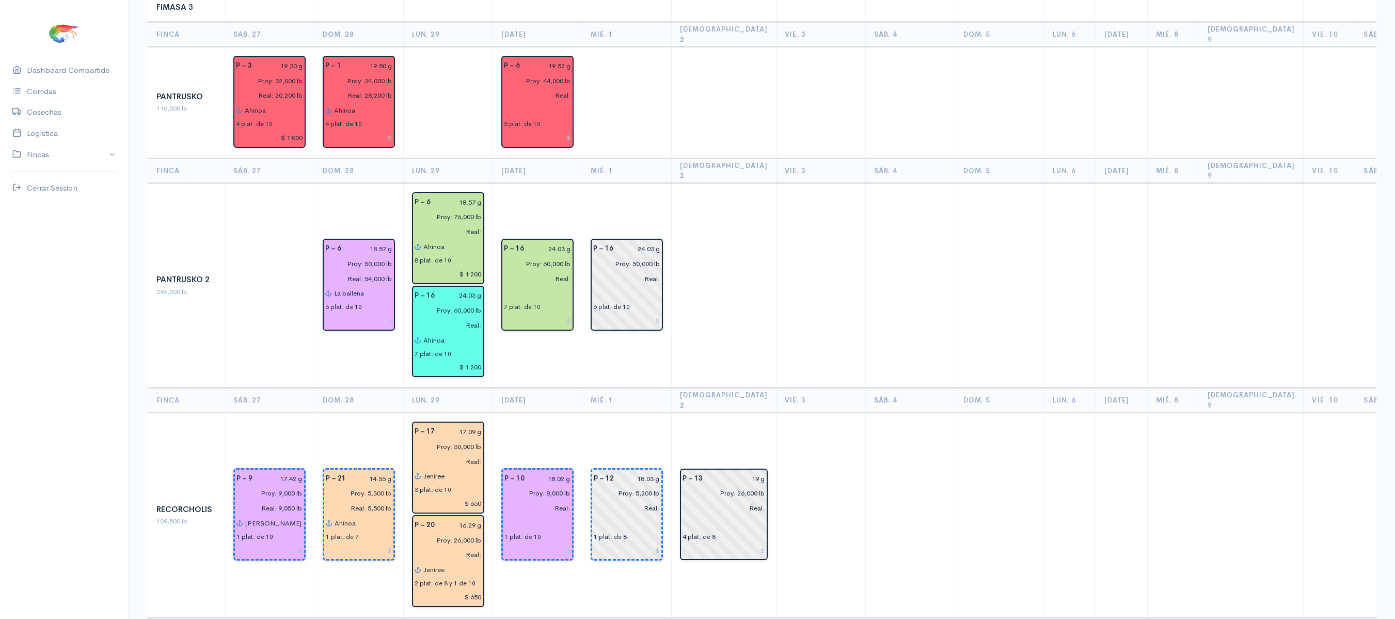
scroll to position [1081, 0]
type input "[PERSON_NAME]"
click at [517, 516] on input "text" at bounding box center [537, 523] width 66 height 15
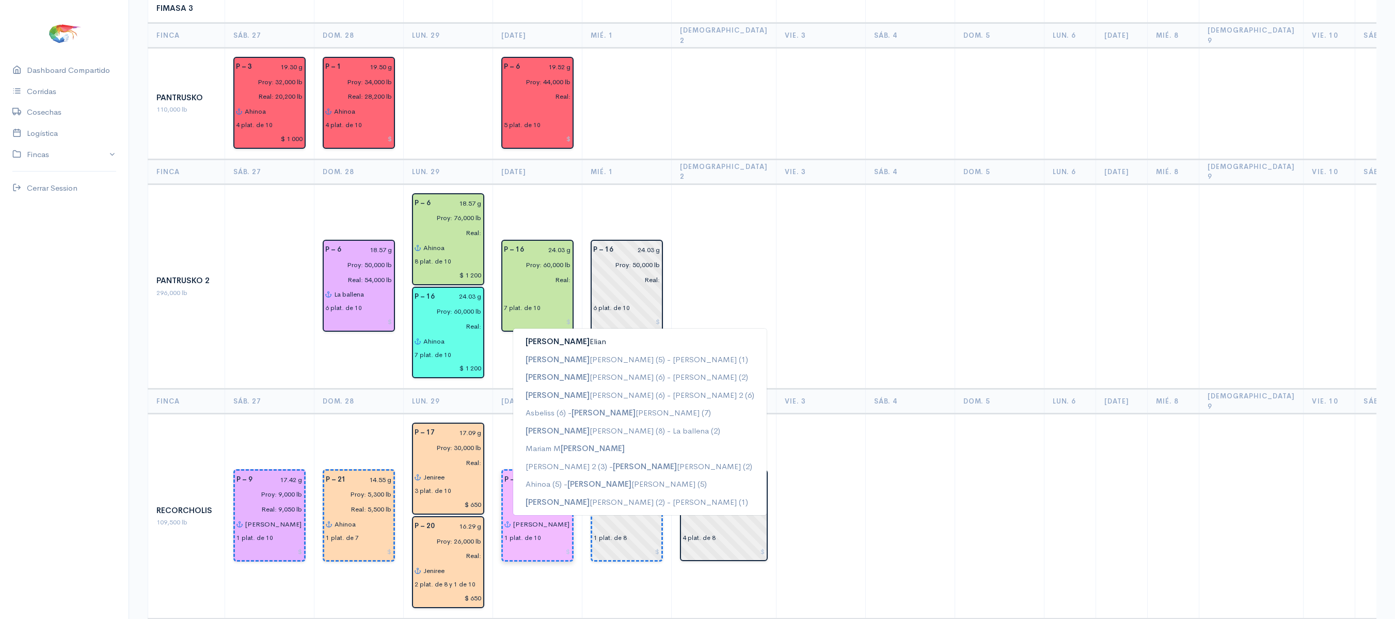
click at [565, 333] on button "[PERSON_NAME]" at bounding box center [640, 342] width 254 height 18
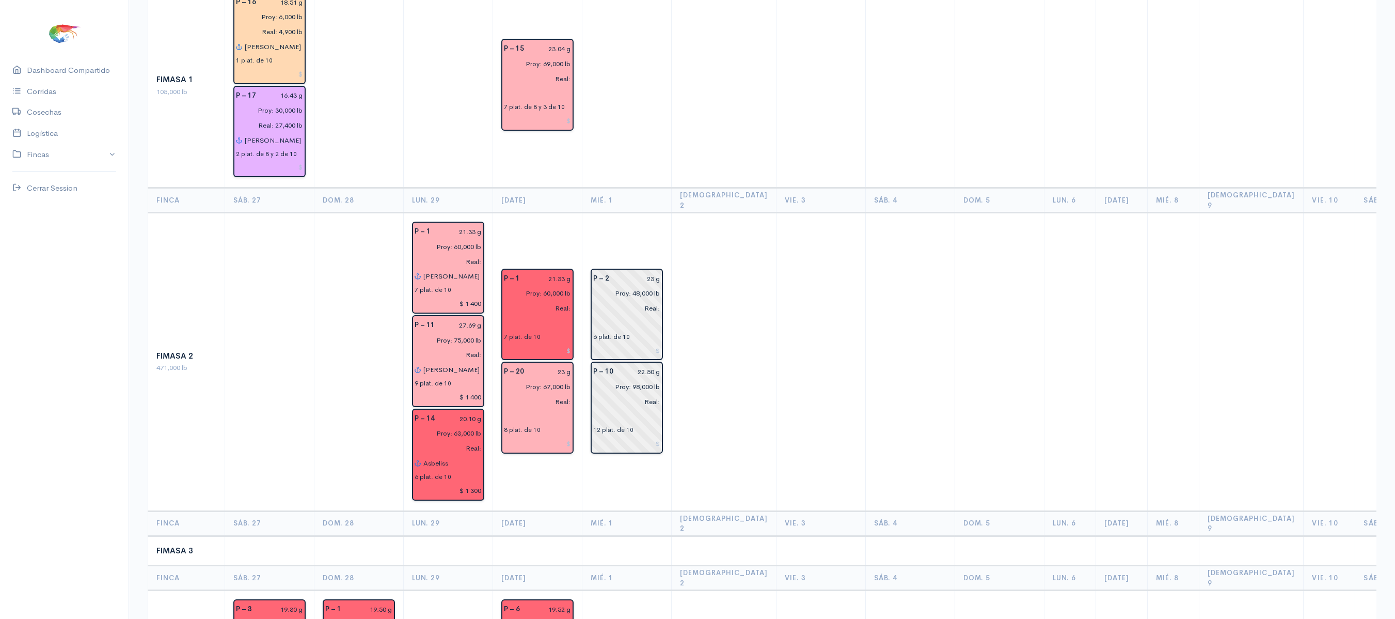
scroll to position [0, 0]
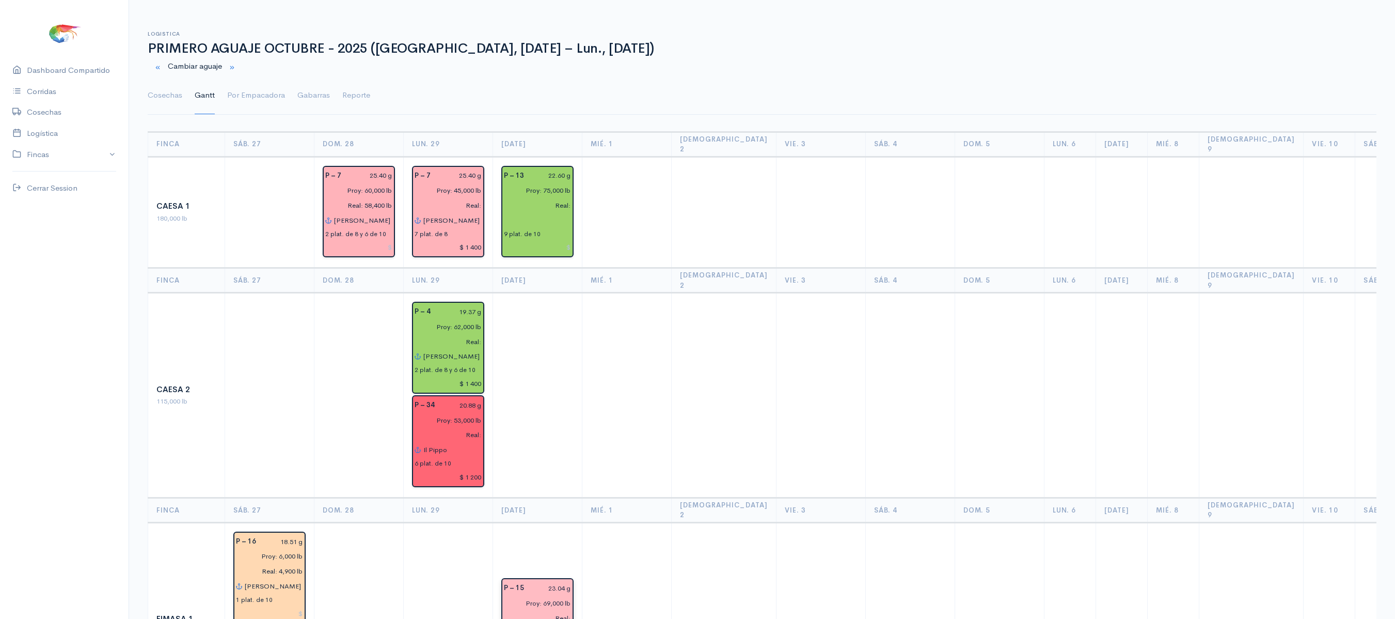
type input "[PERSON_NAME]"
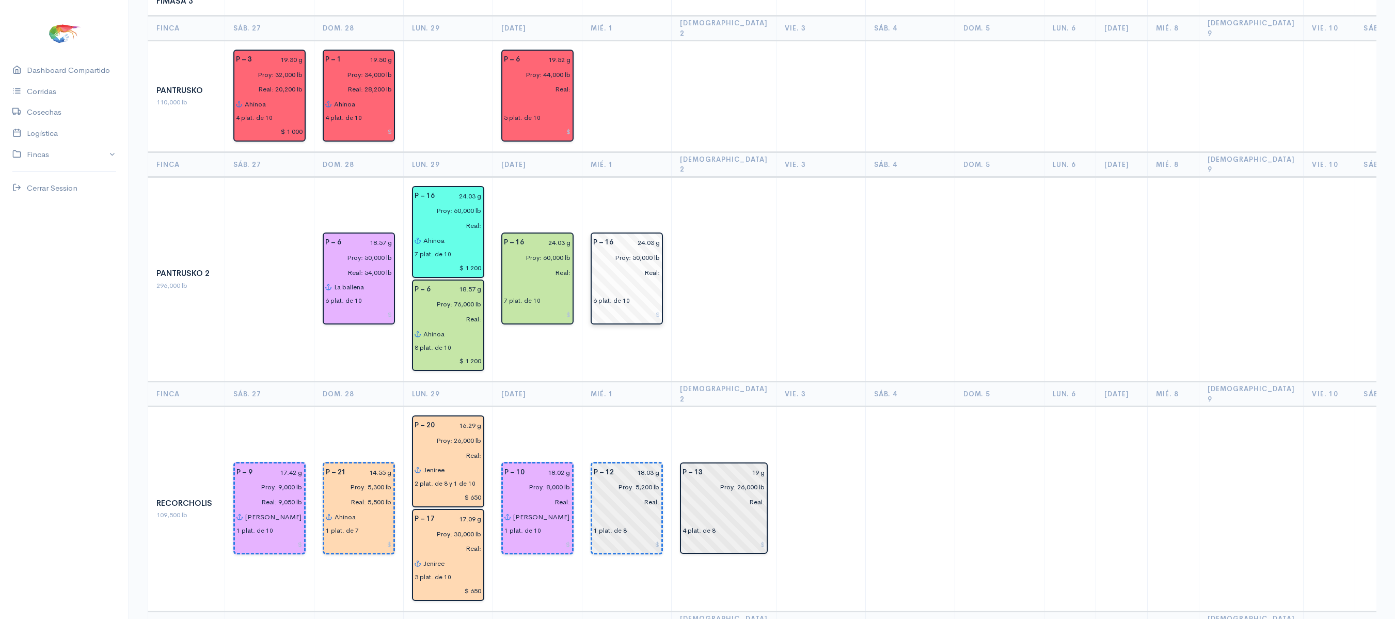
scroll to position [1574, 0]
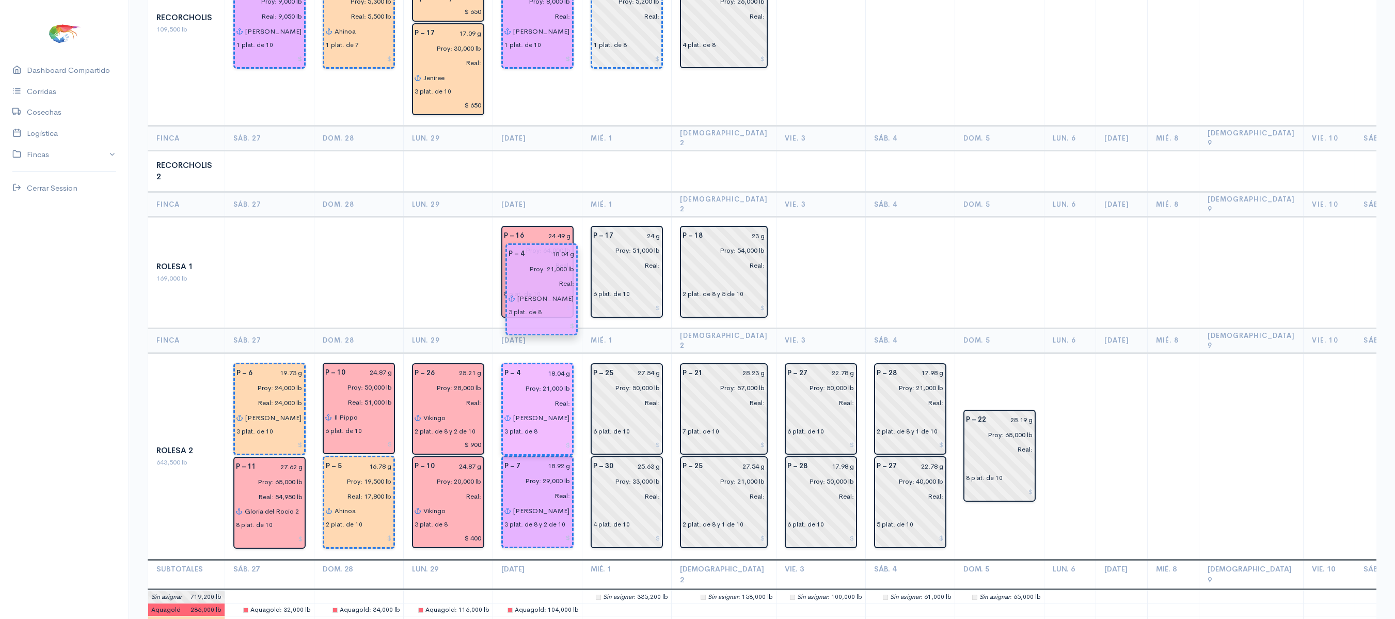
drag, startPoint x: 518, startPoint y: 379, endPoint x: 524, endPoint y: 292, distance: 86.9
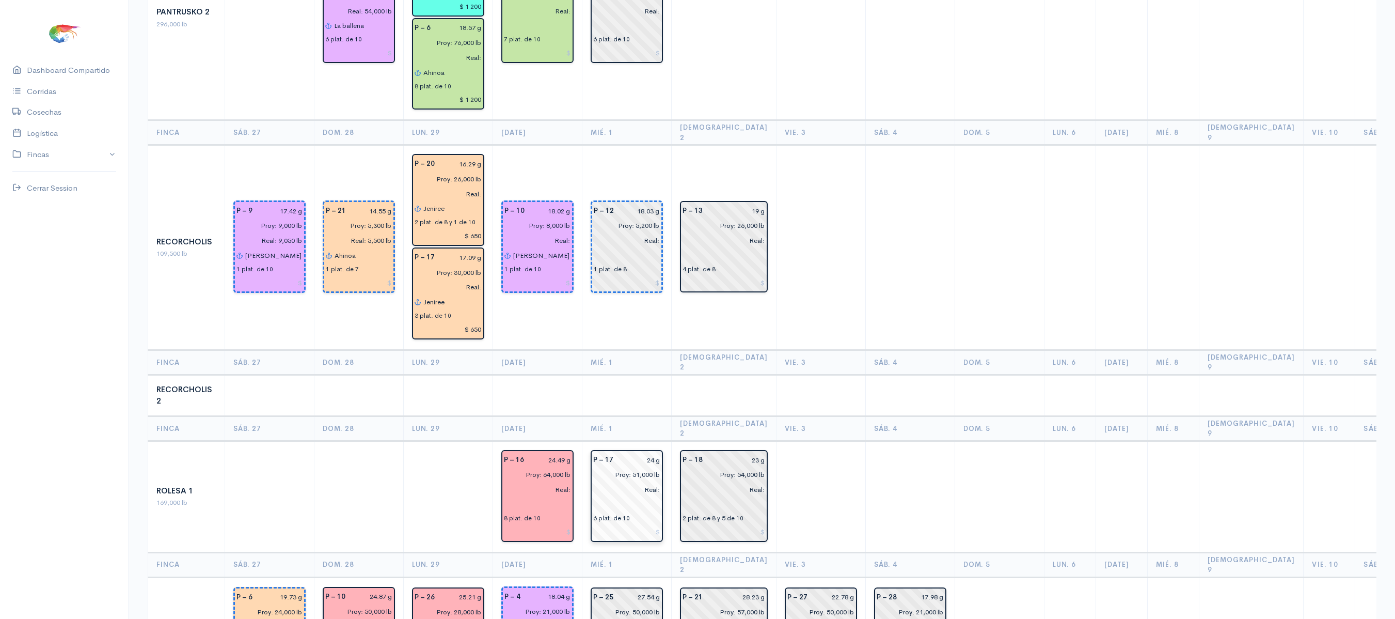
scroll to position [1347, 0]
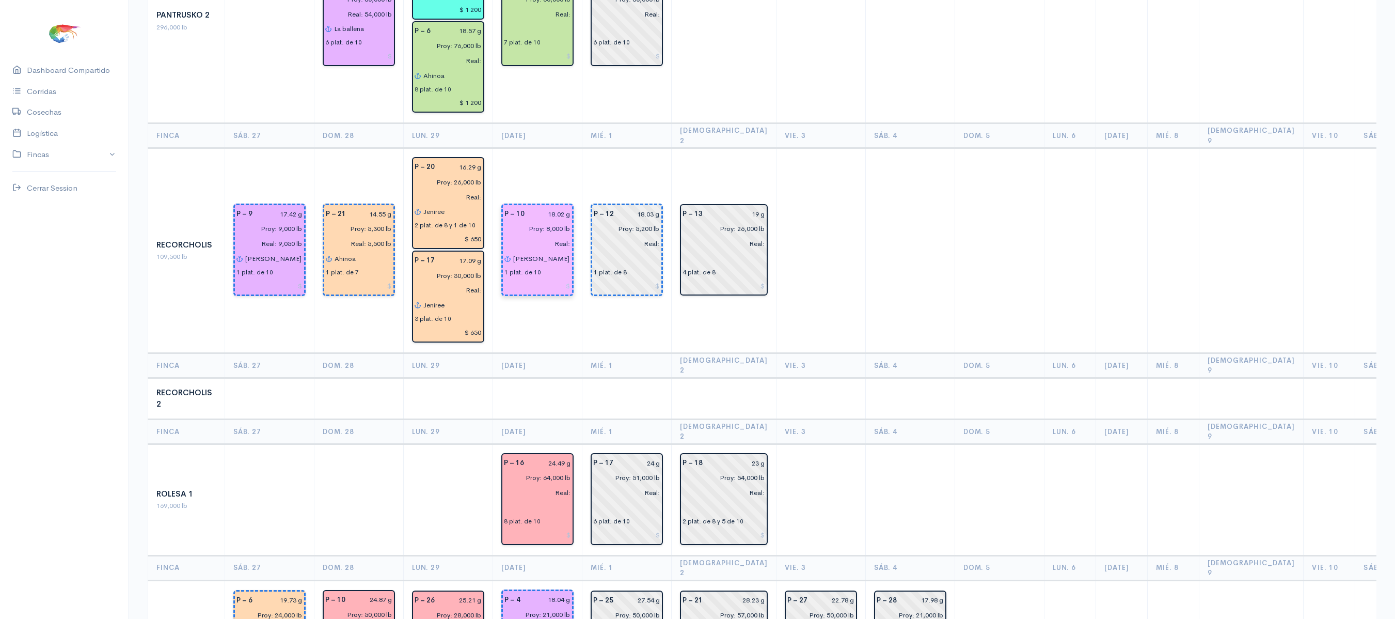
click at [566, 207] on input "18.02 g" at bounding box center [551, 214] width 40 height 15
type input "19.29 g"
click at [605, 259] on td "P – 12 18.03 g Proy: 5,200 lb Real: 1 plat. de 8" at bounding box center [626, 250] width 89 height 205
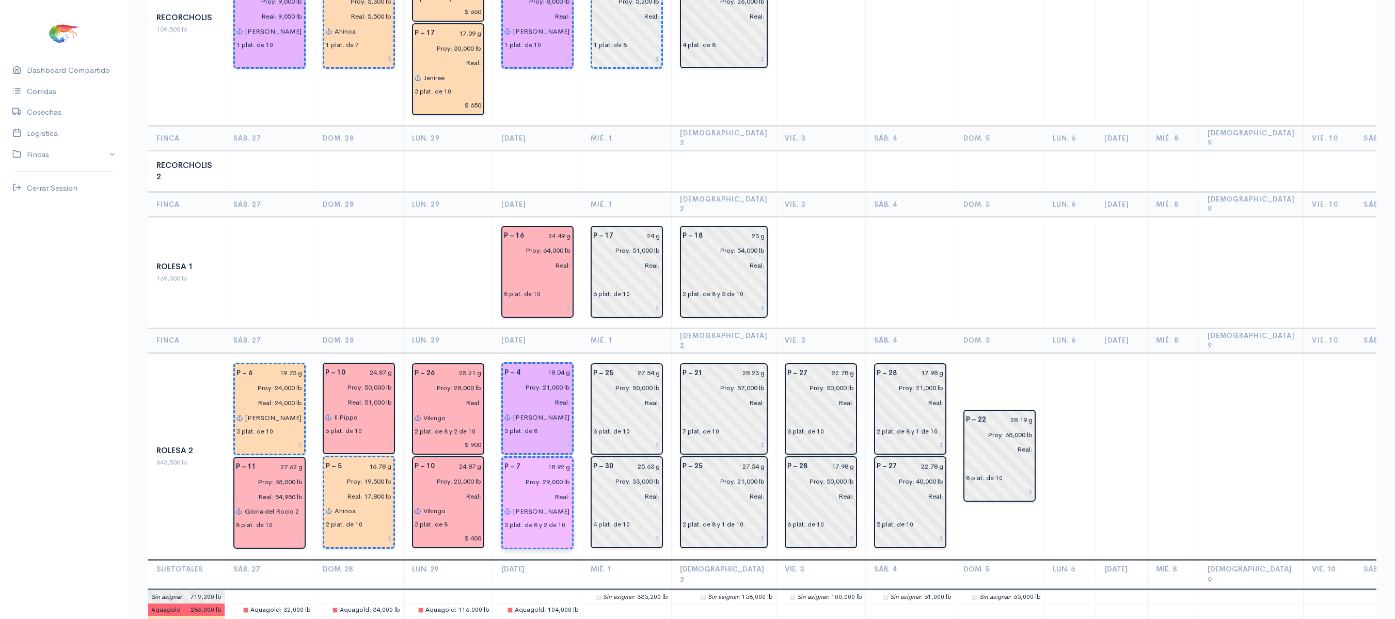
click at [563, 459] on input "18.92 g" at bounding box center [549, 466] width 44 height 15
type input "18.89 g"
click at [449, 216] on td at bounding box center [448, 272] width 89 height 112
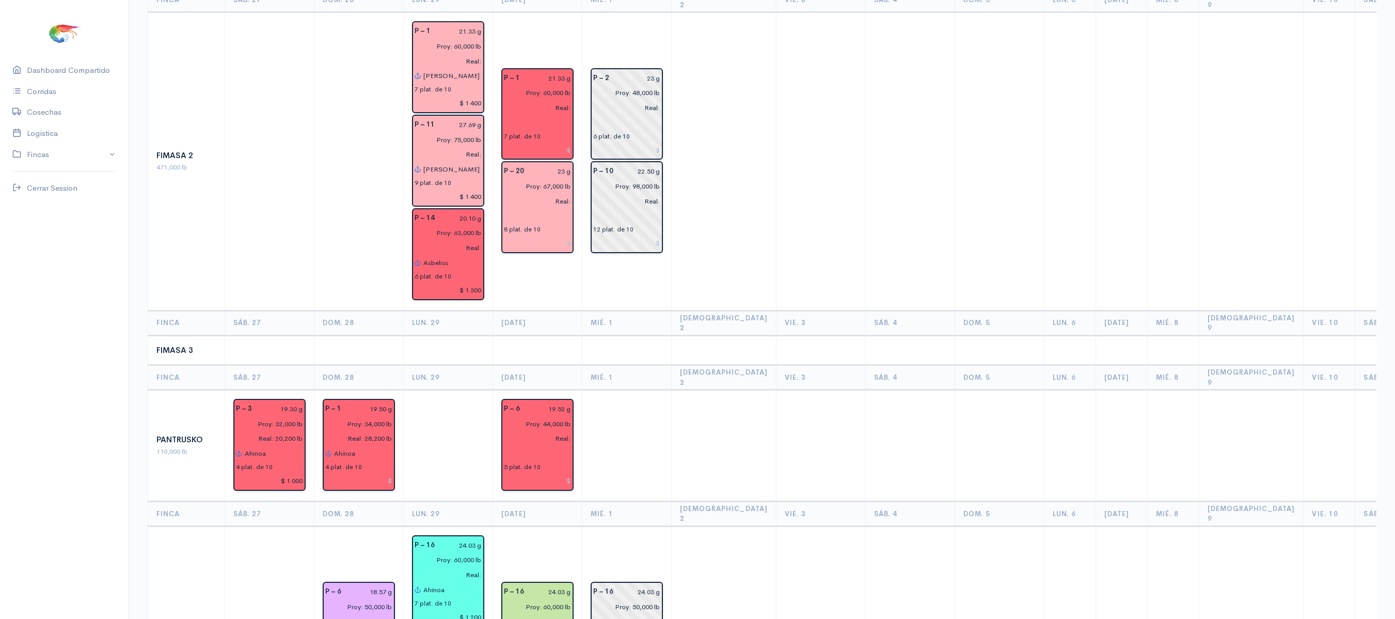
scroll to position [738, 0]
click at [563, 165] on input "23 g" at bounding box center [550, 172] width 41 height 15
type input "22.57 g"
click at [659, 336] on td at bounding box center [626, 351] width 89 height 30
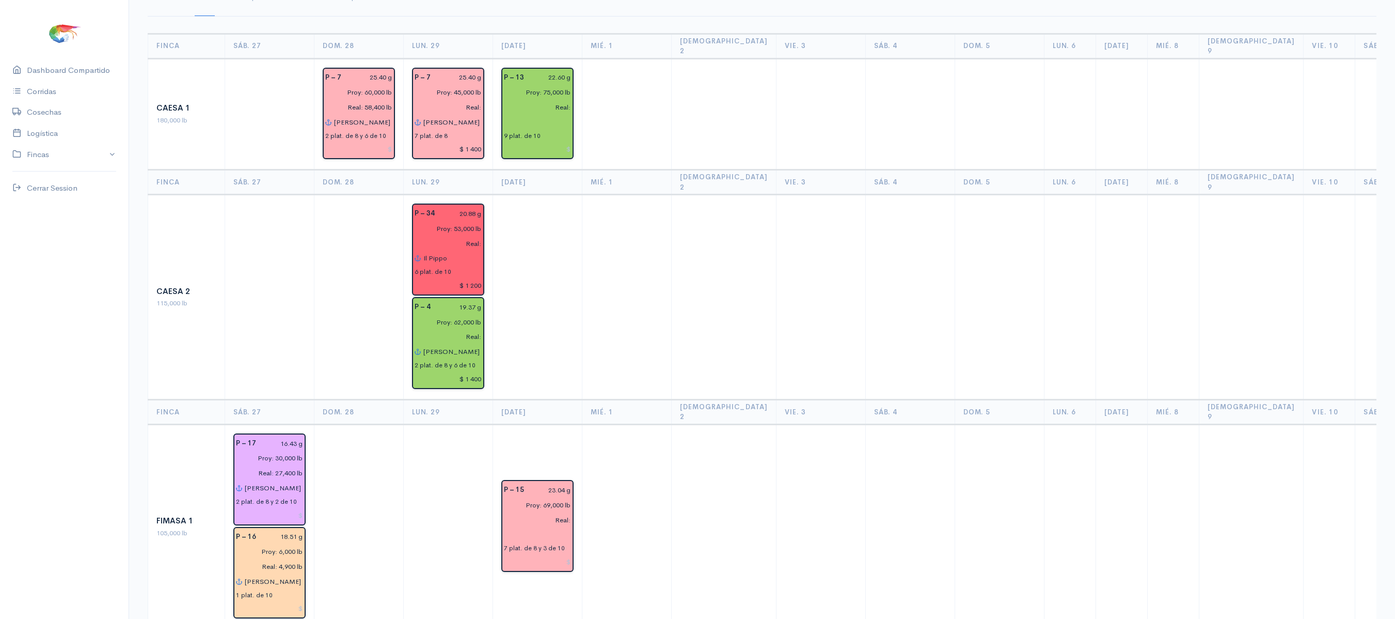
scroll to position [0, 0]
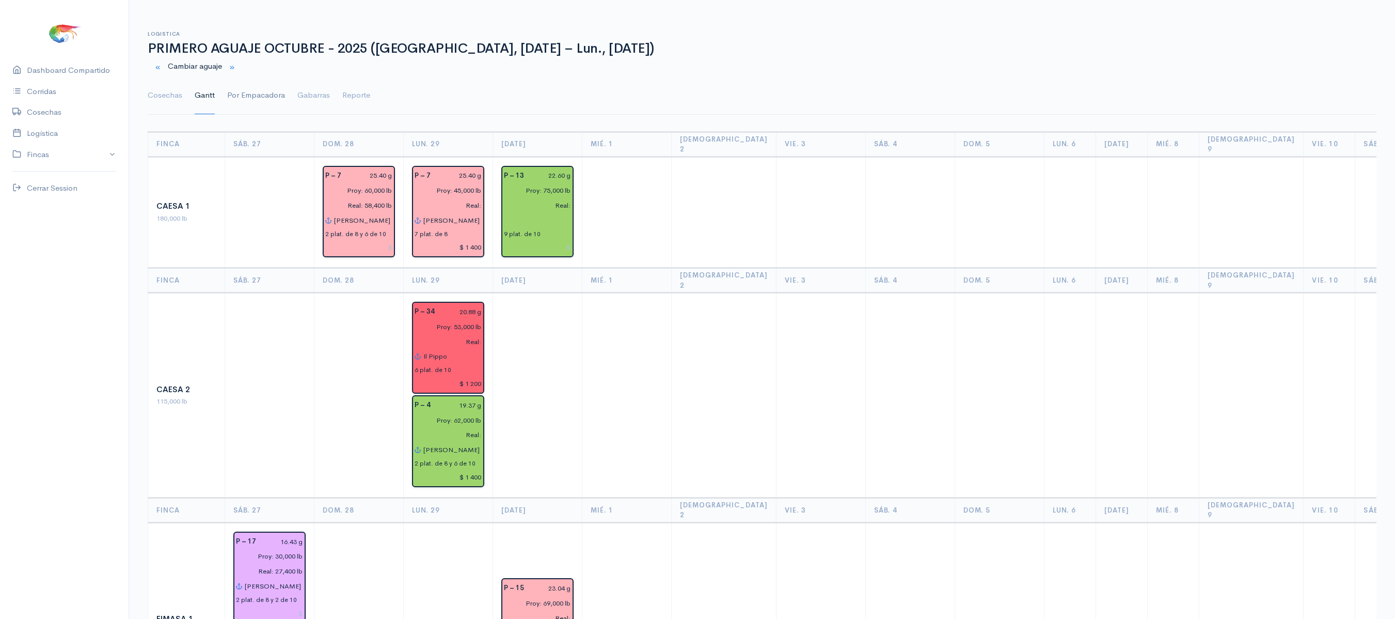
drag, startPoint x: 169, startPoint y: 85, endPoint x: 230, endPoint y: 103, distance: 63.7
click at [169, 85] on link "Cosechas" at bounding box center [165, 95] width 35 height 37
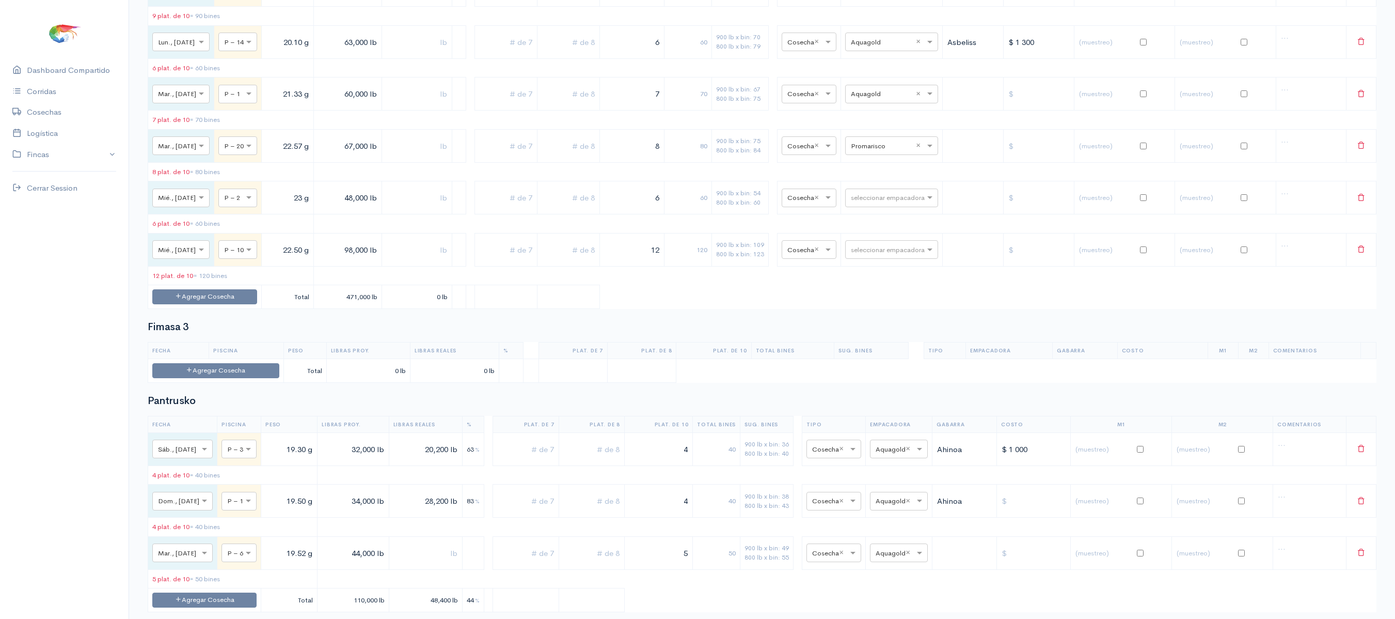
scroll to position [884, 0]
click at [888, 150] on input "text" at bounding box center [882, 143] width 63 height 11
type input "expotu"
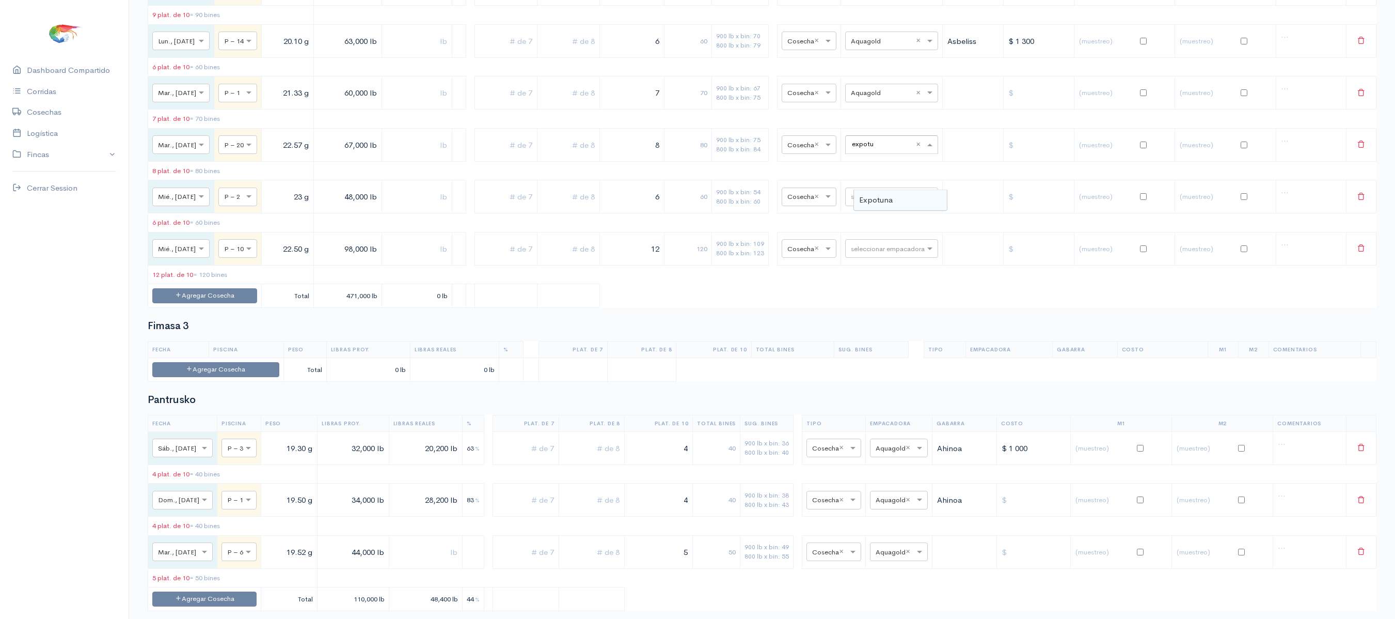
click at [884, 193] on div "Expotuna" at bounding box center [900, 200] width 93 height 20
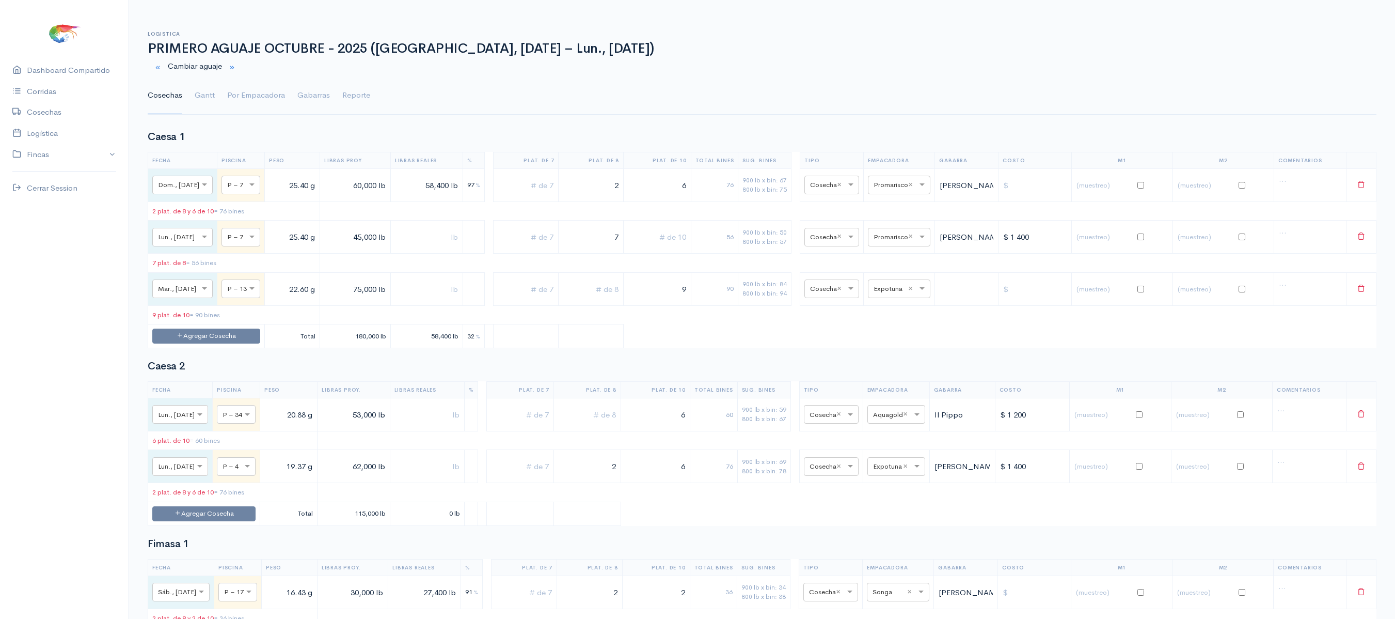
click at [216, 81] on ul "Cosechas [PERSON_NAME] Por Empacadora Gabarras Reporte" at bounding box center [762, 95] width 1229 height 37
click at [200, 94] on link "Gantt" at bounding box center [205, 95] width 20 height 37
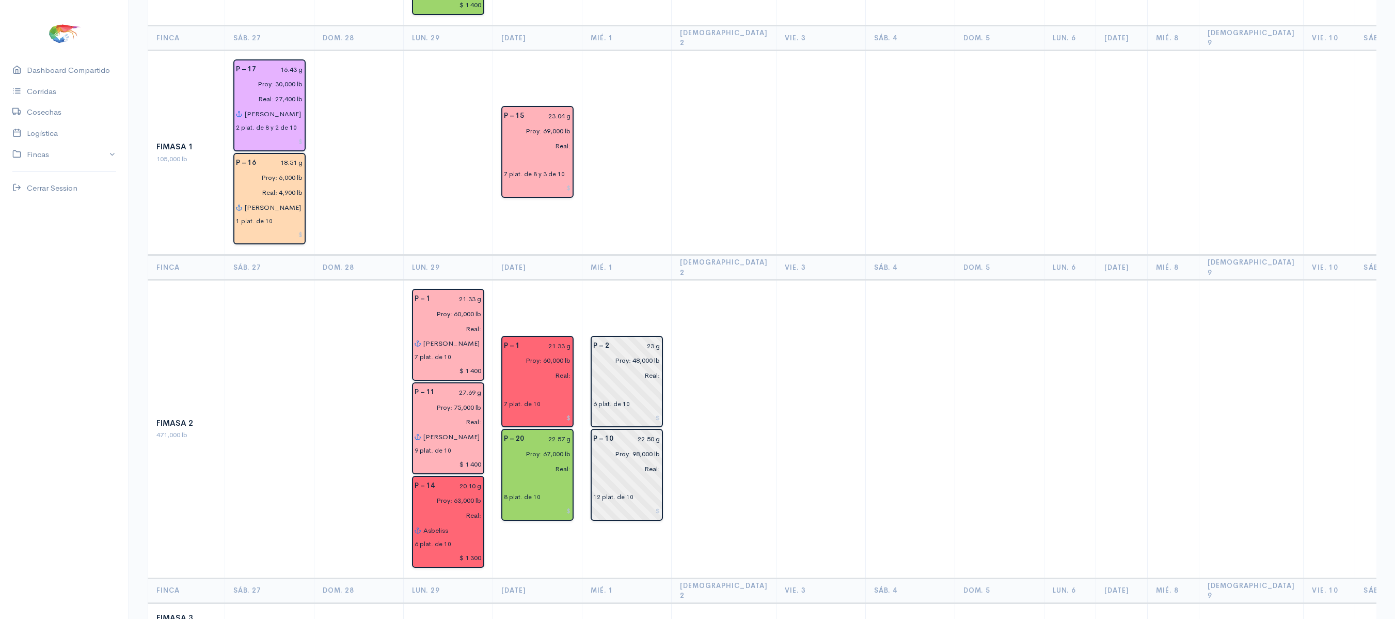
scroll to position [473, 0]
click at [800, 109] on td at bounding box center [820, 151] width 89 height 205
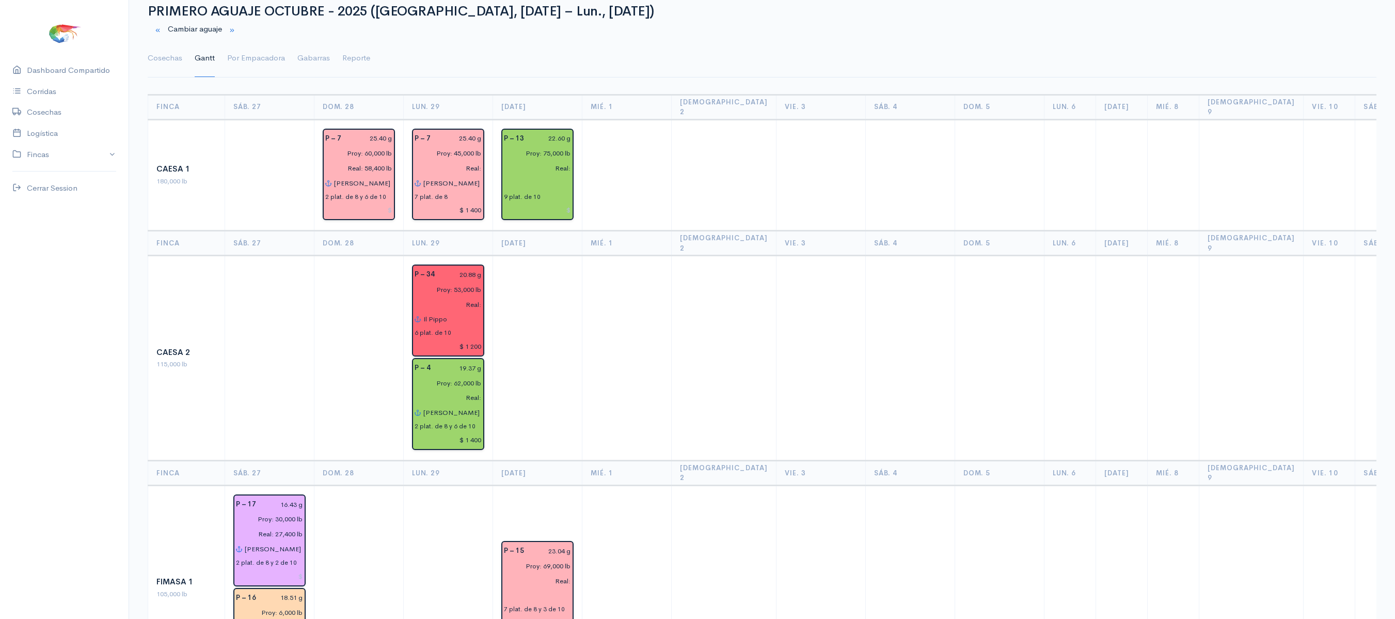
scroll to position [36, 0]
click at [147, 23] on div "Cambiar aguaje" at bounding box center [761, 30] width 1241 height 21
click at [161, 35] on button "button" at bounding box center [158, 30] width 20 height 21
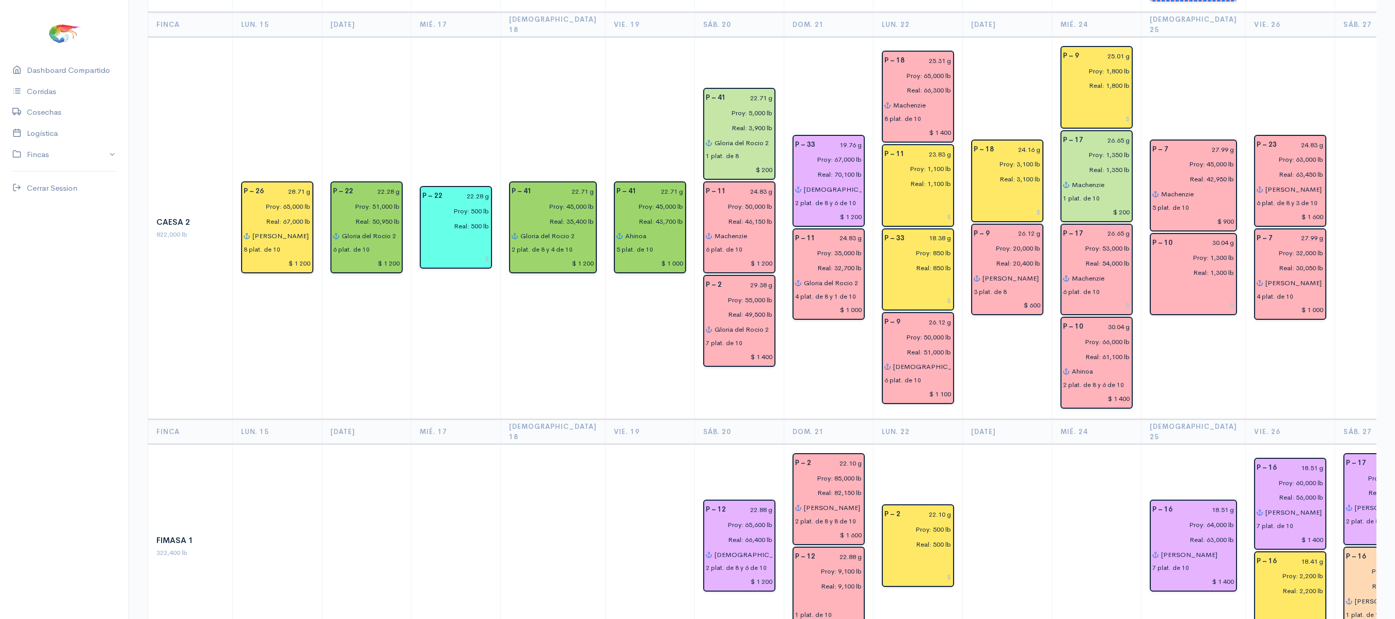
scroll to position [0, 0]
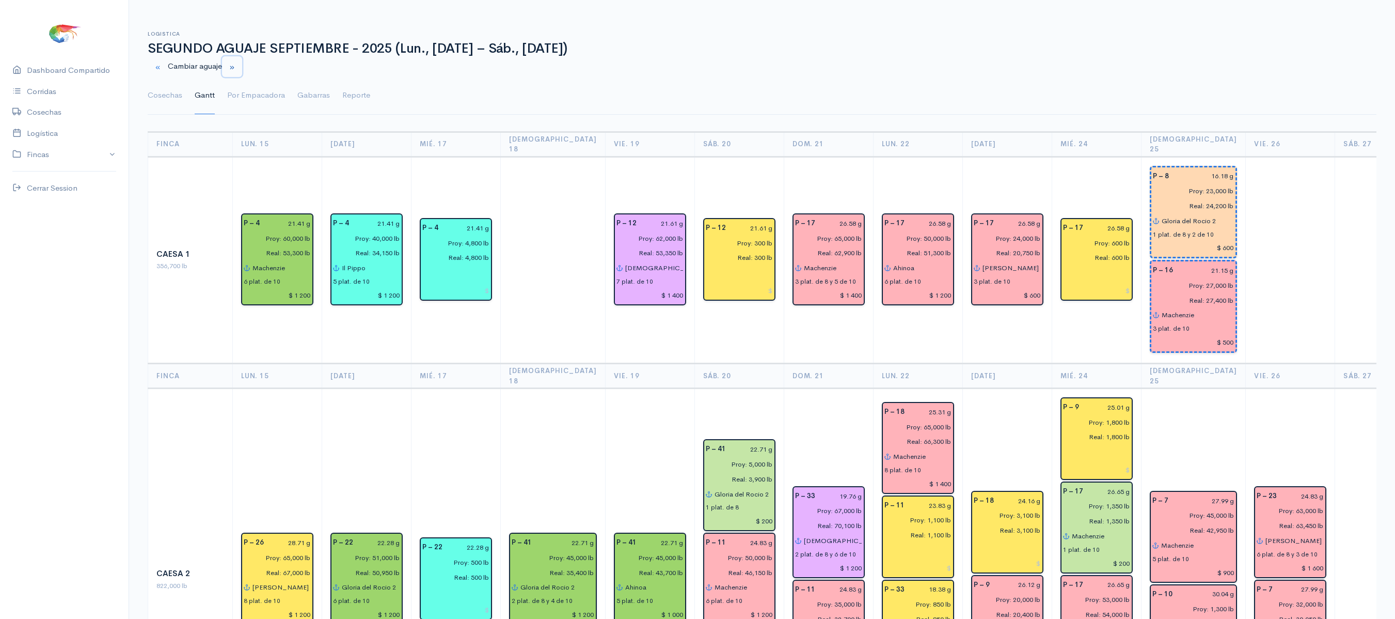
click at [232, 64] on button "button" at bounding box center [232, 66] width 20 height 21
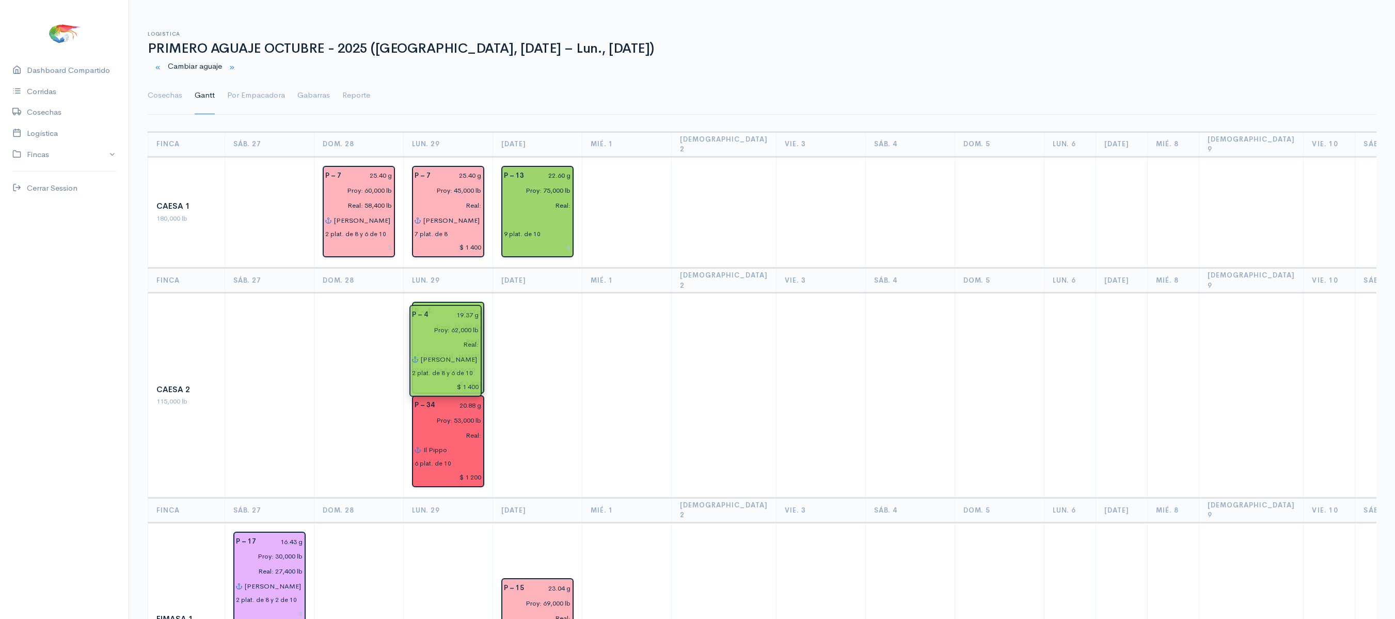
drag, startPoint x: 456, startPoint y: 421, endPoint x: 454, endPoint y: 351, distance: 70.3
click at [537, 323] on td at bounding box center [537, 395] width 89 height 205
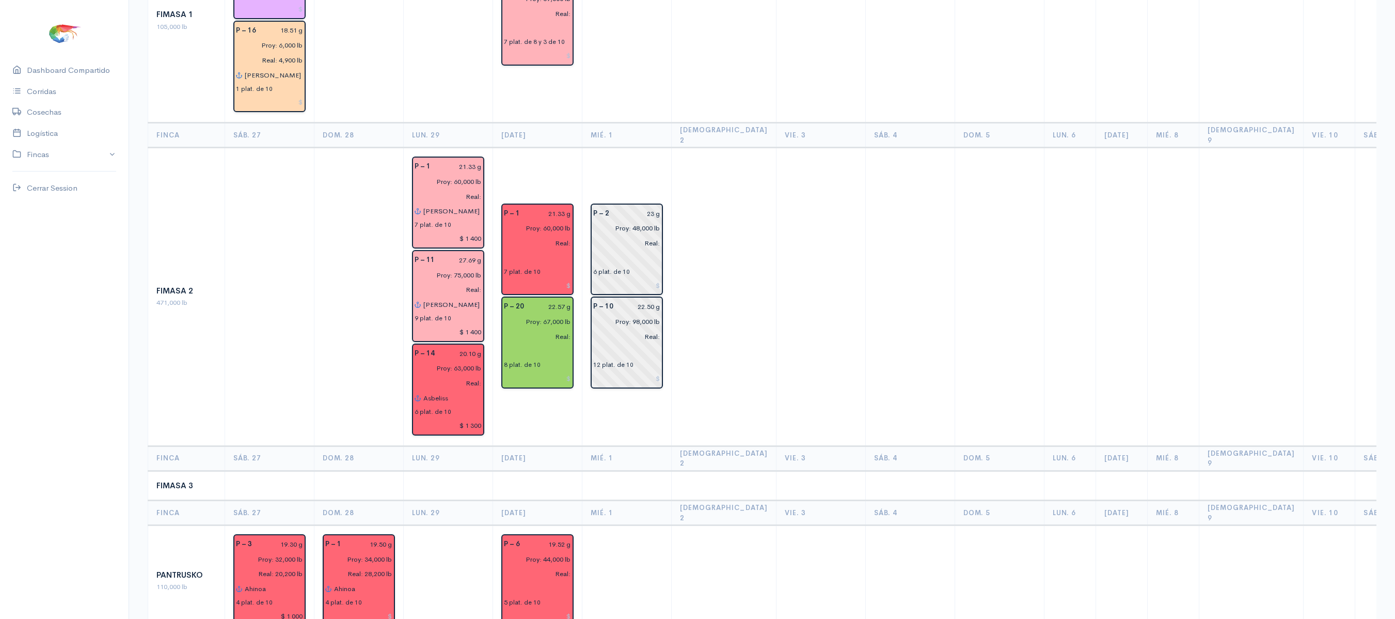
scroll to position [590, 0]
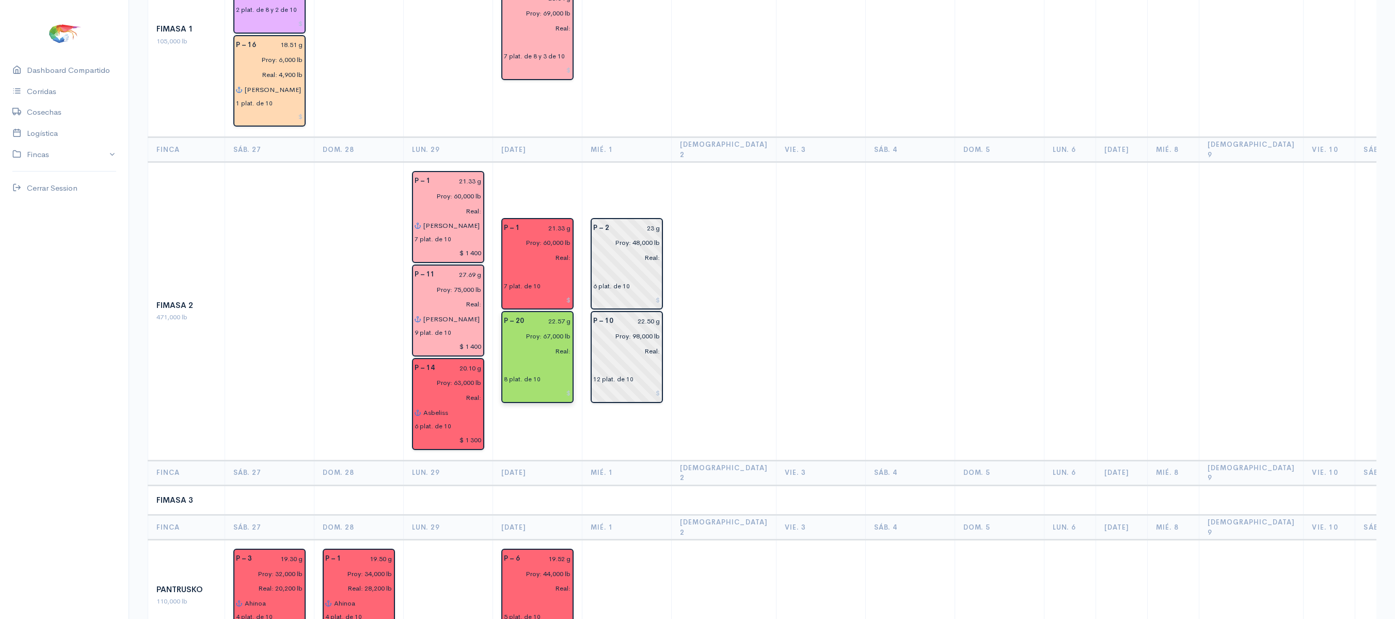
click at [555, 313] on input "22.57 g" at bounding box center [550, 320] width 41 height 15
type input "21.57 g"
click at [557, 313] on input "22.57 g" at bounding box center [550, 320] width 41 height 15
type input "21.50 g"
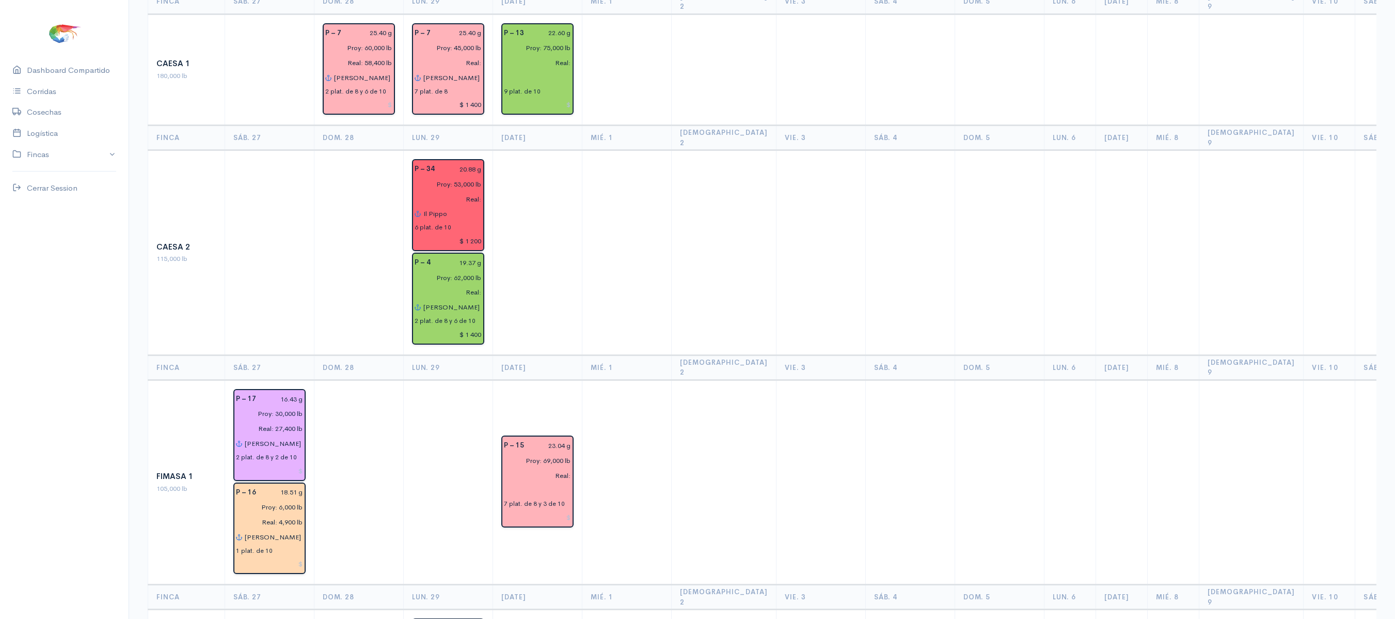
scroll to position [0, 0]
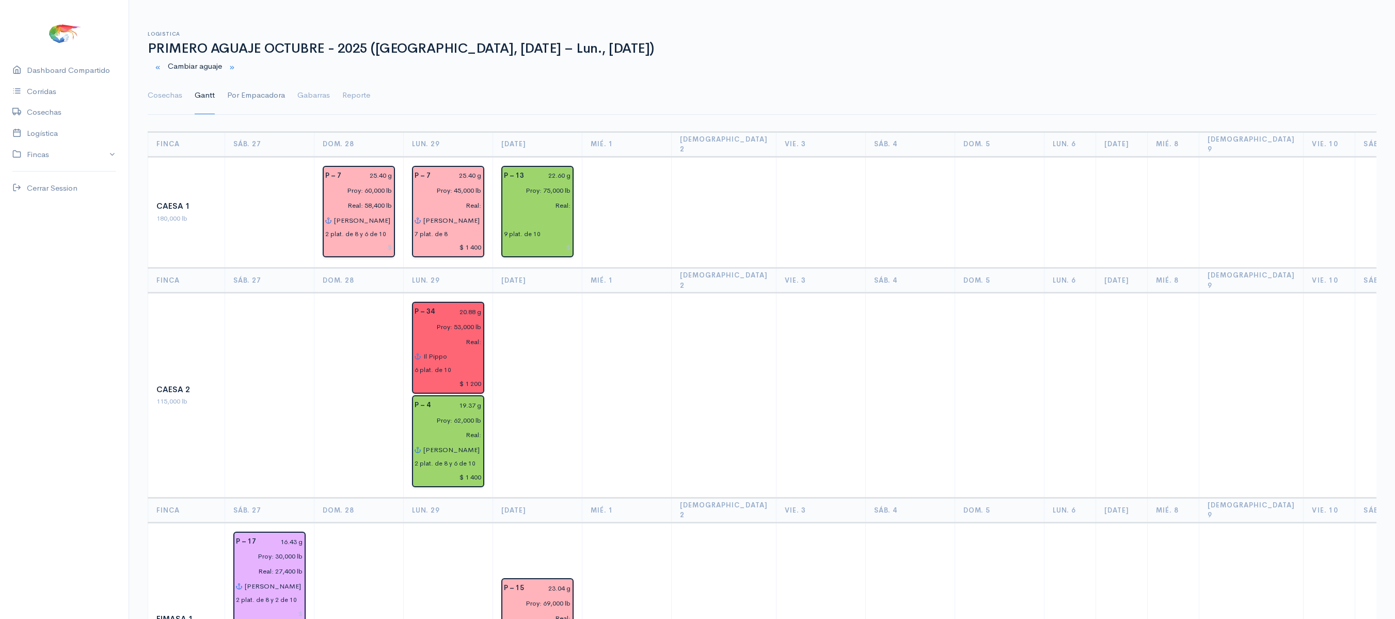
click at [236, 95] on link "Por Empacadora" at bounding box center [256, 95] width 58 height 37
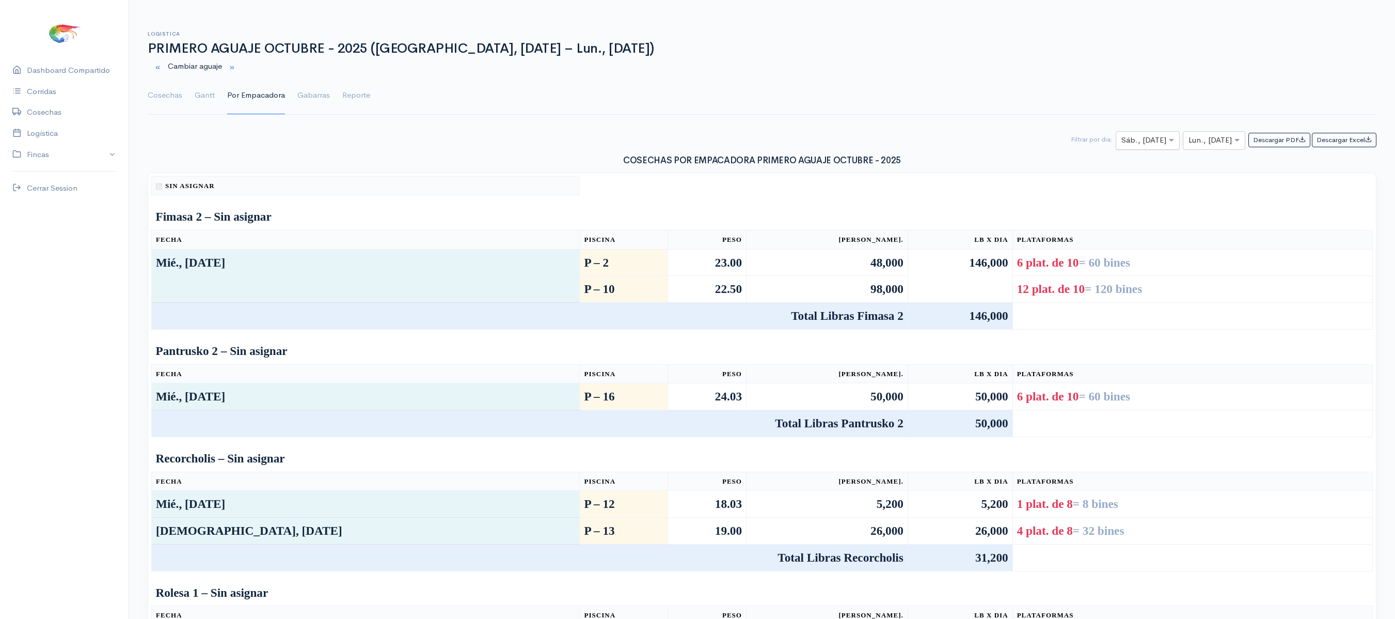
click at [1151, 147] on div at bounding box center [1147, 140] width 63 height 13
type input "29"
type input "2"
type input "30"
click at [1198, 145] on input "text" at bounding box center [1205, 140] width 33 height 13
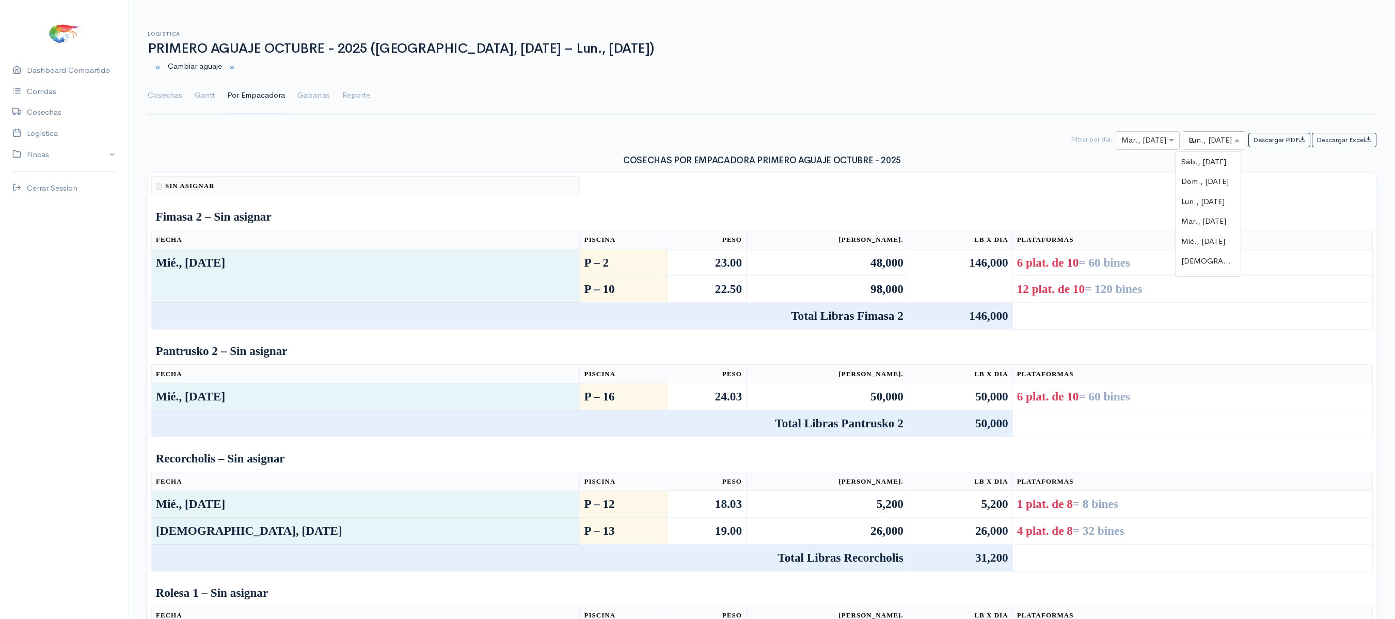
type input "30"
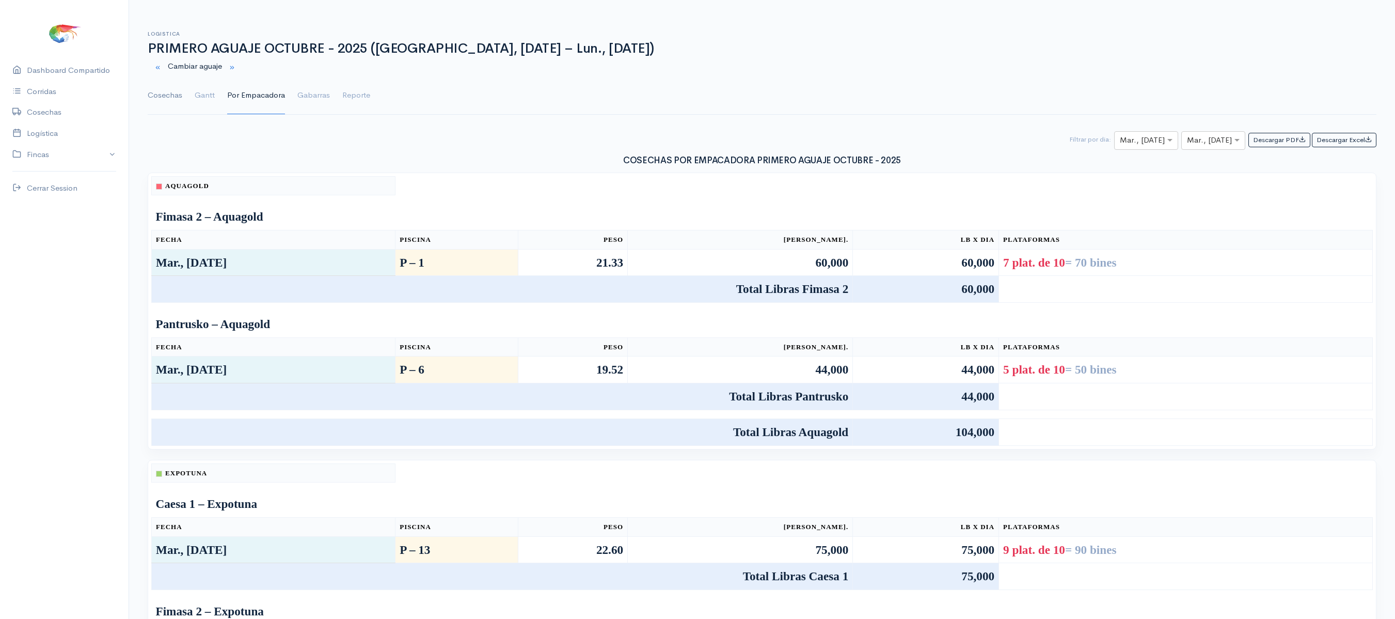
click at [164, 100] on link "Cosechas" at bounding box center [165, 95] width 35 height 37
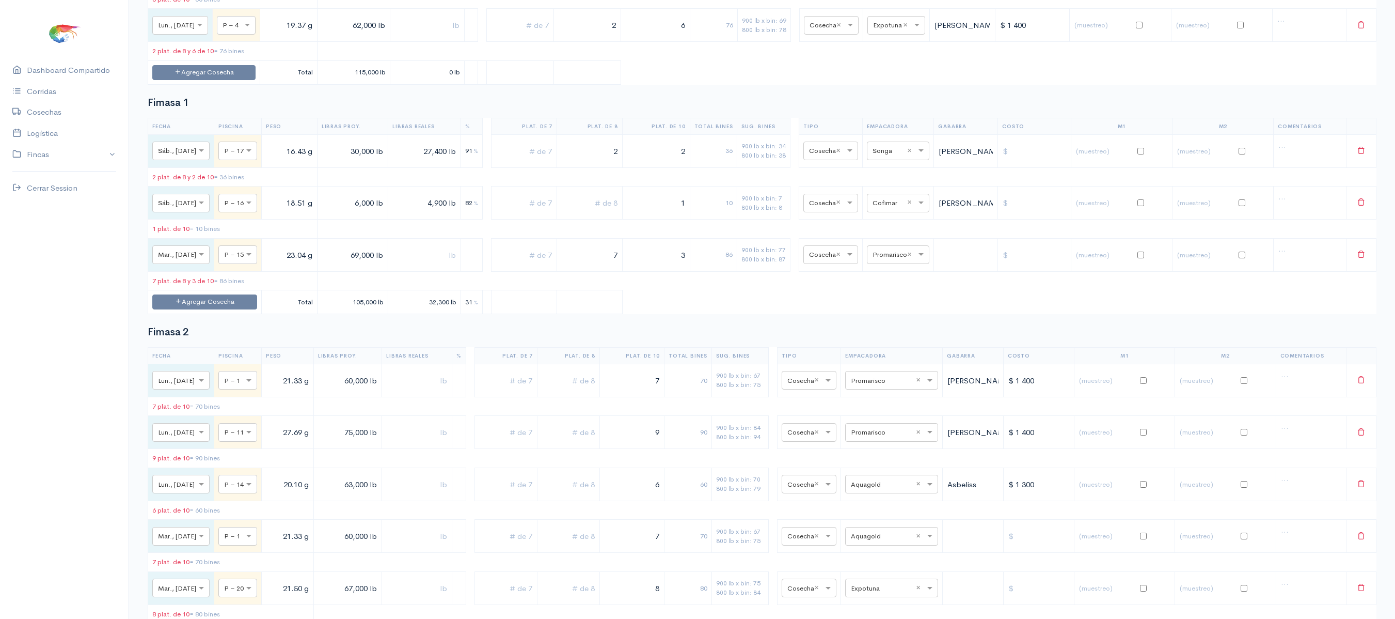
scroll to position [442, 0]
drag, startPoint x: 605, startPoint y: 279, endPoint x: 732, endPoint y: 272, distance: 127.2
click at [732, 270] on tr "× Mar., [DATE] × P – 15 23.04 g 69,000 lb 7 3 86 900 lb x bin: 77 800 lb x bin:…" at bounding box center [762, 253] width 1228 height 33
click at [677, 252] on table "Fecha Piscina Peso Libras Proy. Libras Reales % Plat. de 7 Plat. de 8 Plat. de …" at bounding box center [762, 215] width 1229 height 196
drag, startPoint x: 676, startPoint y: 264, endPoint x: 708, endPoint y: 272, distance: 32.8
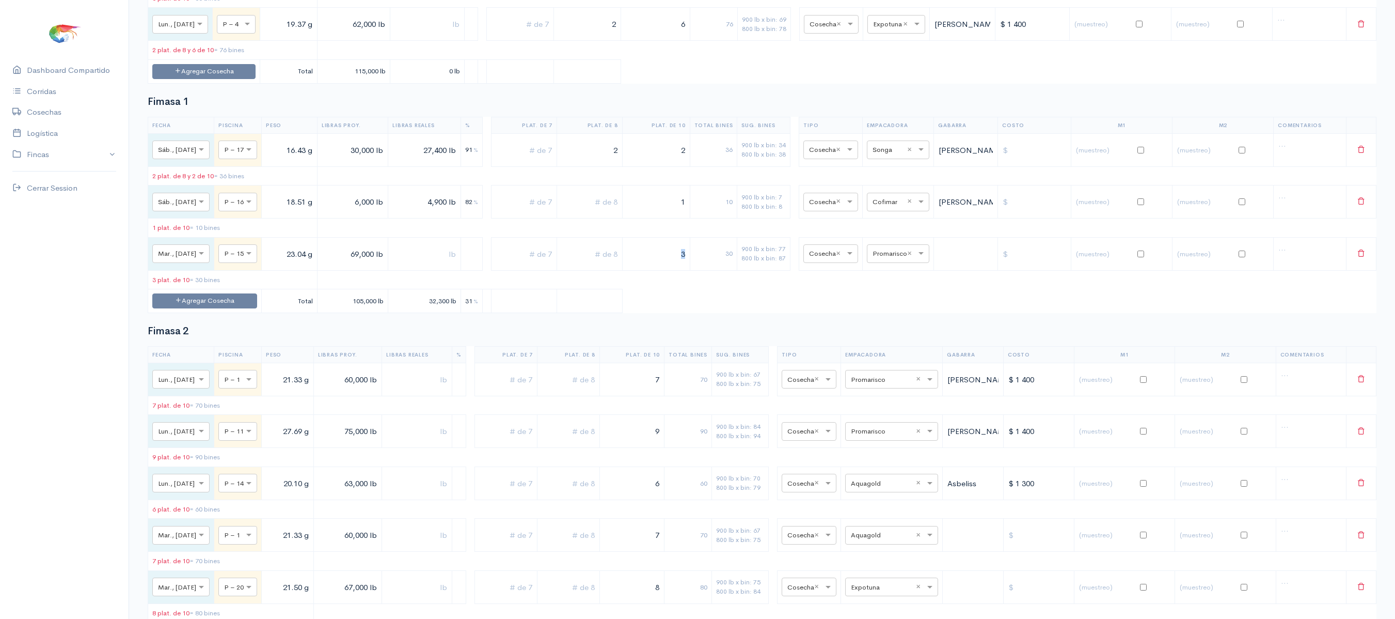
click at [708, 270] on tr "× Mar., [DATE] × P – 15 23.04 g 69,000 lb 3 30 900 lb x bin: 77 800 lb x bin: 8…" at bounding box center [762, 253] width 1228 height 33
click at [686, 264] on input "3" at bounding box center [656, 253] width 59 height 21
drag, startPoint x: 676, startPoint y: 273, endPoint x: 715, endPoint y: 272, distance: 38.2
click at [715, 270] on tr "× Mar., [DATE] × P – 15 23.04 g 69,000 lb 3 30 900 lb x bin: 77 800 lb x bin: 8…" at bounding box center [762, 253] width 1228 height 33
click at [676, 264] on input "3" at bounding box center [656, 253] width 59 height 21
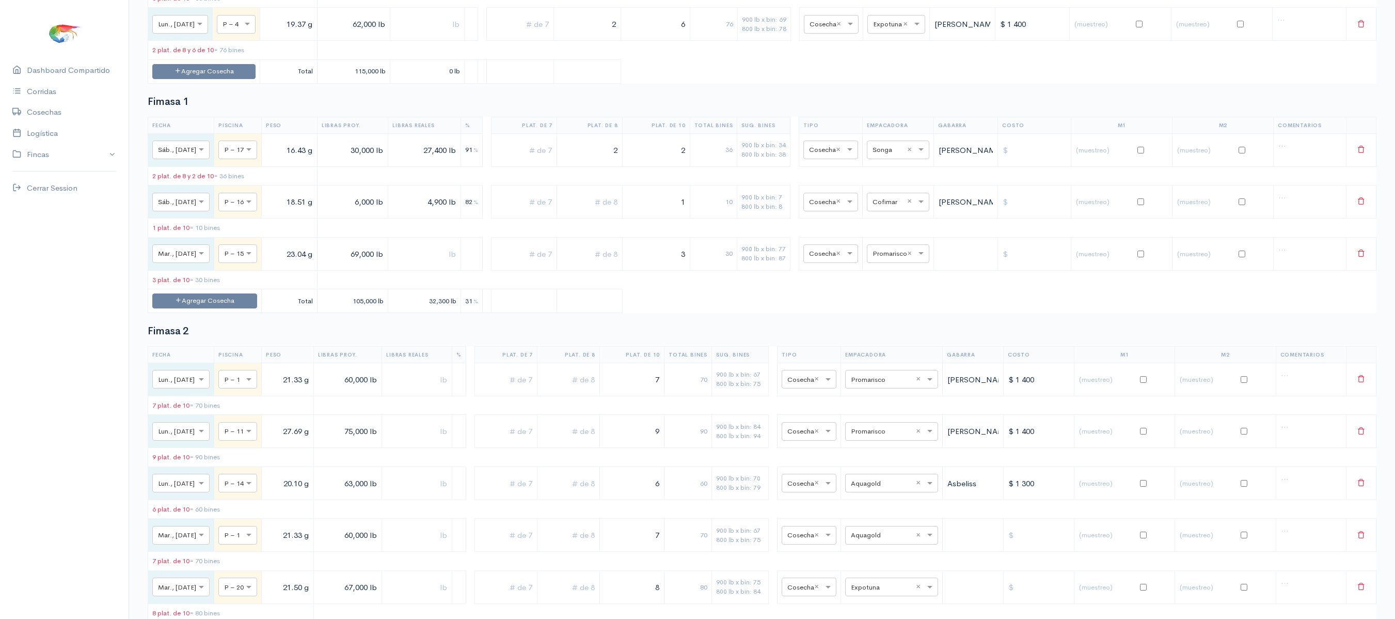
drag, startPoint x: 676, startPoint y: 286, endPoint x: 825, endPoint y: 266, distance: 150.0
click at [825, 266] on tr "× Mar., [DATE] × P – 15 23.04 g 69,000 lb 3 30 900 lb x bin: 77 800 lb x bin: 8…" at bounding box center [762, 253] width 1228 height 33
type input "8"
click at [601, 264] on input "text" at bounding box center [589, 253] width 57 height 21
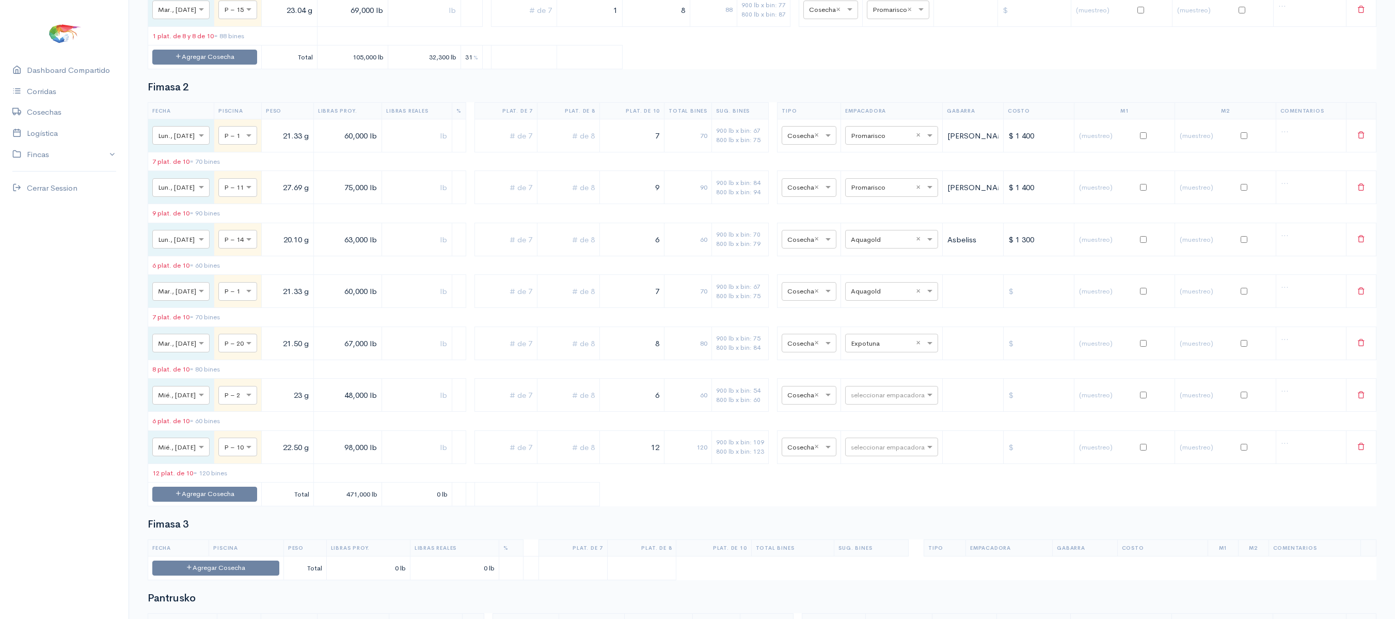
scroll to position [0, 0]
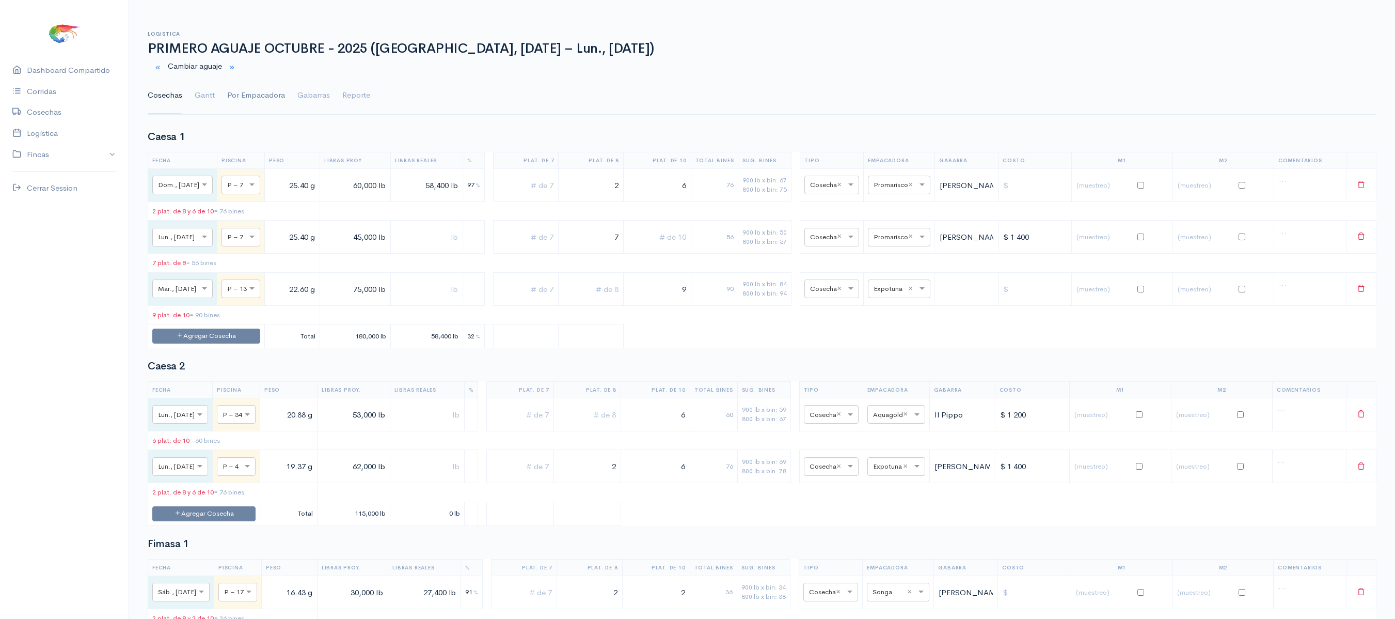
type input "1"
click at [232, 88] on link "Por Empacadora" at bounding box center [256, 95] width 58 height 37
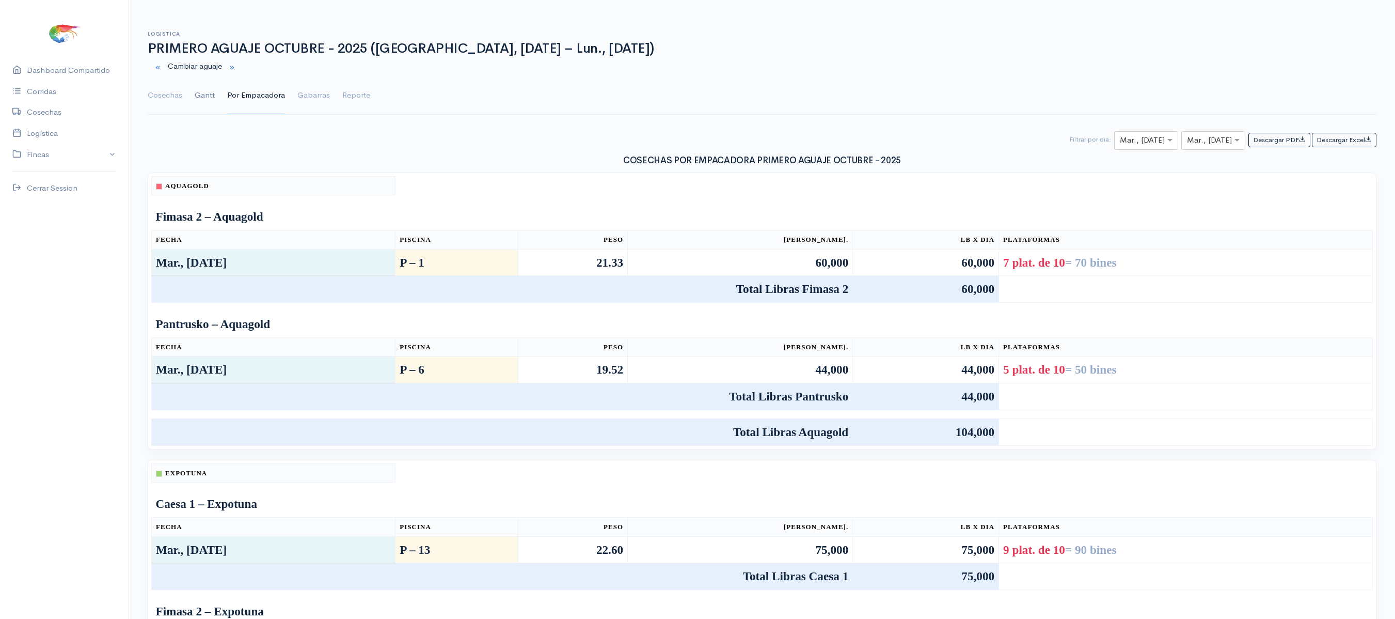
click at [210, 85] on link "Gantt" at bounding box center [205, 95] width 20 height 37
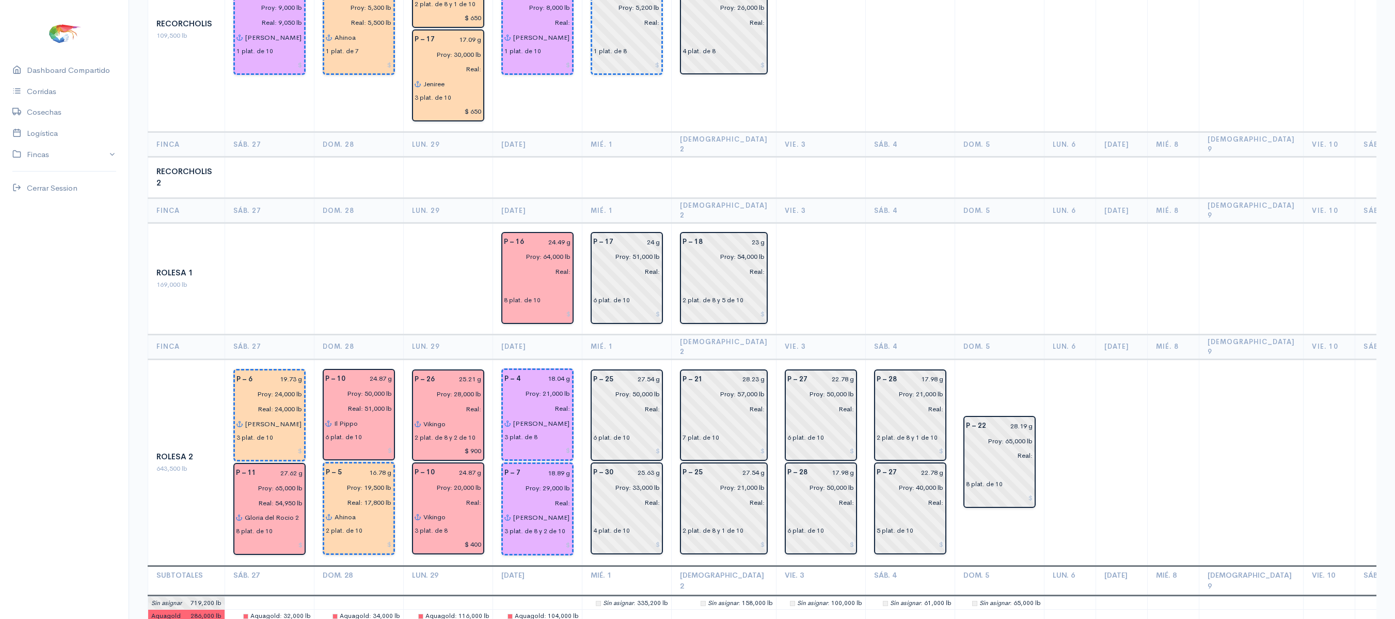
scroll to position [1574, 0]
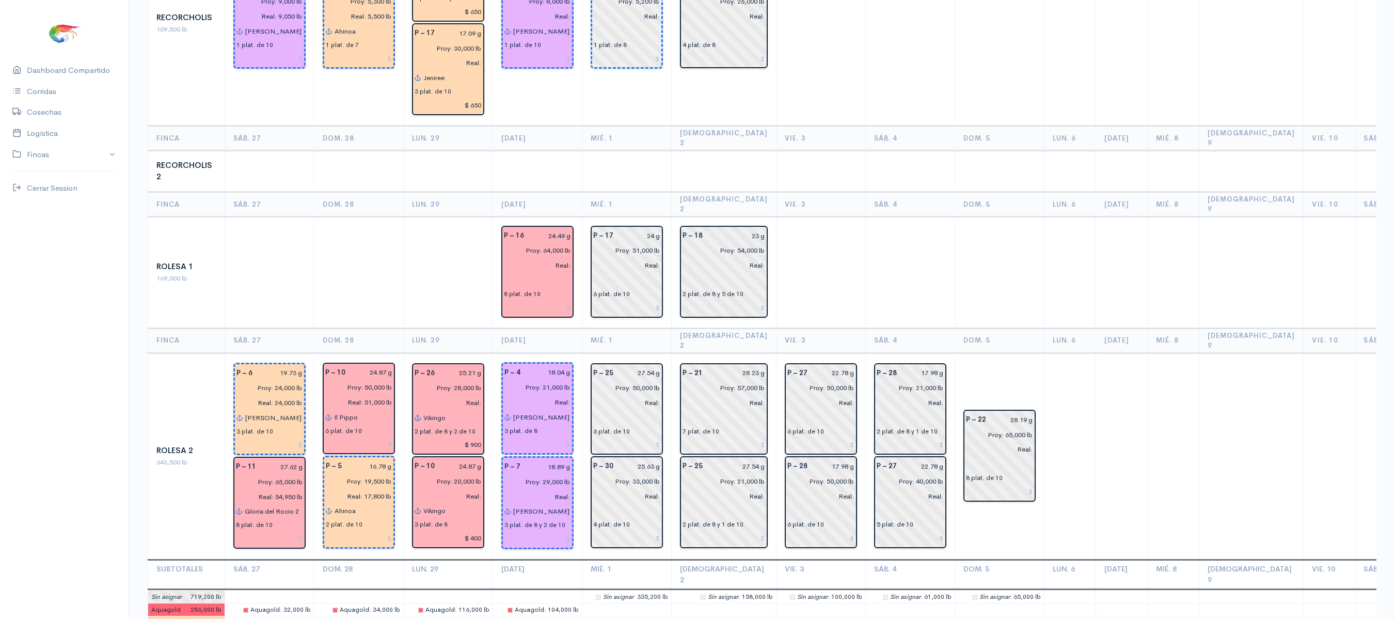
click at [903, 216] on td at bounding box center [909, 272] width 89 height 112
click at [624, 150] on td at bounding box center [626, 170] width 89 height 41
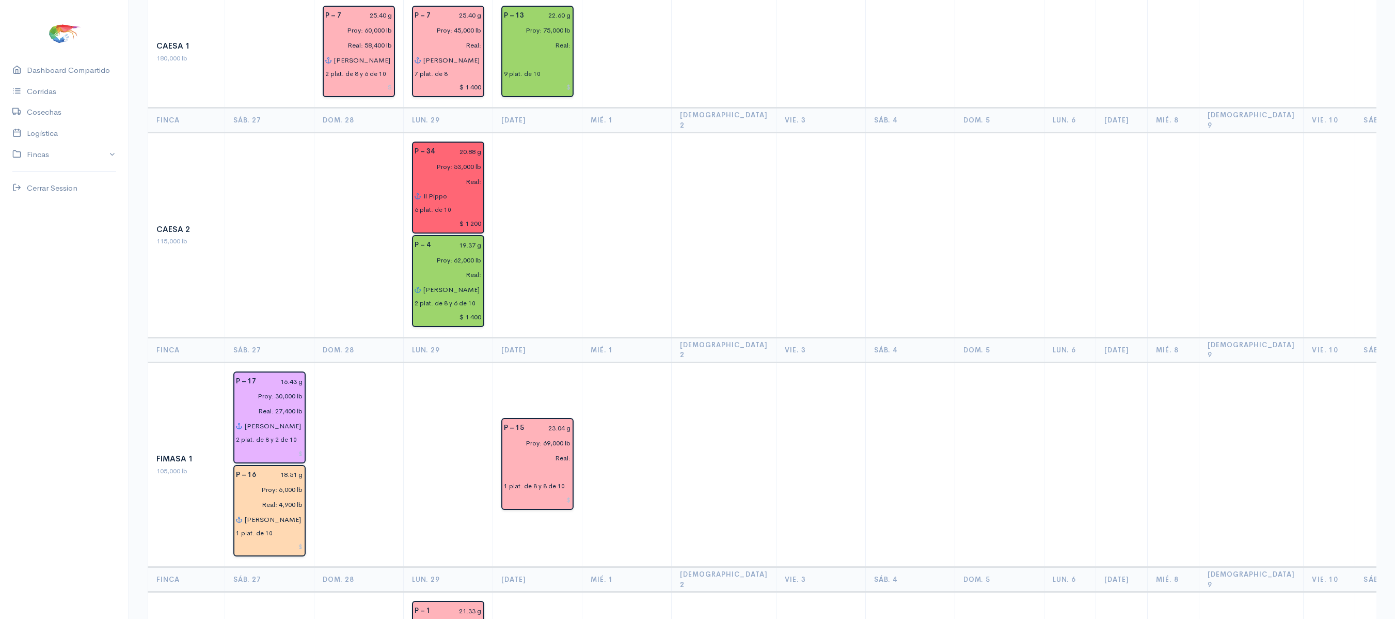
scroll to position [0, 0]
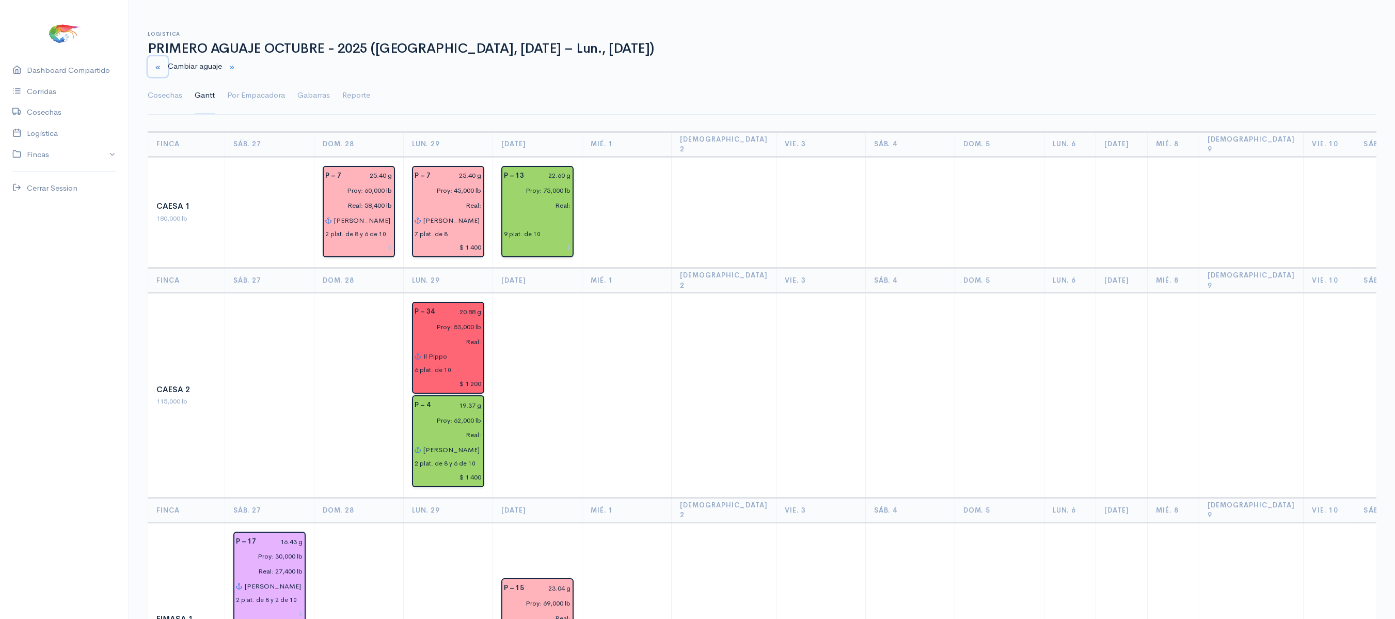
click at [155, 59] on button "button" at bounding box center [158, 66] width 20 height 21
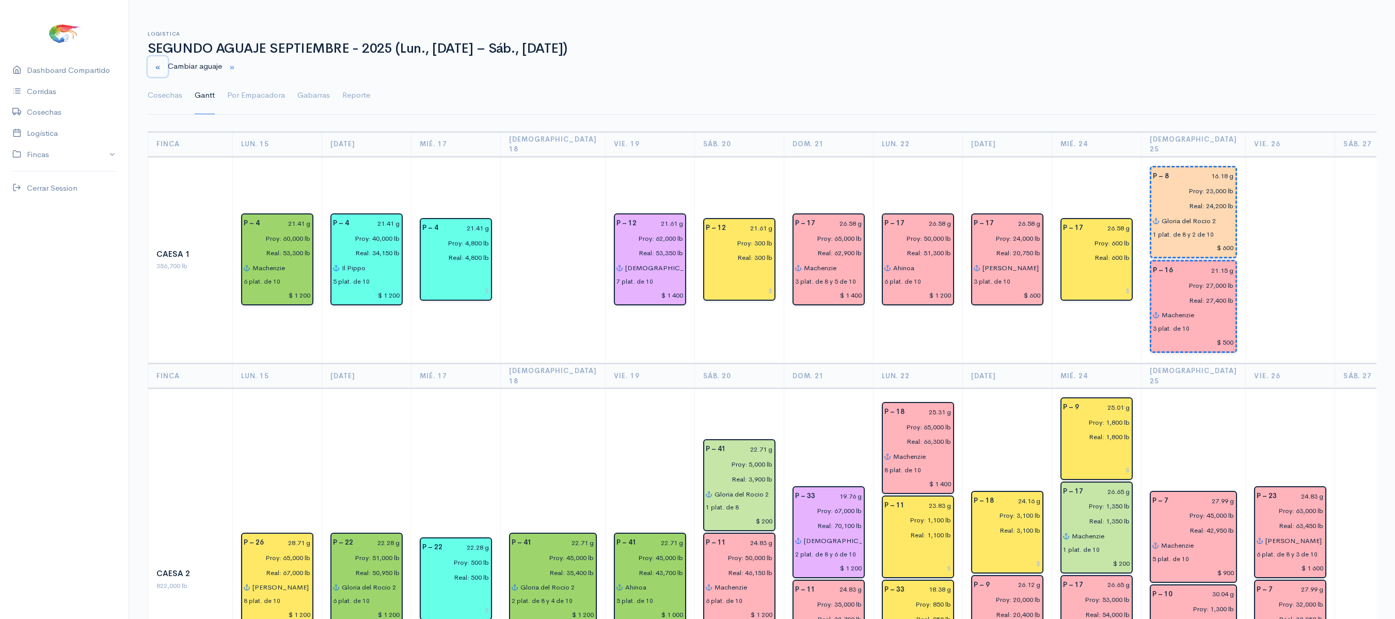
click at [153, 60] on button "button" at bounding box center [158, 66] width 20 height 21
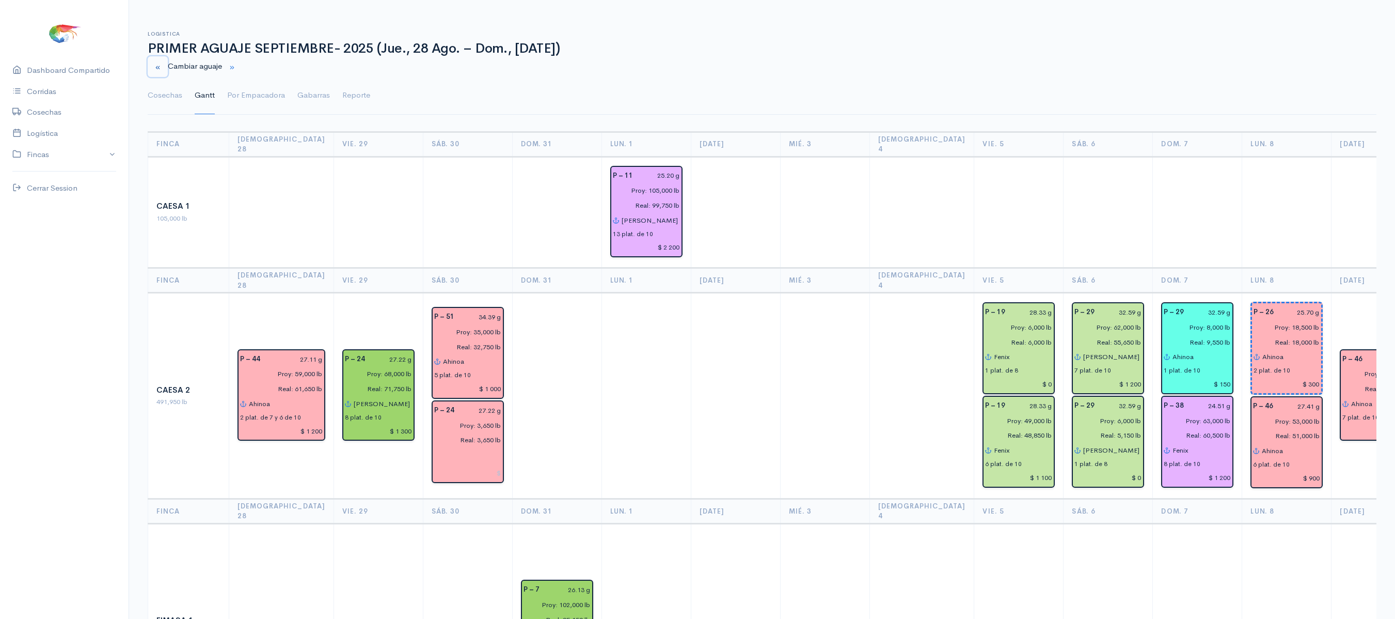
click at [162, 58] on button "button" at bounding box center [158, 66] width 20 height 21
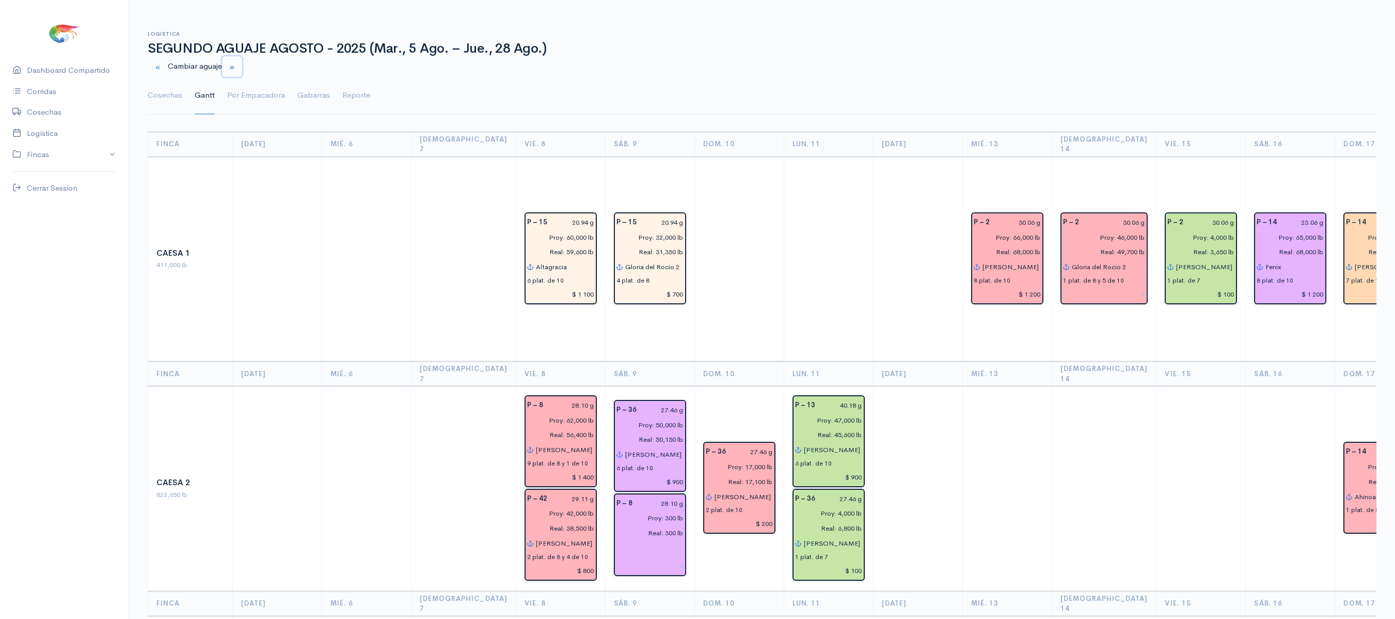
click at [232, 69] on button "button" at bounding box center [232, 66] width 20 height 21
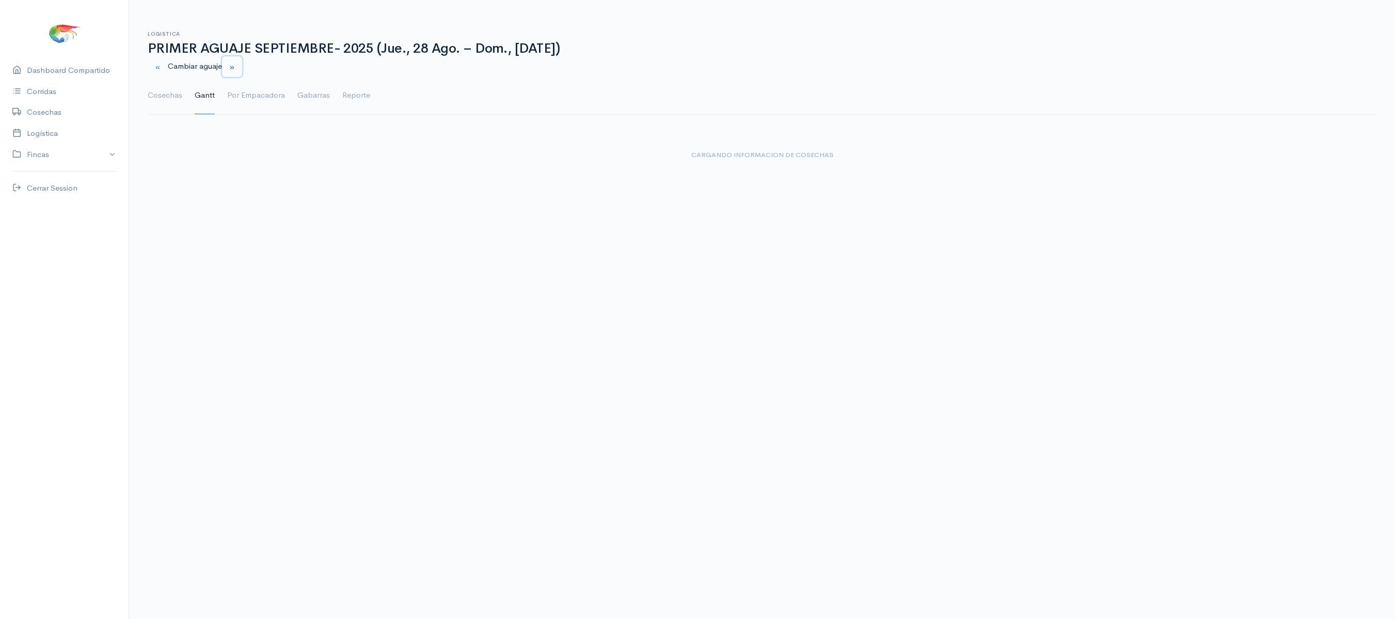
click at [242, 66] on button "button" at bounding box center [232, 66] width 20 height 21
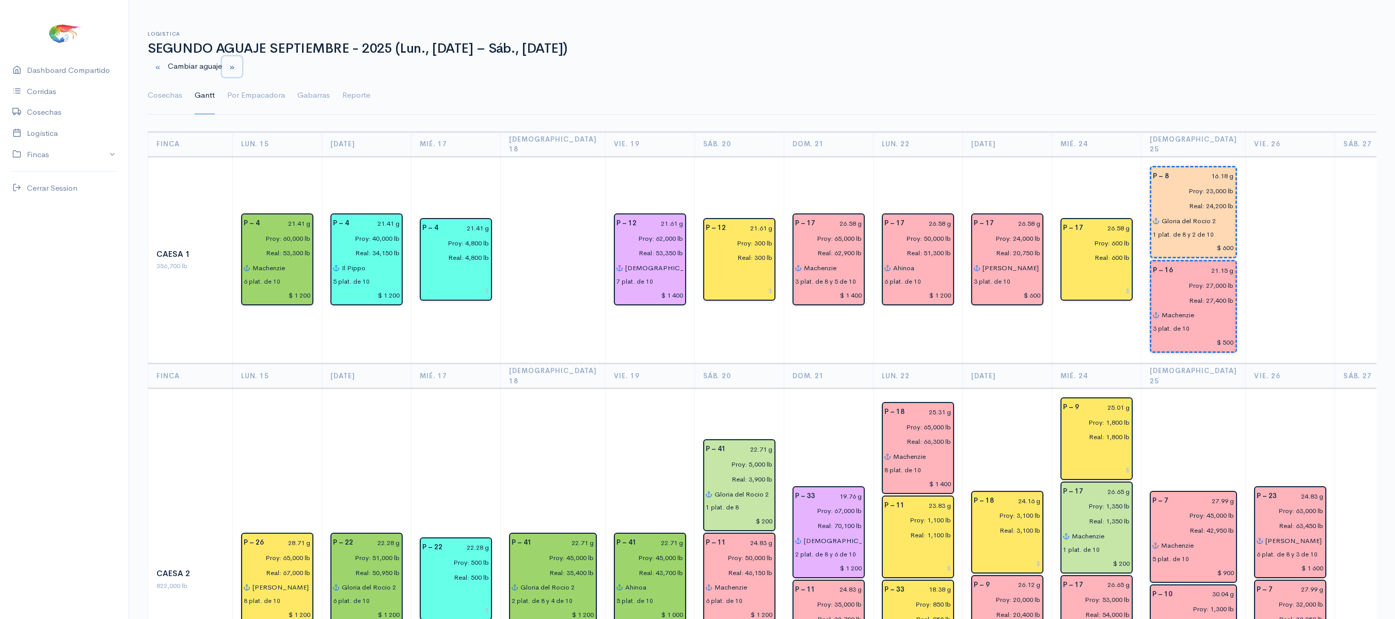
click at [235, 64] on small "button" at bounding box center [232, 67] width 7 height 7
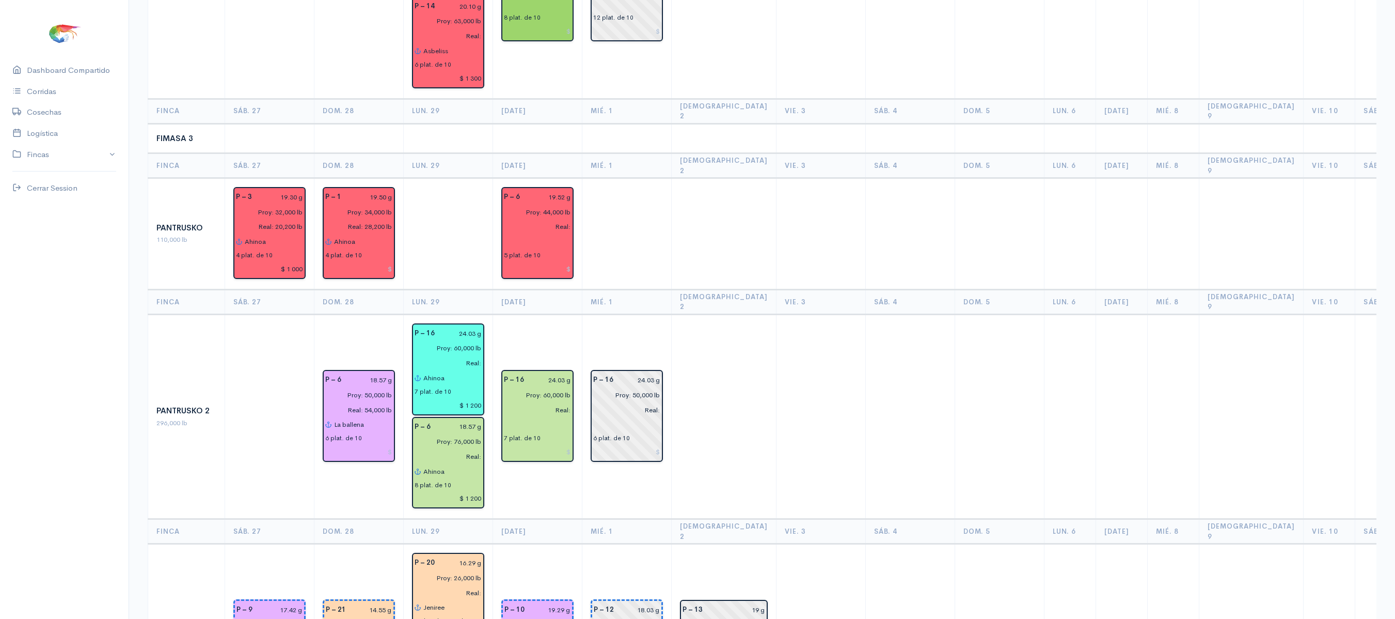
scroll to position [952, 0]
drag, startPoint x: 623, startPoint y: 358, endPoint x: 590, endPoint y: 374, distance: 36.5
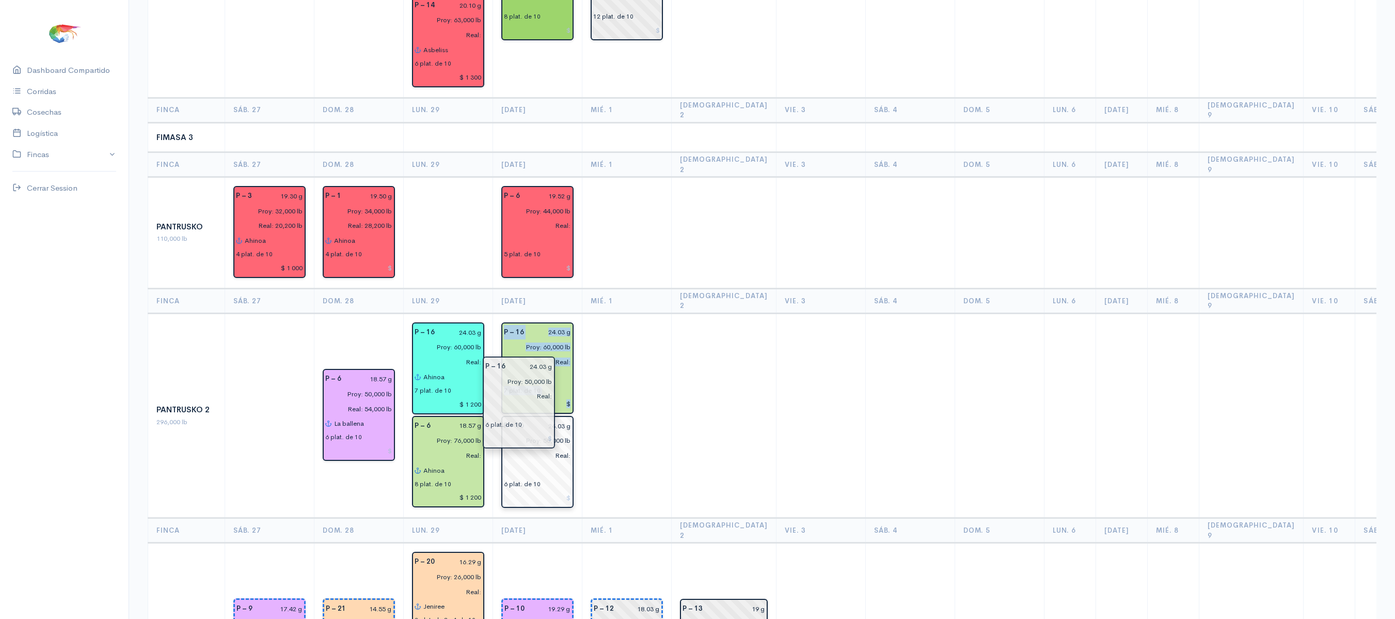
drag, startPoint x: 624, startPoint y: 331, endPoint x: 522, endPoint y: 391, distance: 118.5
click at [626, 313] on td at bounding box center [626, 415] width 89 height 205
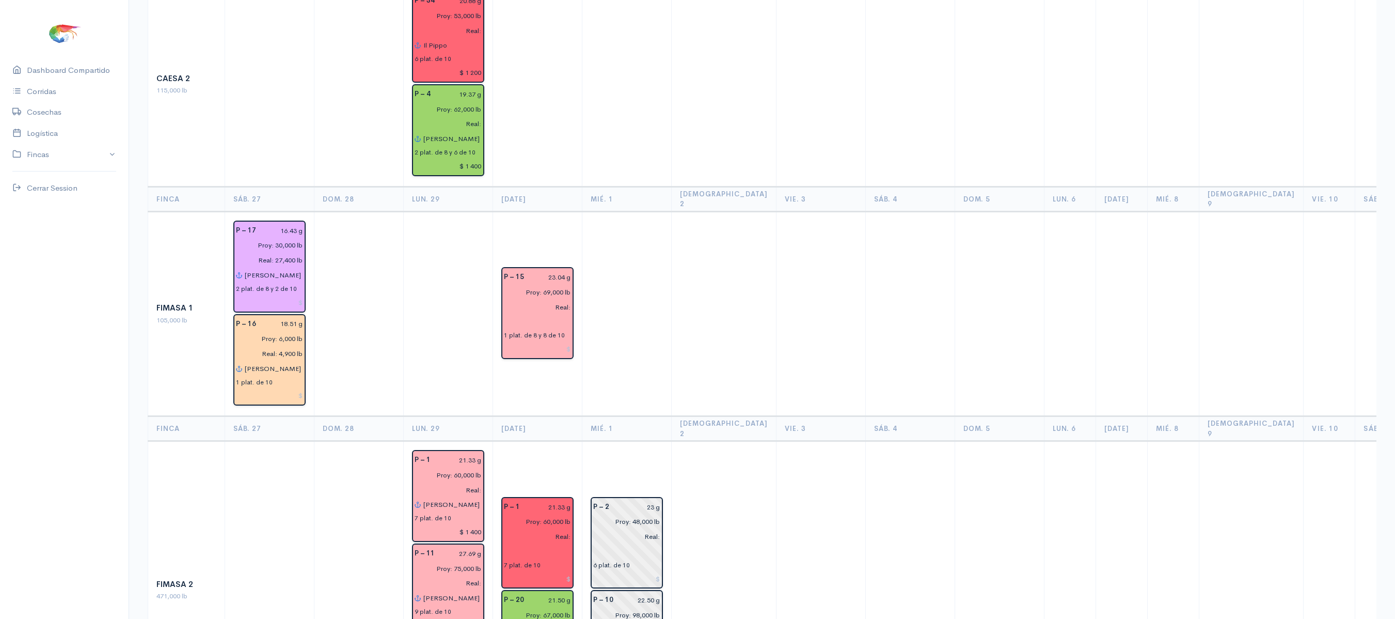
scroll to position [0, 0]
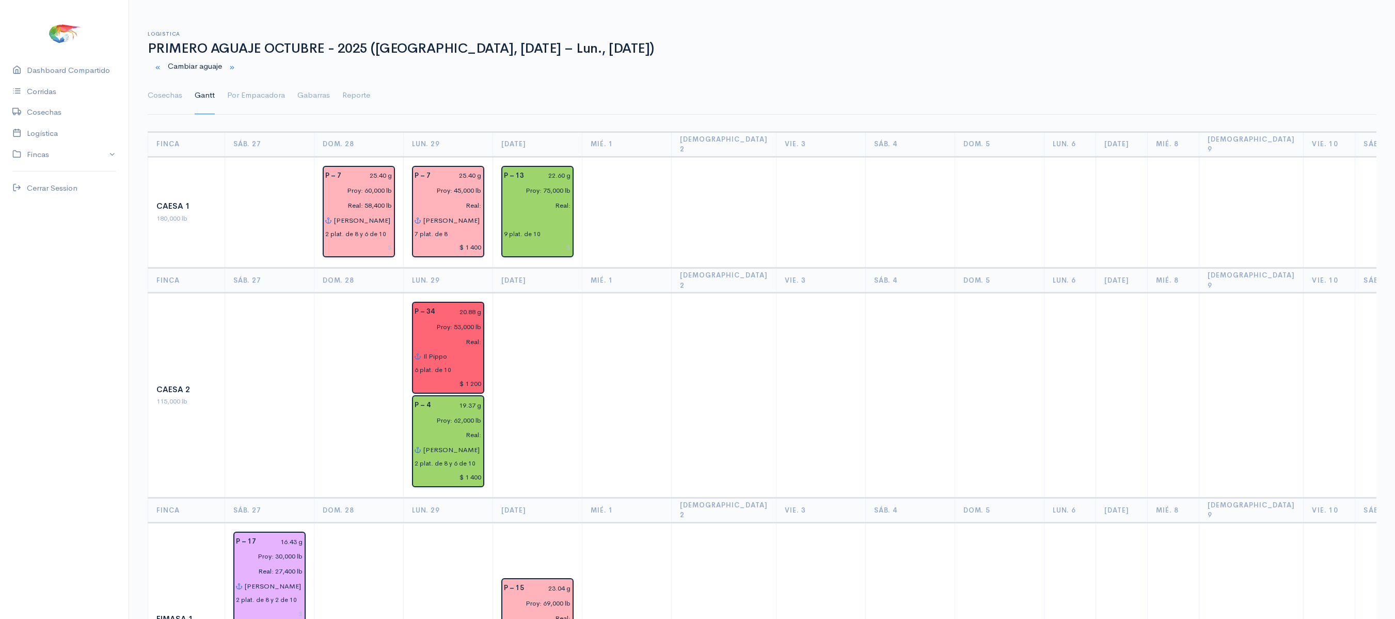
drag, startPoint x: 159, startPoint y: 86, endPoint x: 311, endPoint y: 128, distance: 157.6
click at [159, 86] on link "Cosechas" at bounding box center [165, 95] width 35 height 37
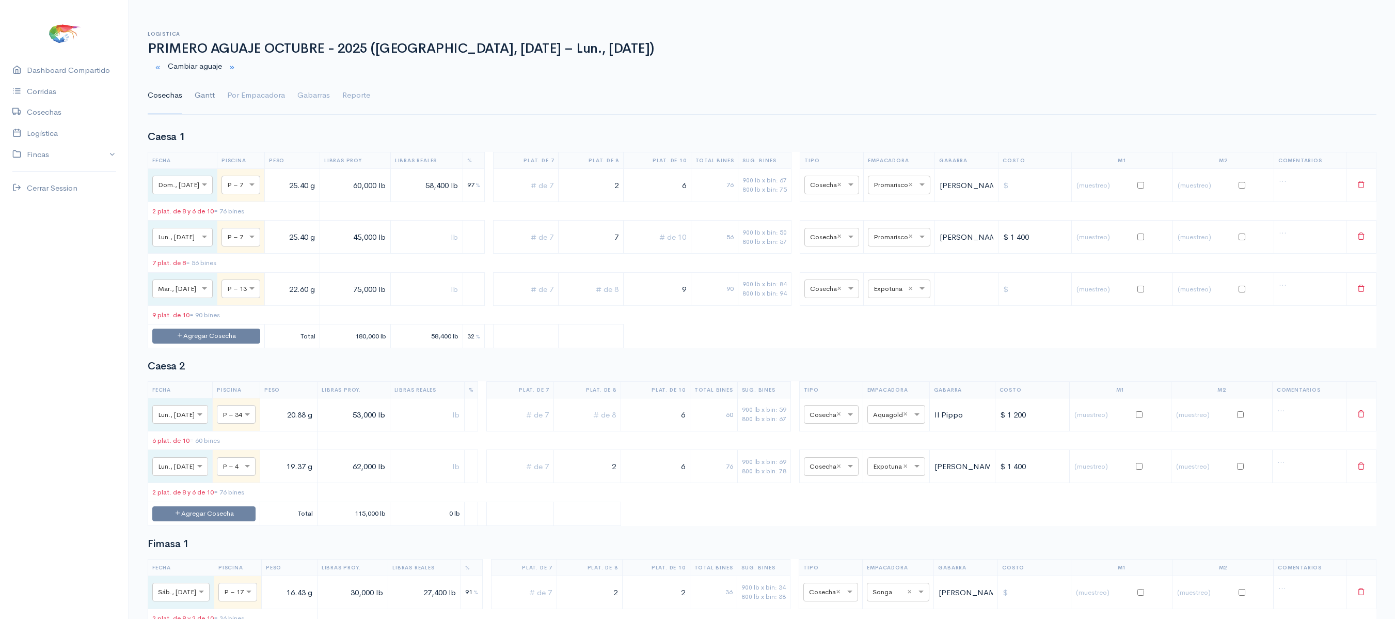
click at [204, 97] on link "Gantt" at bounding box center [205, 95] width 20 height 37
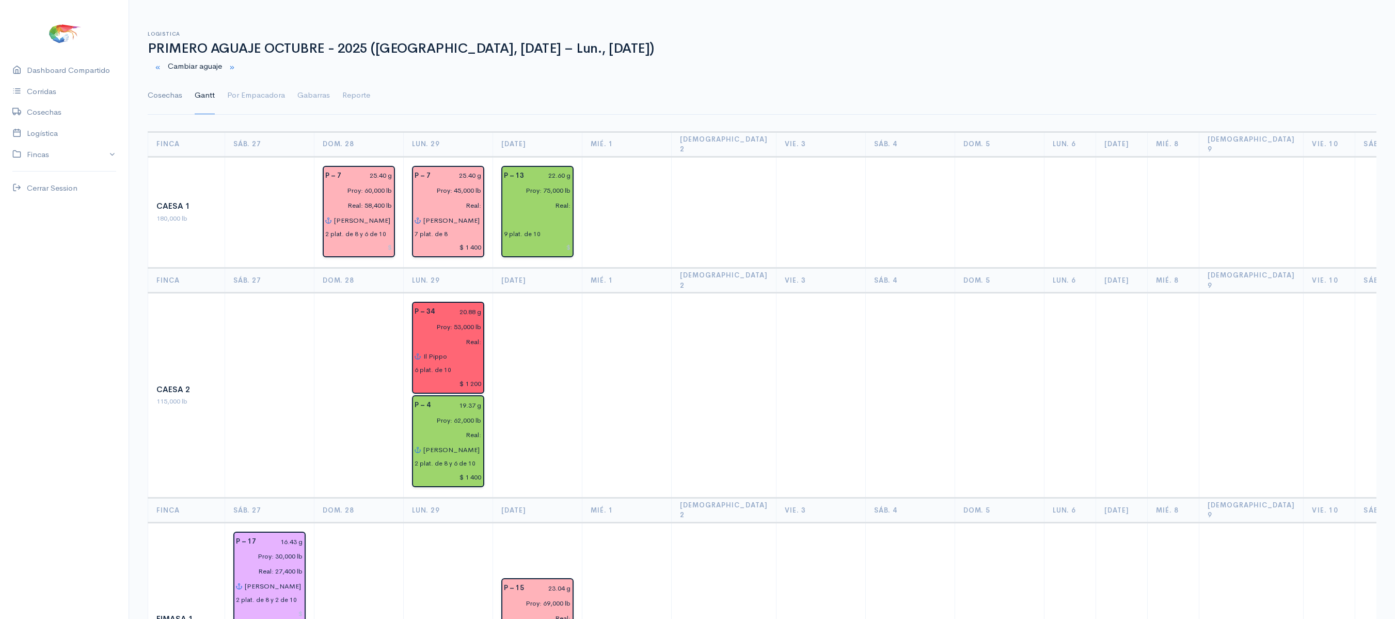
click at [166, 94] on link "Cosechas" at bounding box center [165, 95] width 35 height 37
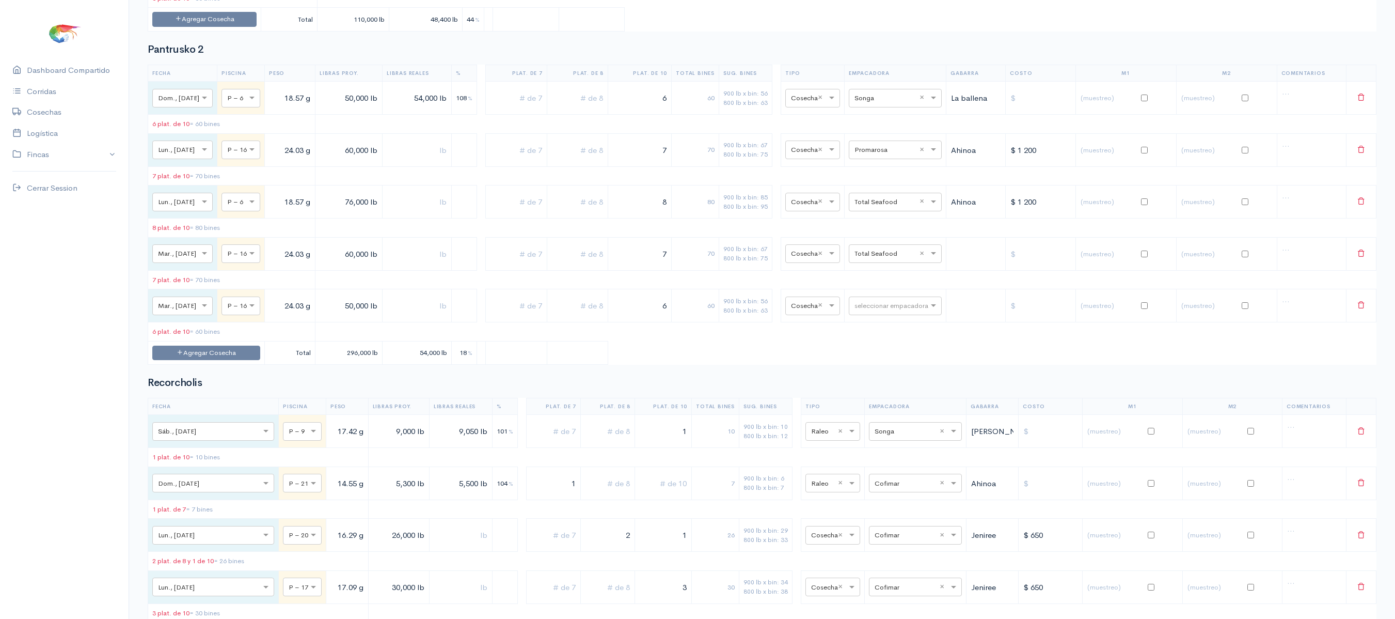
scroll to position [1465, 0]
click at [884, 309] on input "text" at bounding box center [886, 302] width 63 height 11
type input "pro"
click at [871, 424] on span "Promarosa" at bounding box center [882, 427] width 38 height 10
drag, startPoint x: 672, startPoint y: 370, endPoint x: 800, endPoint y: 361, distance: 128.3
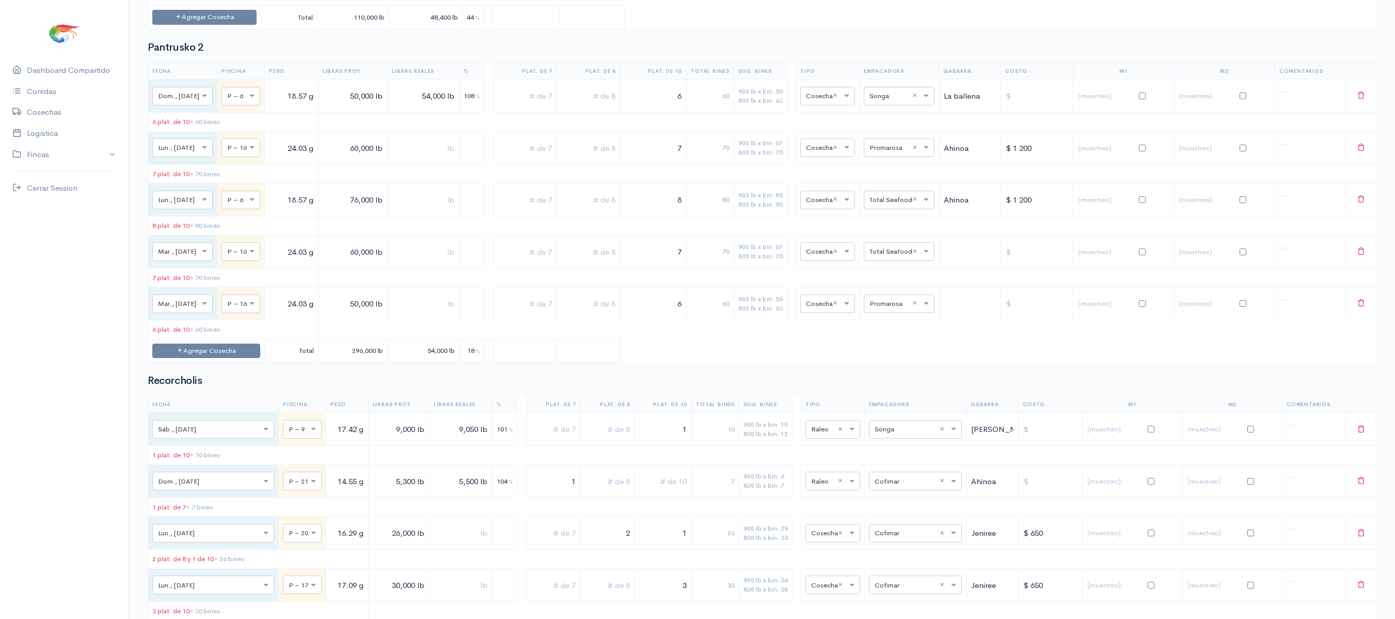
click at [800, 320] on tr "× Mar., [DATE] × P – 16 24.03 g 50,000 lb 6 60 900 lb x bin: 56 800 lb x bin: 6…" at bounding box center [762, 303] width 1228 height 33
type input "4"
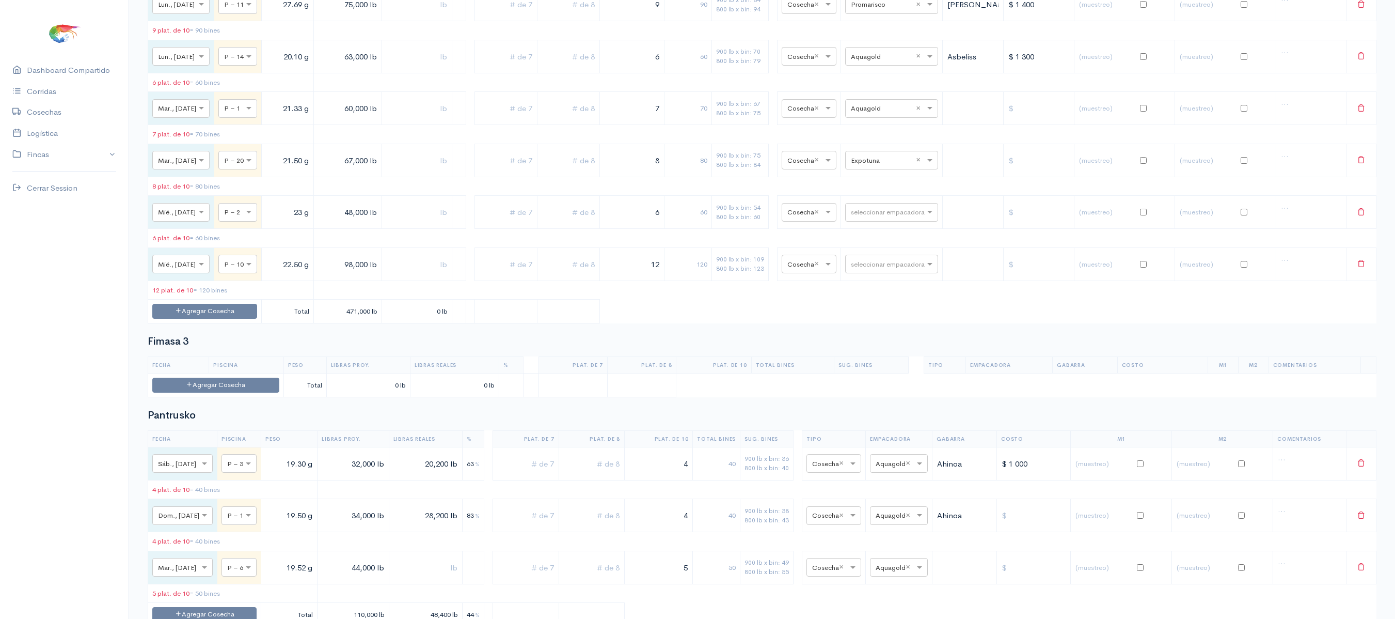
scroll to position [0, 0]
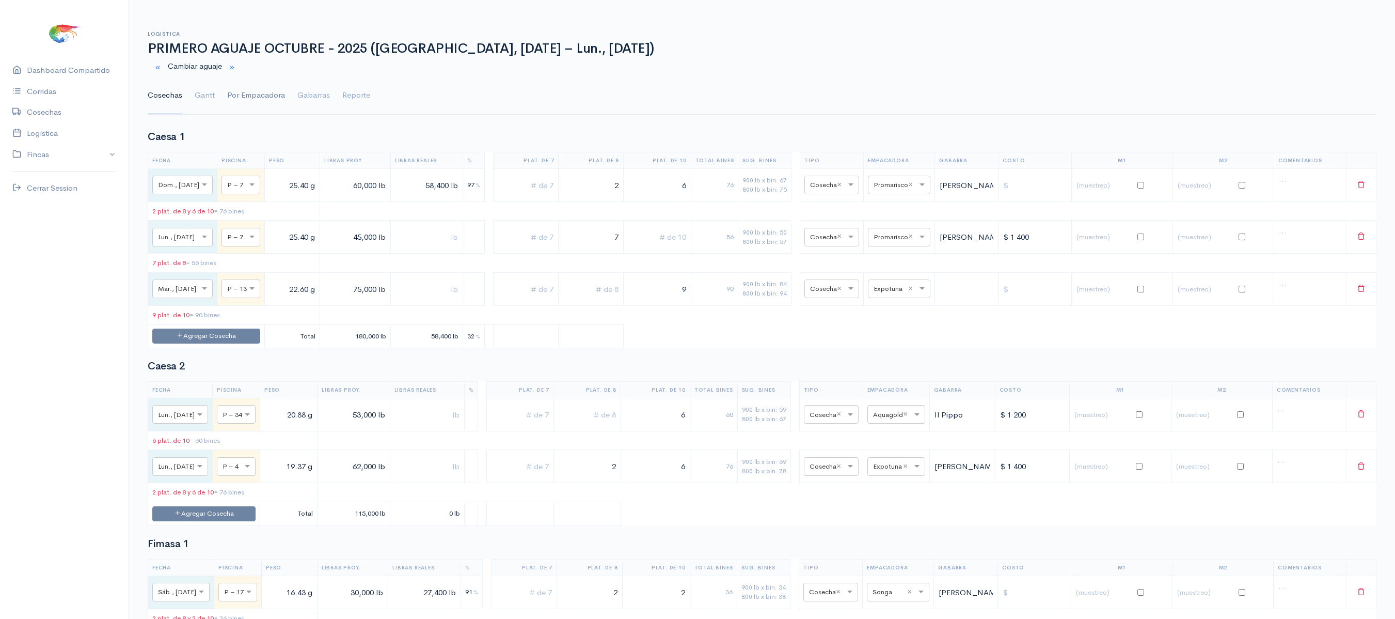
type input "5"
click at [258, 110] on link "Por Empacadora" at bounding box center [256, 95] width 58 height 37
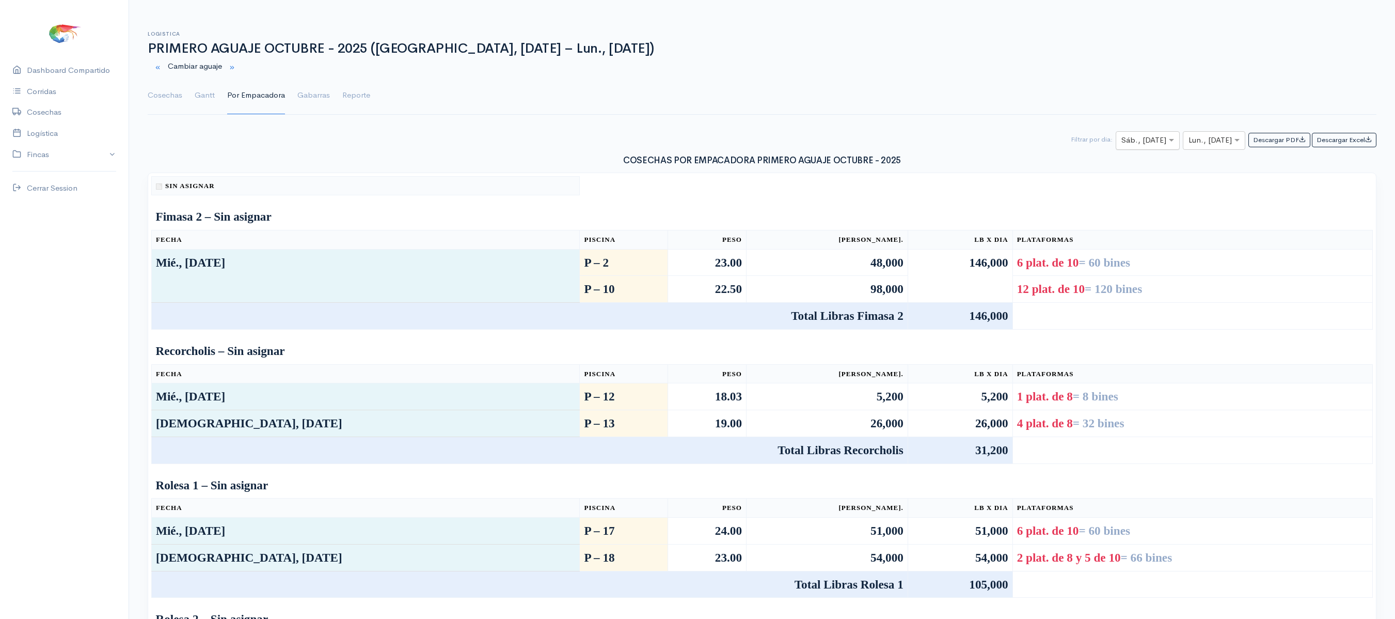
click at [1136, 141] on input "text" at bounding box center [1139, 140] width 34 height 13
type input "30"
click at [1219, 143] on div at bounding box center [1213, 140] width 61 height 13
type input "30"
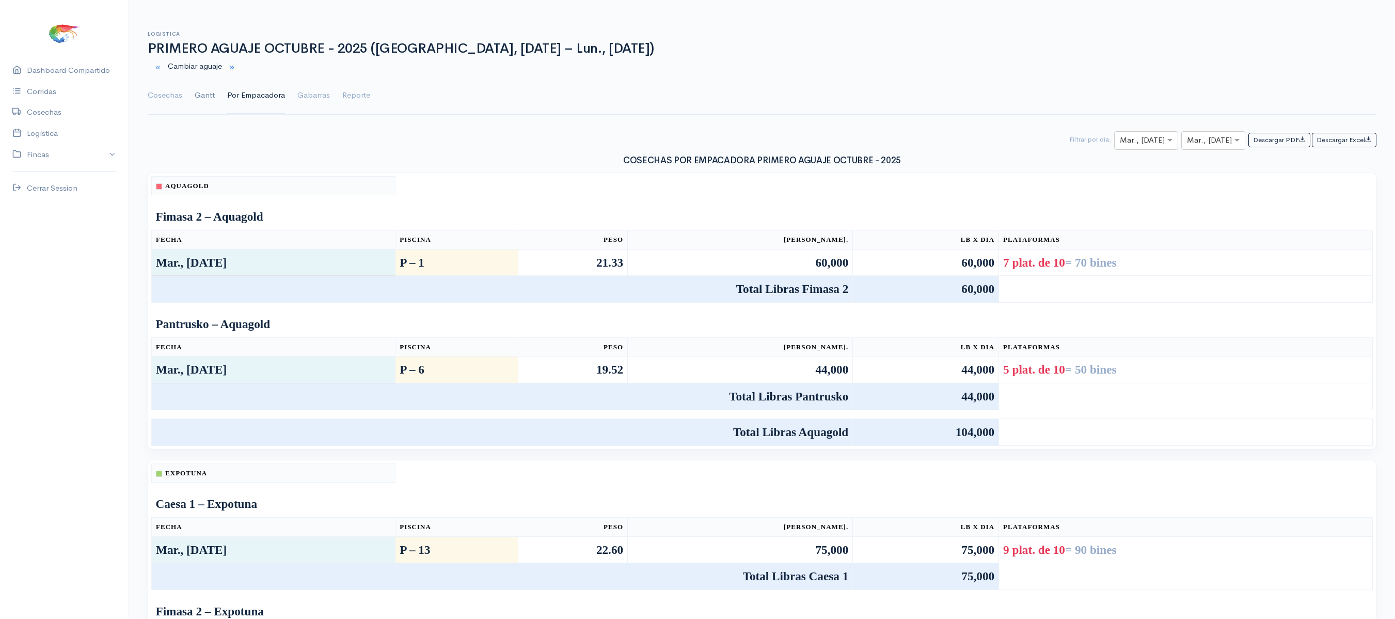
click at [197, 92] on link "Gantt" at bounding box center [205, 95] width 20 height 37
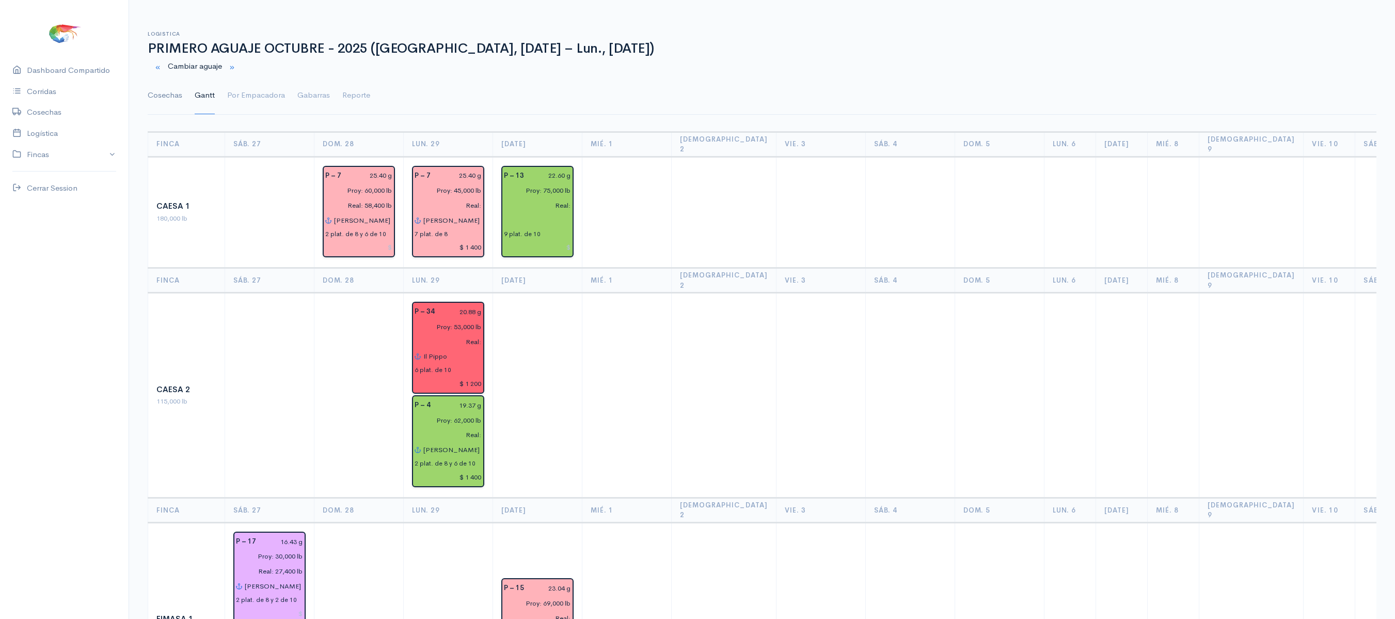
click at [168, 91] on link "Cosechas" at bounding box center [165, 95] width 35 height 37
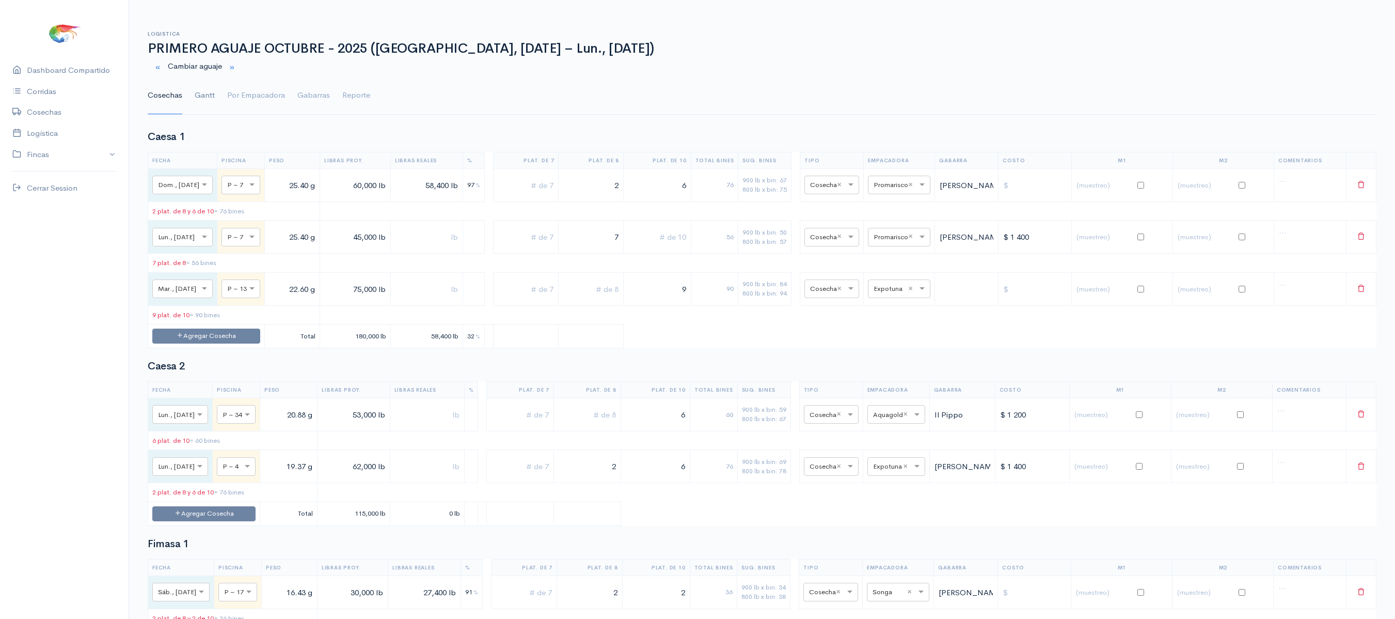
click at [203, 100] on link "Gantt" at bounding box center [205, 95] width 20 height 37
